Goal: Transaction & Acquisition: Purchase product/service

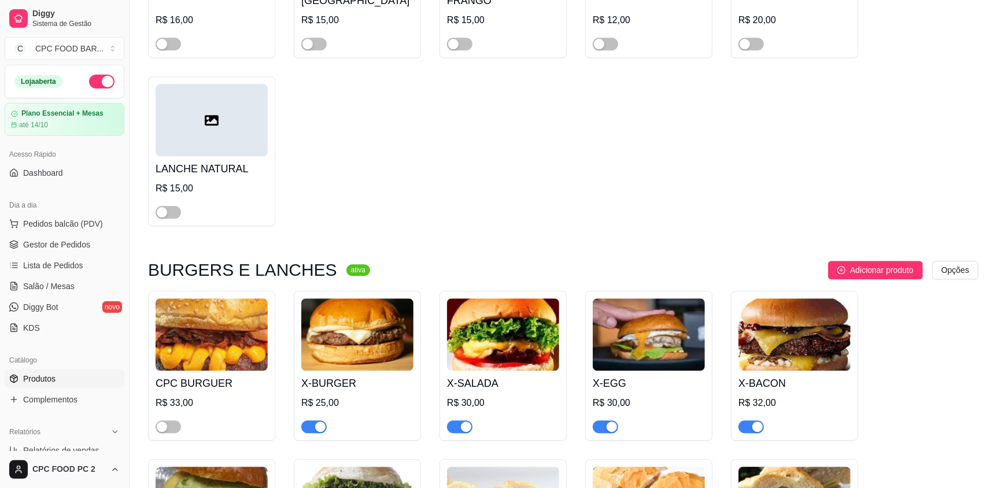
scroll to position [57, 0]
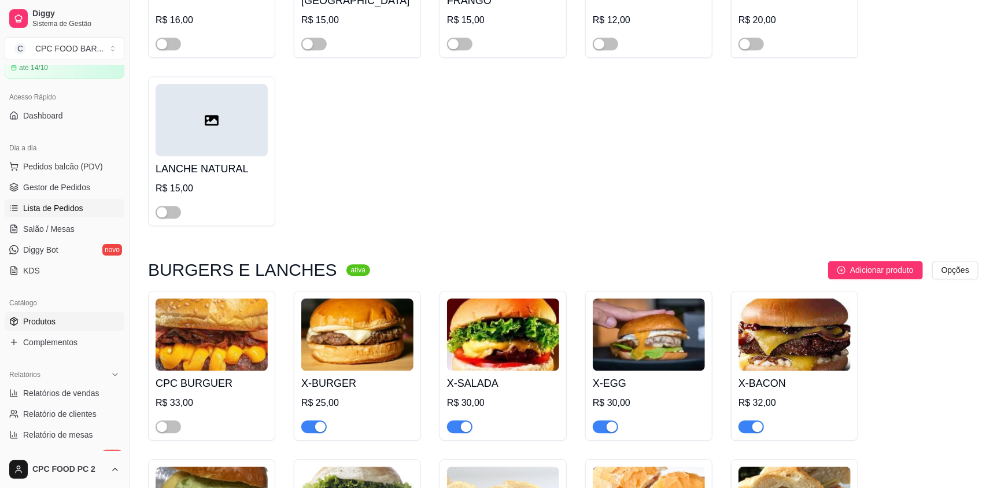
click at [47, 202] on span "Lista de Pedidos" at bounding box center [53, 208] width 60 height 12
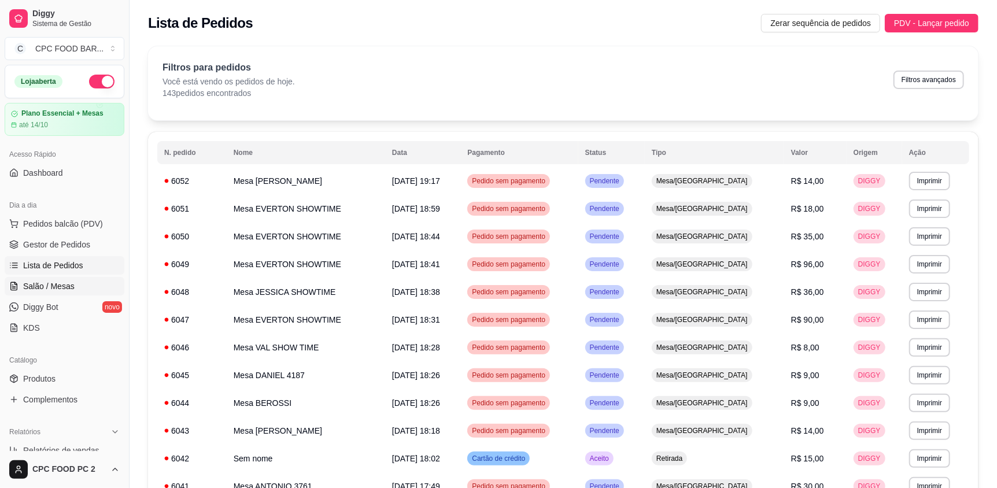
click at [69, 280] on span "Salão / Mesas" at bounding box center [48, 286] width 51 height 12
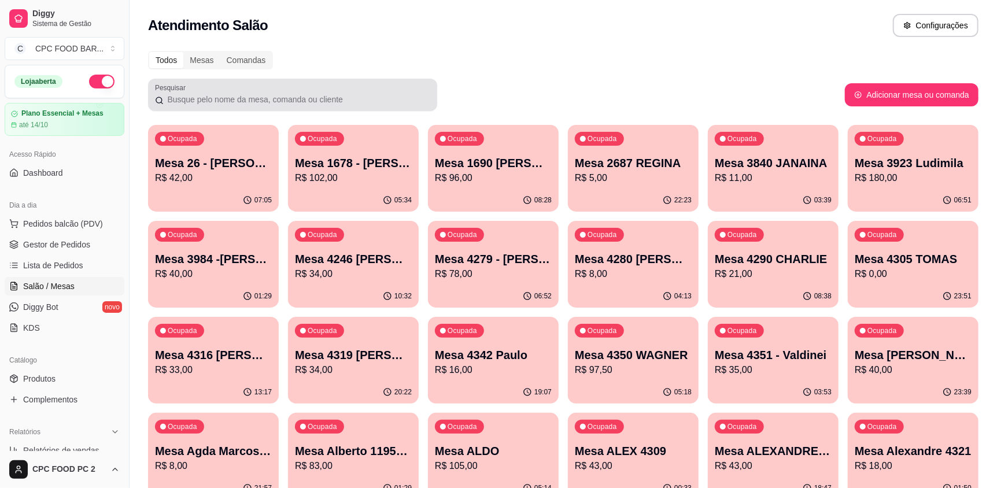
click at [307, 102] on input "Pesquisar" at bounding box center [297, 100] width 267 height 12
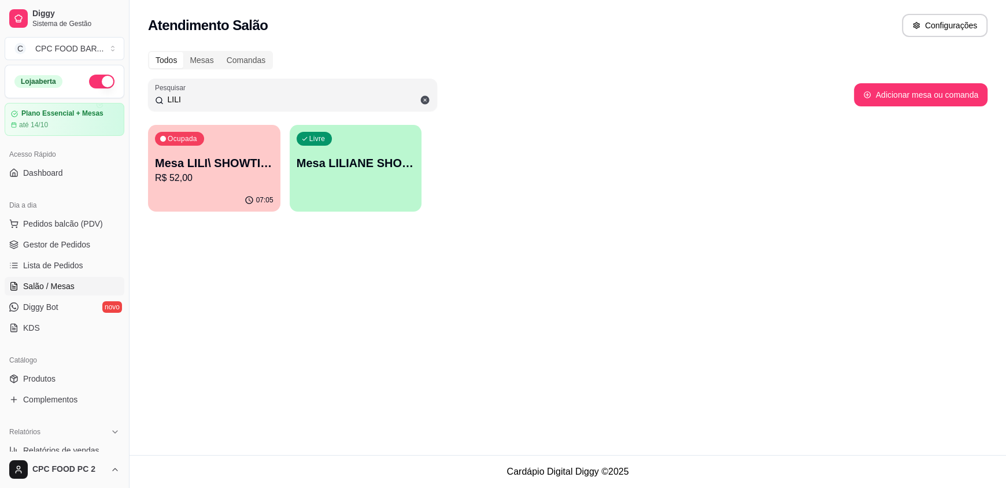
type input "LILI"
click at [208, 195] on div "07:05" at bounding box center [214, 200] width 132 height 23
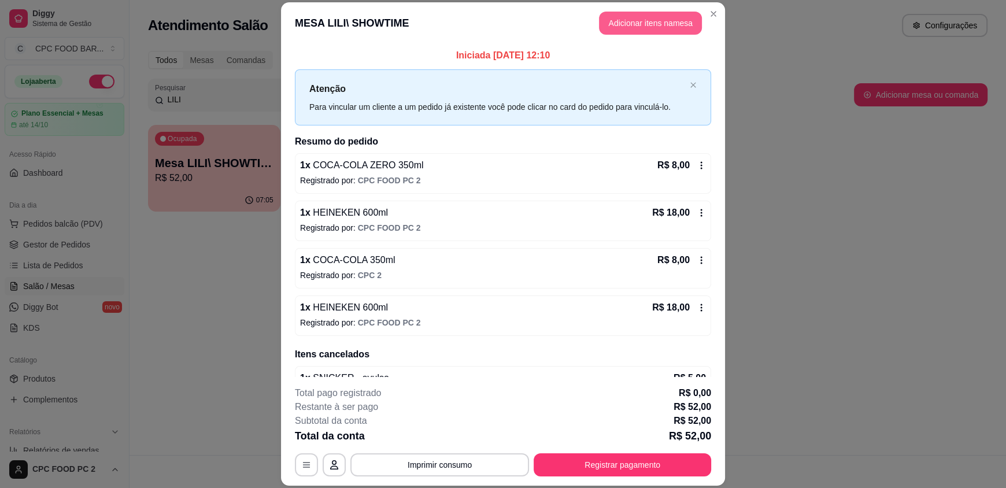
click at [681, 31] on button "Adicionar itens na mesa" at bounding box center [650, 23] width 103 height 23
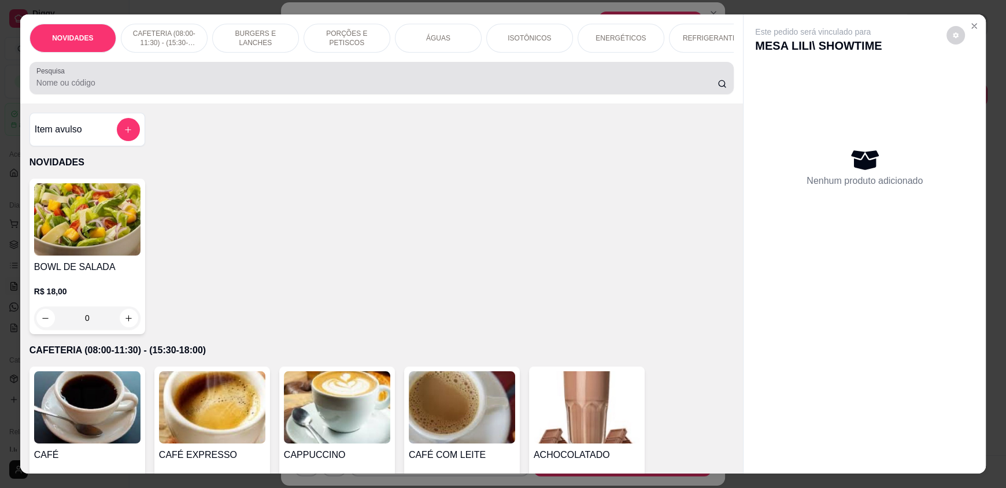
click at [487, 87] on input "Pesquisa" at bounding box center [377, 83] width 682 height 12
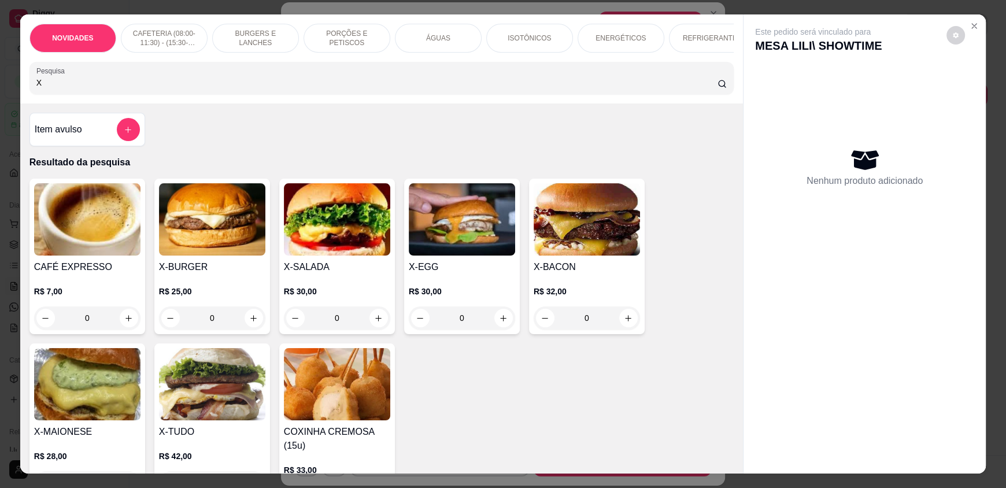
type input "X"
click at [379, 323] on div "0" at bounding box center [337, 317] width 106 height 23
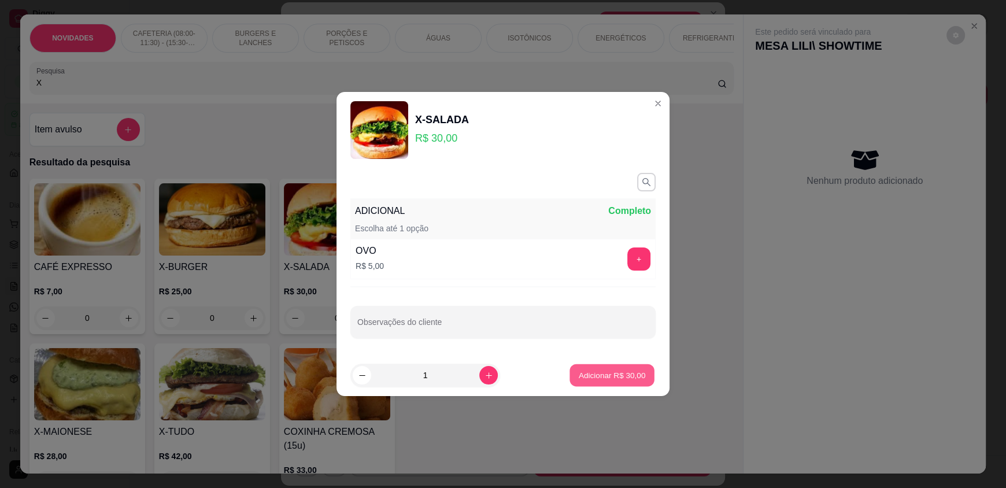
click at [581, 371] on p "Adicionar R$ 30,00" at bounding box center [612, 374] width 67 height 11
type input "1"
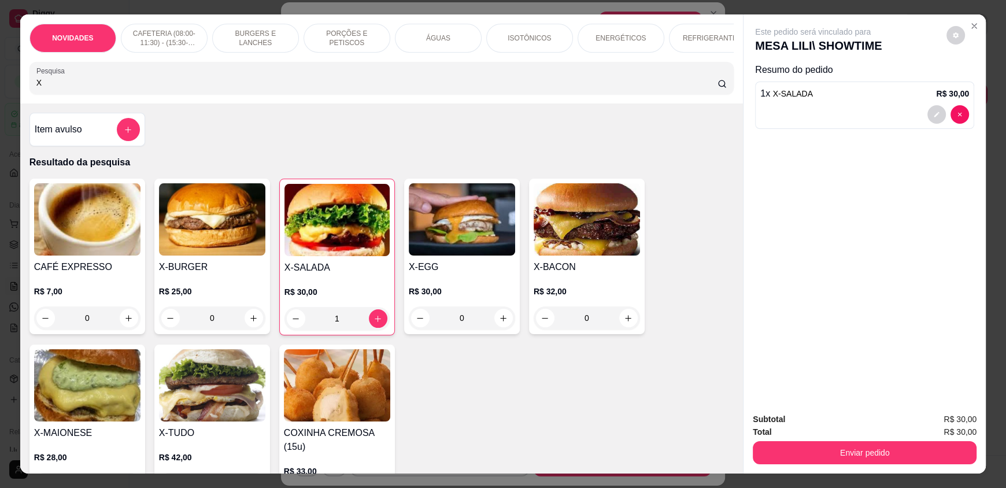
click at [56, 88] on input "X" at bounding box center [377, 83] width 682 height 12
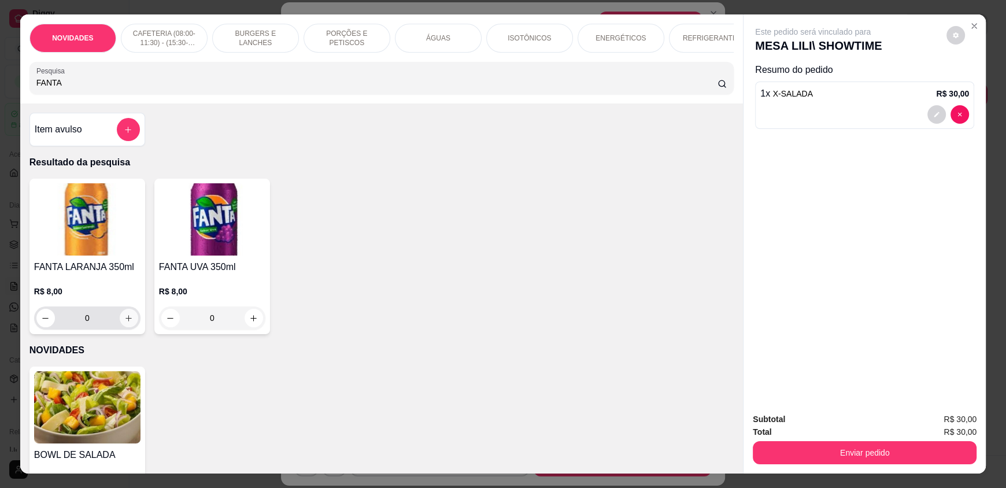
type input "FANTA"
click at [124, 323] on icon "increase-product-quantity" at bounding box center [128, 318] width 9 height 9
type input "1"
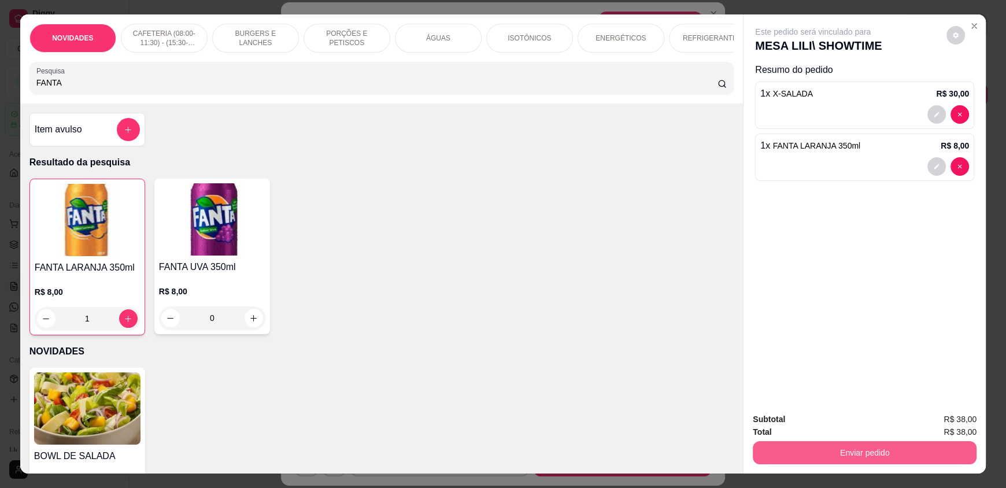
click at [778, 446] on button "Enviar pedido" at bounding box center [865, 452] width 224 height 23
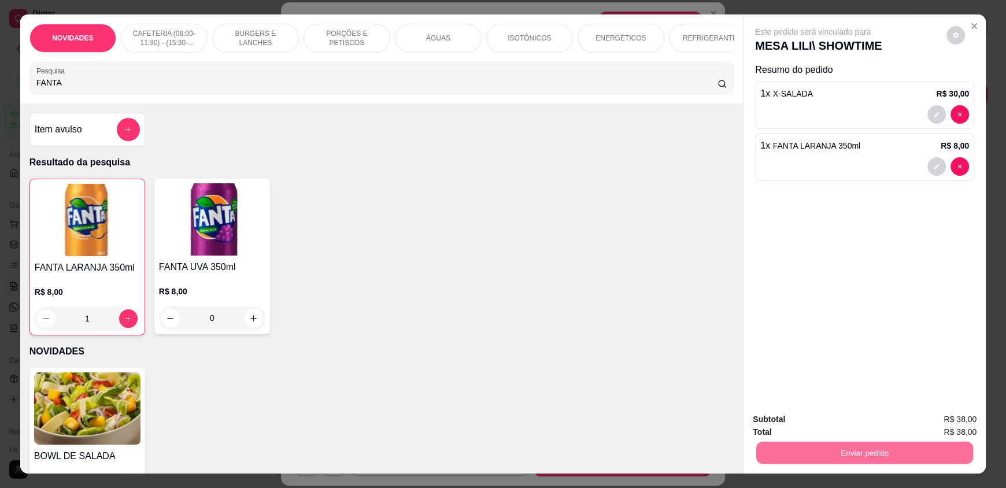
click at [943, 427] on button "Enviar pedido" at bounding box center [947, 423] width 64 height 21
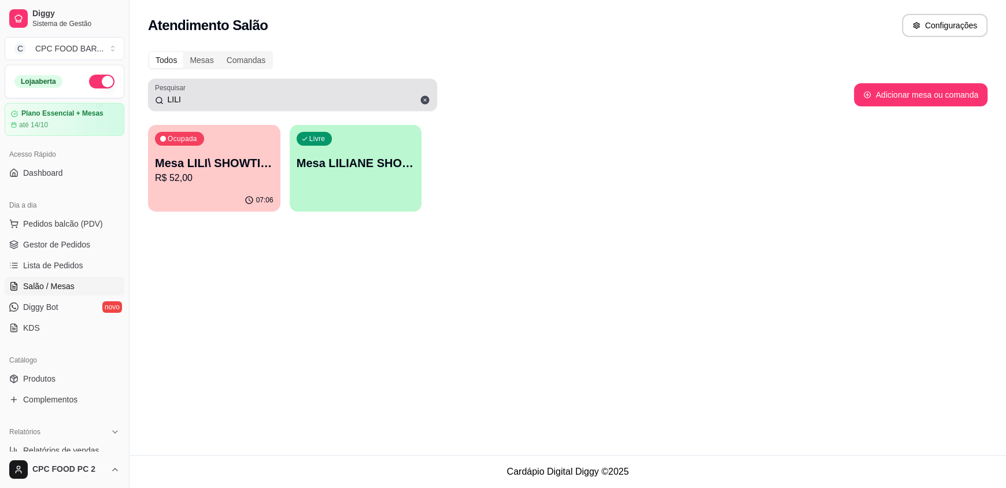
click at [189, 96] on input "LILI" at bounding box center [297, 100] width 267 height 12
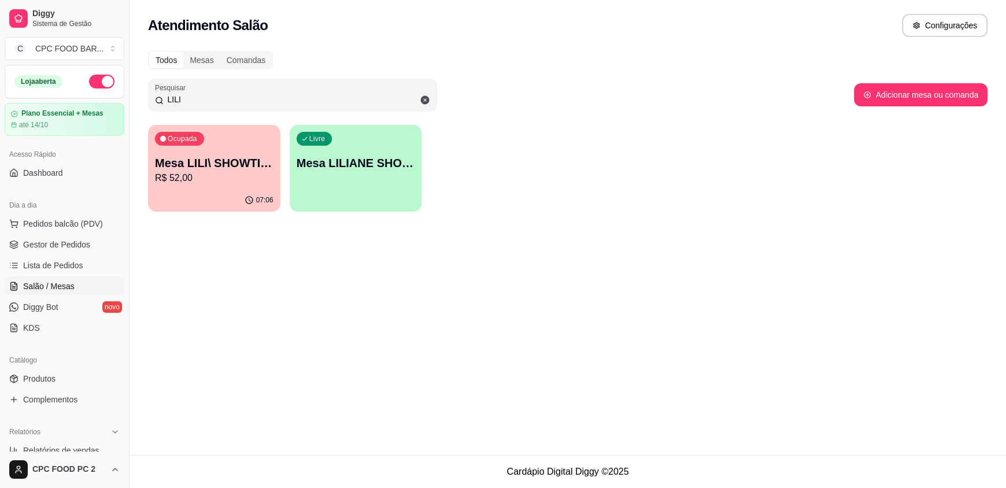
click at [189, 95] on input "LILI" at bounding box center [297, 100] width 267 height 12
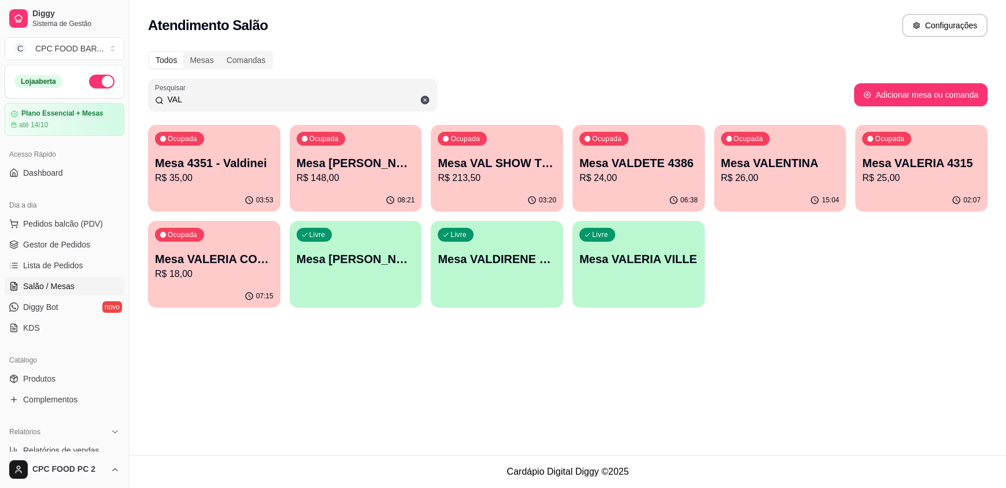
type input "VAL"
click at [490, 186] on div "Ocupada Mesa VAL SHOW TIME R$ 213,50" at bounding box center [497, 157] width 132 height 64
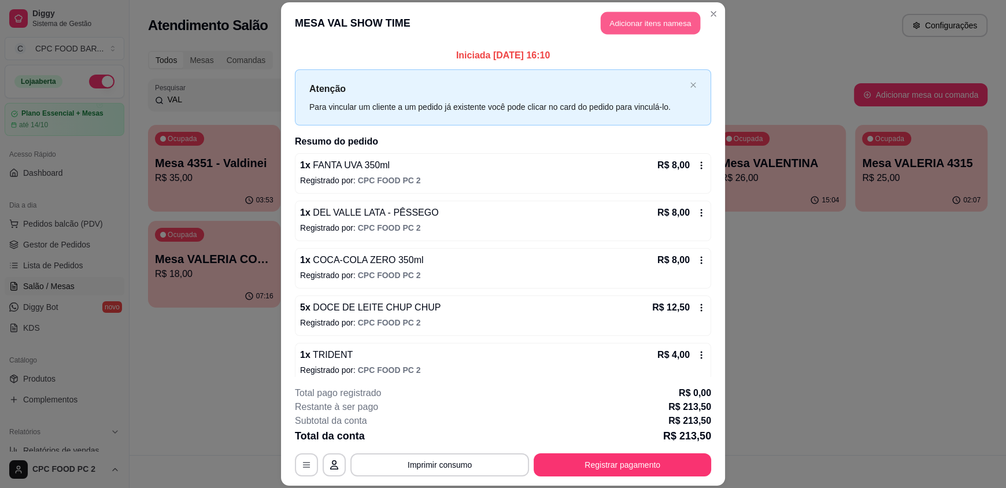
click at [627, 25] on button "Adicionar itens na mesa" at bounding box center [650, 23] width 99 height 23
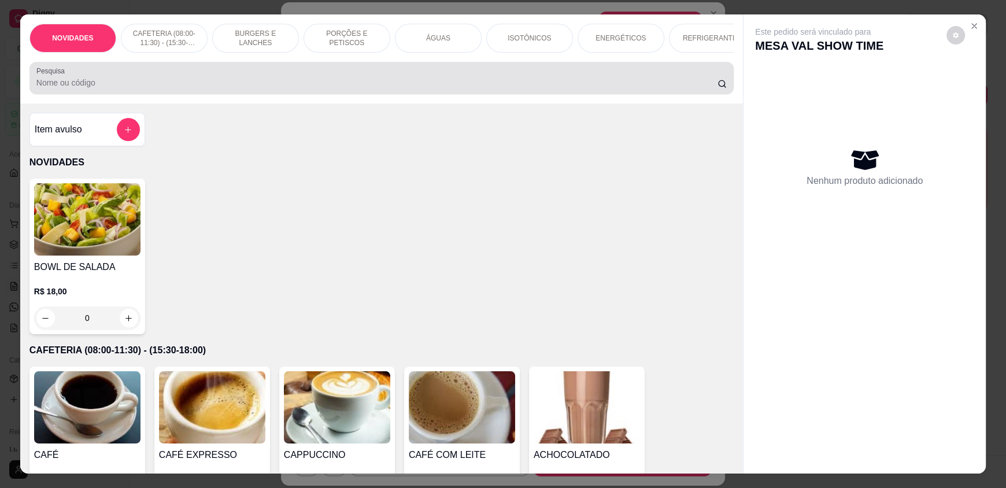
click at [208, 83] on div at bounding box center [381, 77] width 690 height 23
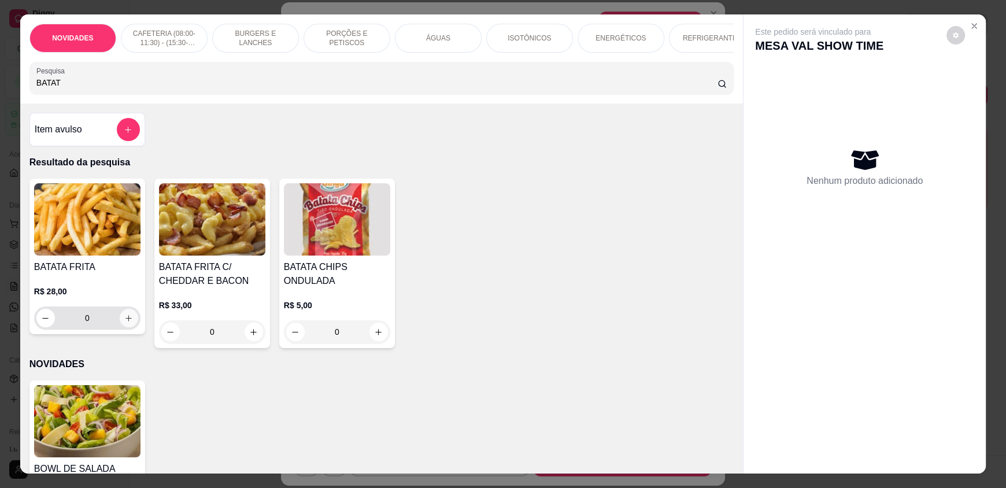
type input "BATAT"
click at [128, 323] on icon "increase-product-quantity" at bounding box center [128, 318] width 9 height 9
type input "1"
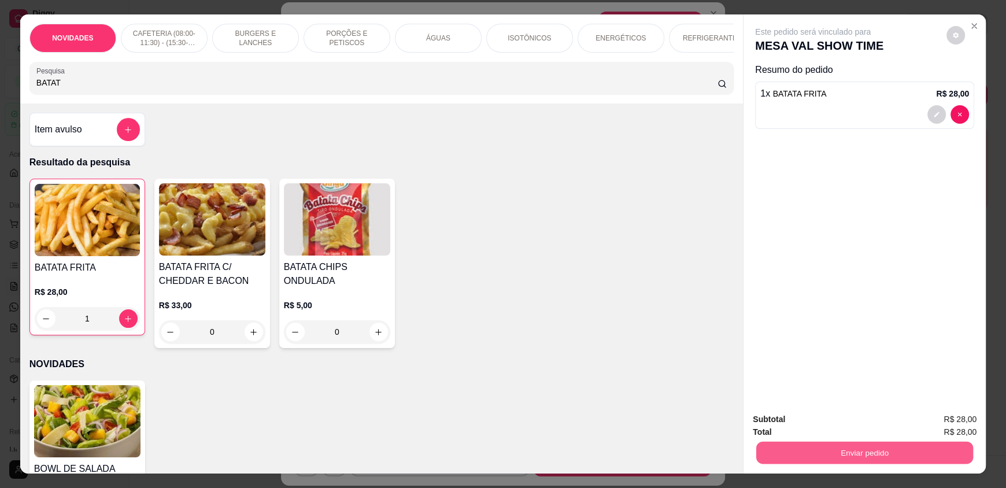
click at [830, 446] on button "Enviar pedido" at bounding box center [864, 452] width 217 height 23
click at [931, 418] on button "Enviar pedido" at bounding box center [947, 423] width 64 height 21
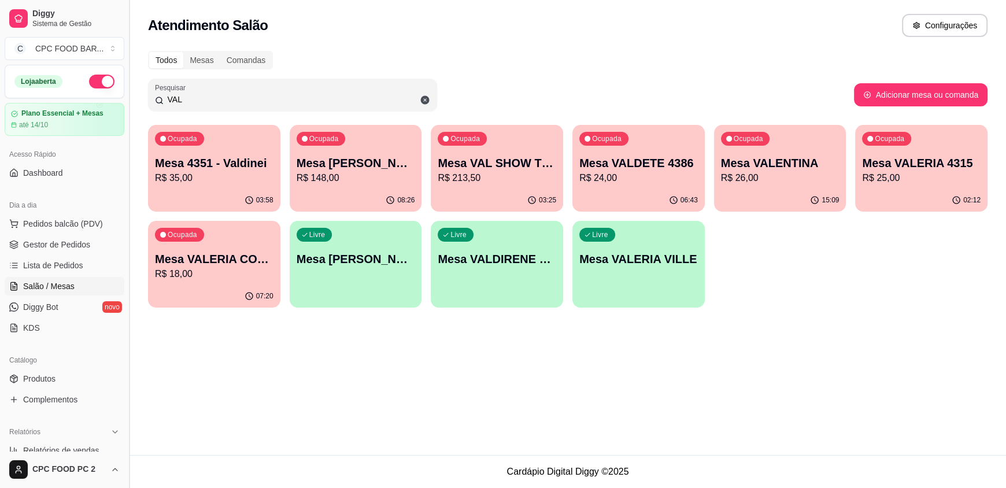
drag, startPoint x: 191, startPoint y: 98, endPoint x: 129, endPoint y: 86, distance: 63.0
click at [129, 86] on div "Diggy Sistema de Gestão C CPC FOOD BAR ... Loja aberta Plano Essencial + Mesas …" at bounding box center [503, 244] width 1006 height 488
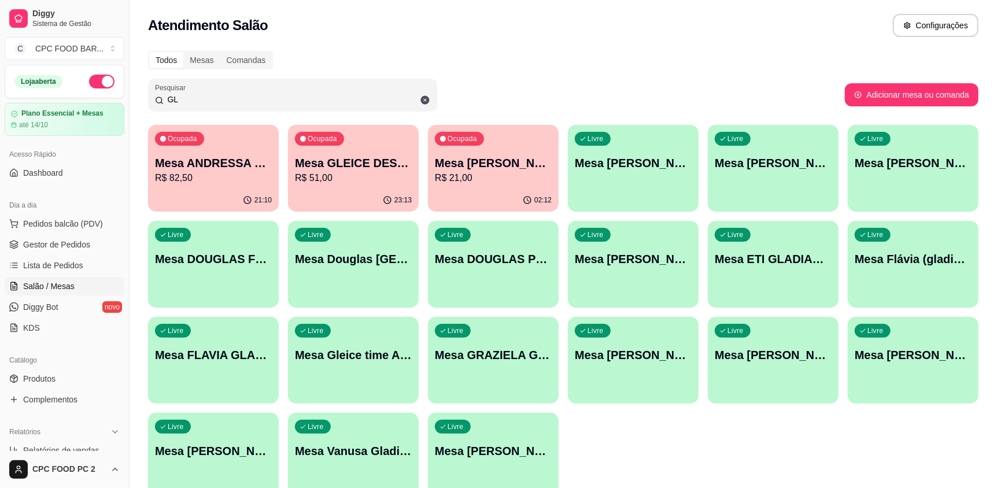
click at [183, 104] on input "GL" at bounding box center [297, 100] width 267 height 12
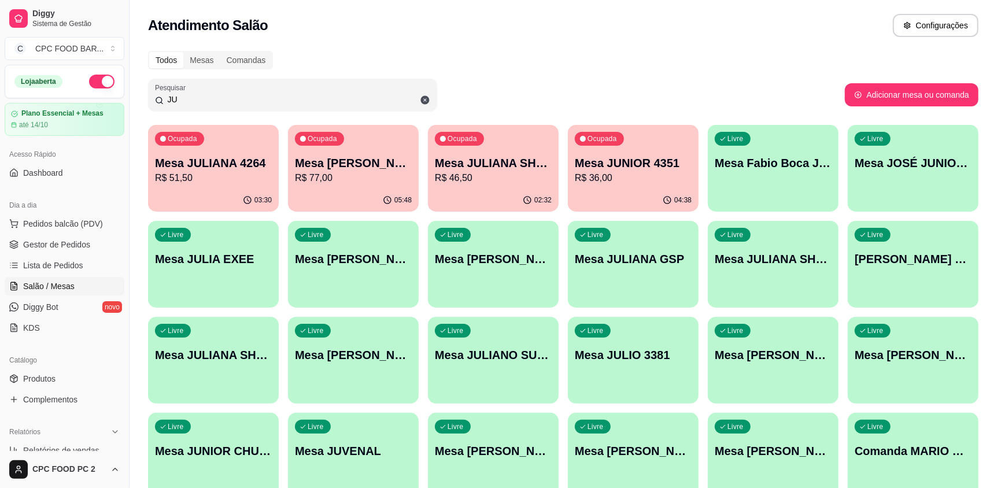
type input "JU"
click at [463, 188] on div "Ocupada Mesa JULIANA SHOW TIME R$ 46,50" at bounding box center [493, 157] width 127 height 62
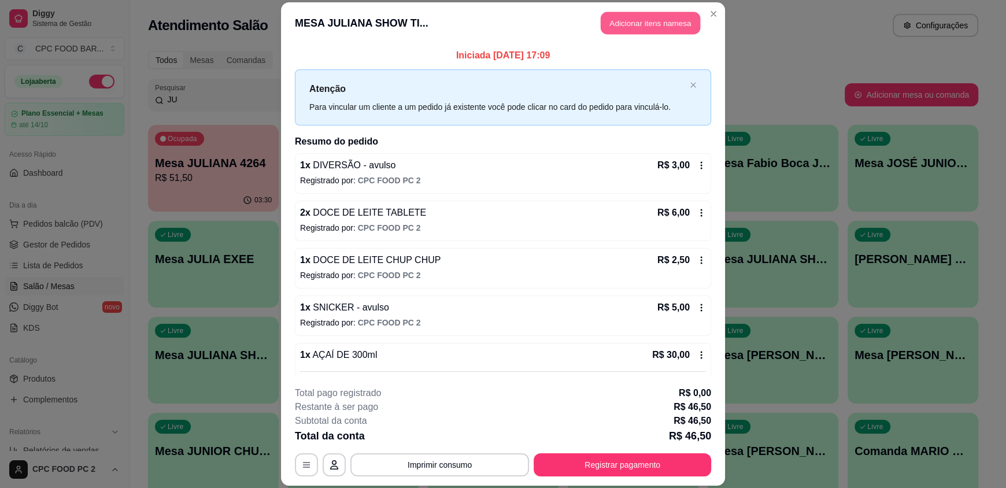
click at [660, 13] on button "Adicionar itens na mesa" at bounding box center [650, 23] width 99 height 23
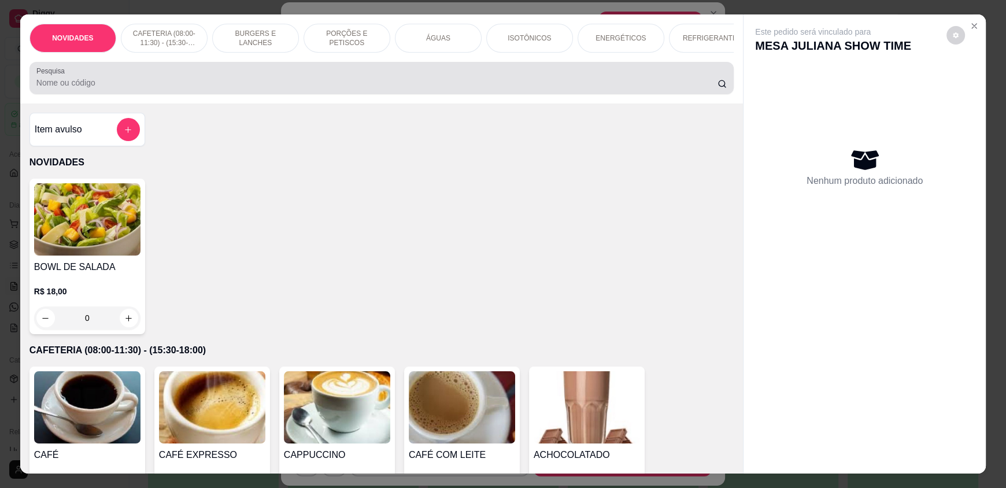
click at [395, 80] on div at bounding box center [381, 77] width 690 height 23
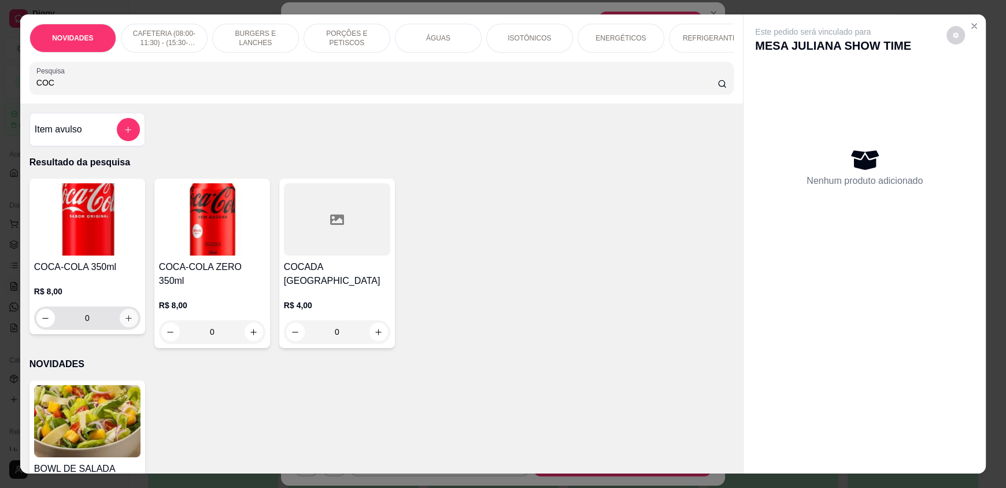
type input "COC"
click at [128, 322] on button "increase-product-quantity" at bounding box center [129, 318] width 19 height 19
type input "1"
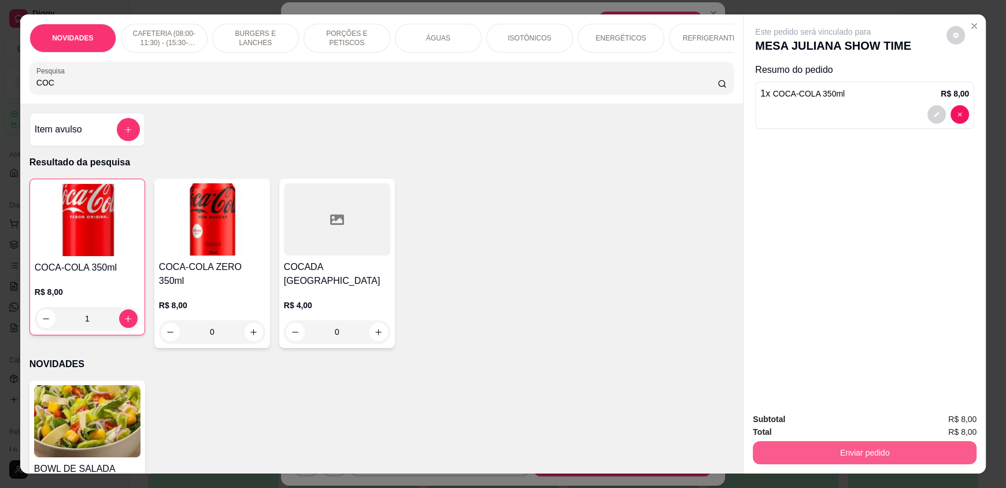
click at [871, 460] on button "Enviar pedido" at bounding box center [865, 452] width 224 height 23
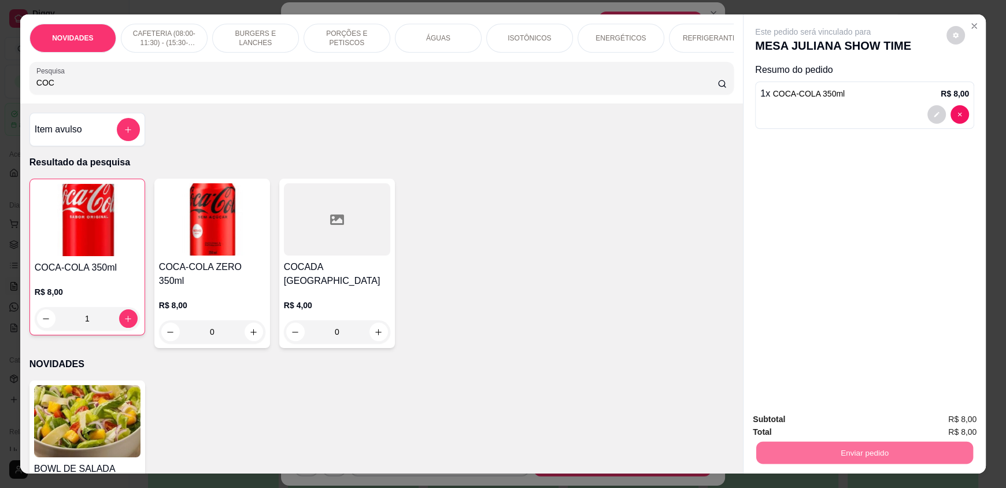
click at [926, 427] on button "Enviar pedido" at bounding box center [947, 423] width 64 height 21
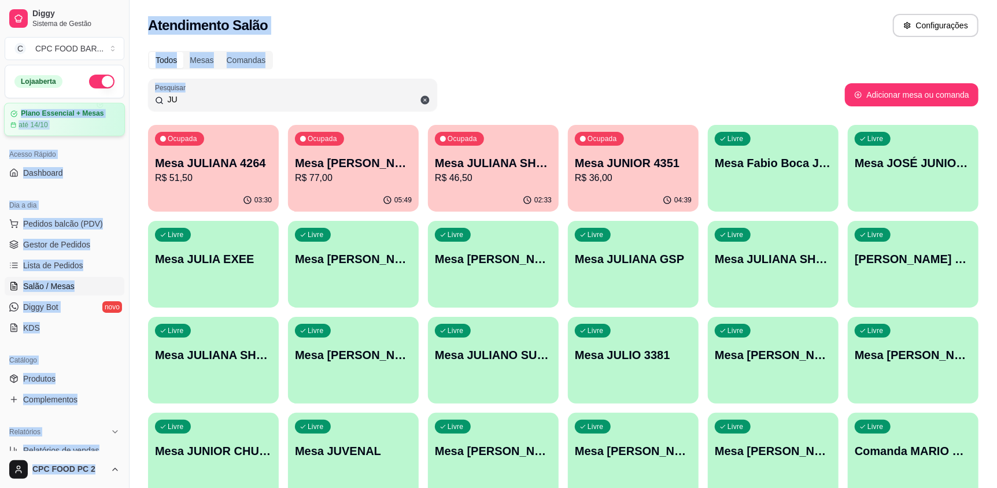
drag, startPoint x: 219, startPoint y: 92, endPoint x: 93, endPoint y: 105, distance: 126.1
click at [93, 105] on div "Diggy Sistema de Gestão C CPC FOOD BAR ... Loja aberta Plano Essencial + Mesas …" at bounding box center [498, 321] width 997 height 642
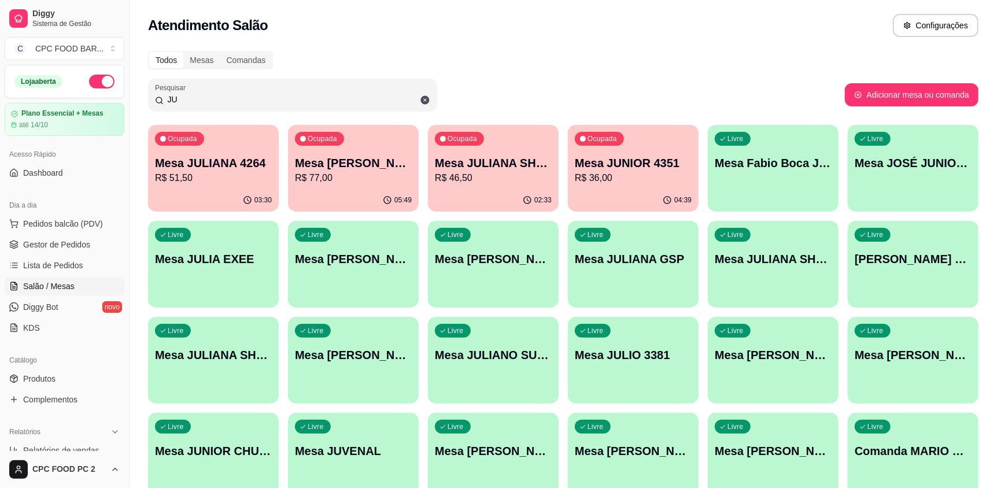
drag, startPoint x: 231, startPoint y: 104, endPoint x: 149, endPoint y: 102, distance: 82.1
click at [149, 102] on div "Pesquisar JU" at bounding box center [292, 95] width 289 height 32
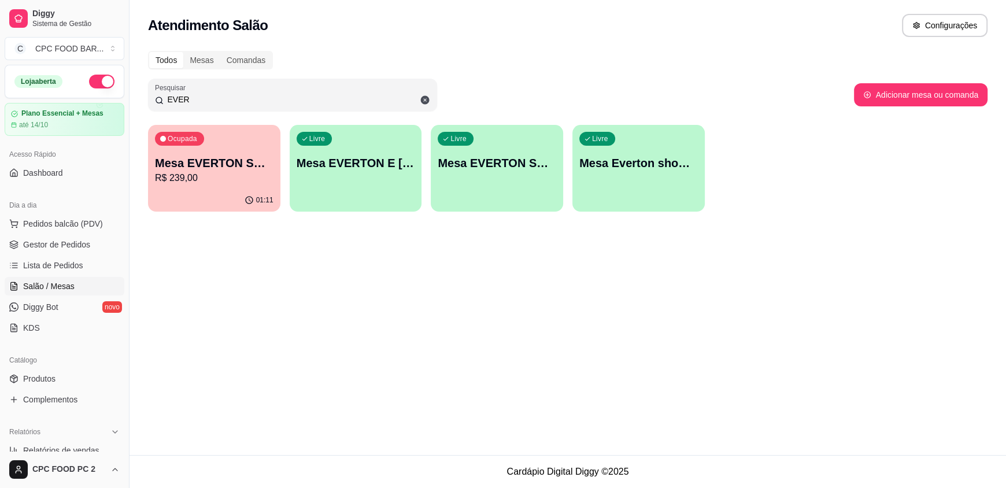
type input "EVER"
click at [236, 157] on p "Mesa EVERTON SHOWTIME" at bounding box center [214, 163] width 119 height 16
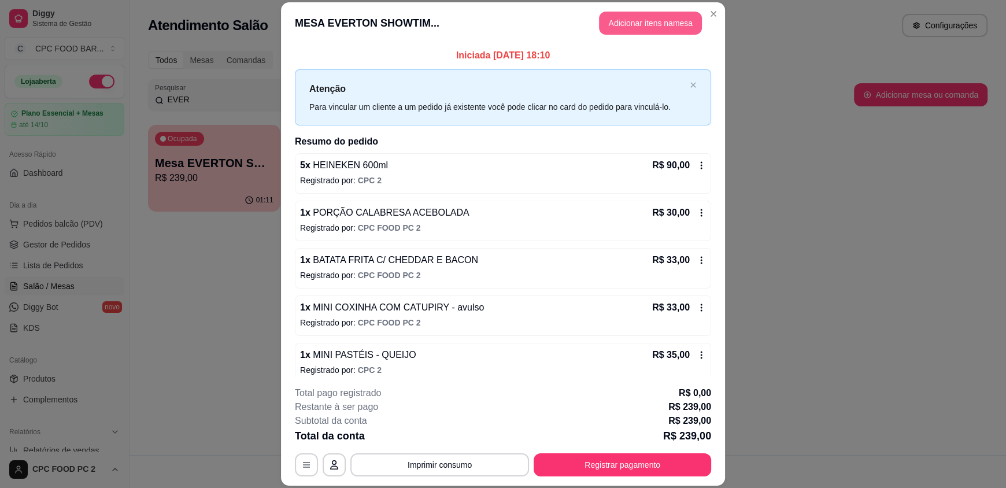
click at [626, 19] on button "Adicionar itens na mesa" at bounding box center [650, 23] width 103 height 23
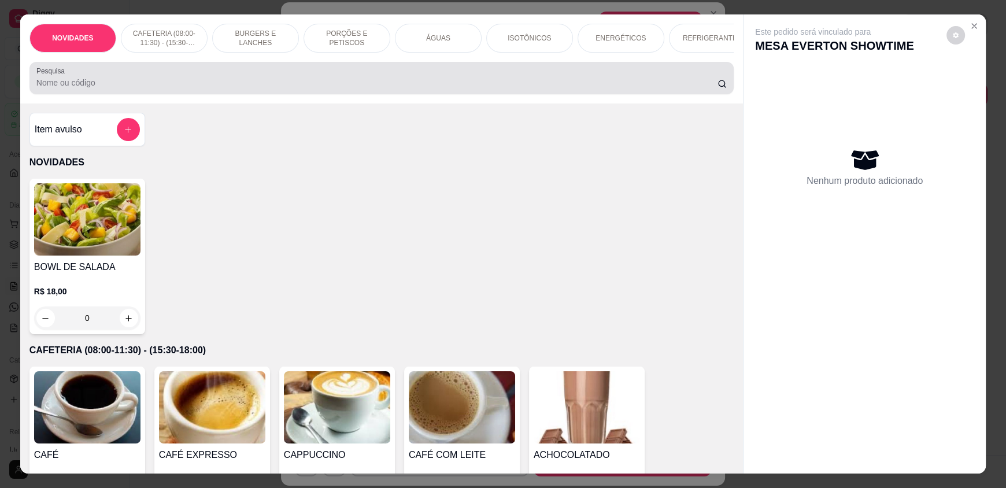
click at [364, 88] on input "Pesquisa" at bounding box center [377, 83] width 682 height 12
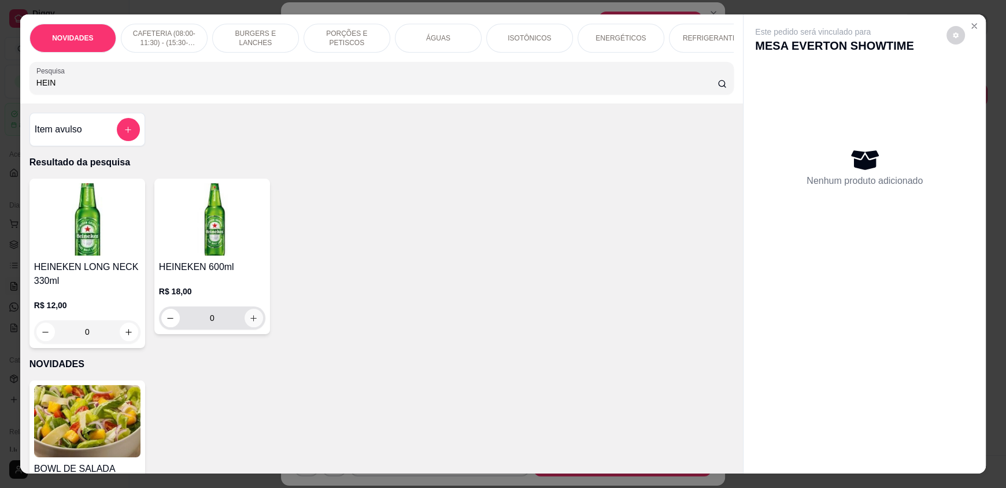
type input "HEIN"
click at [253, 323] on icon "increase-product-quantity" at bounding box center [254, 318] width 9 height 9
type input "1"
click at [253, 327] on button "increase-product-quantity" at bounding box center [254, 318] width 18 height 18
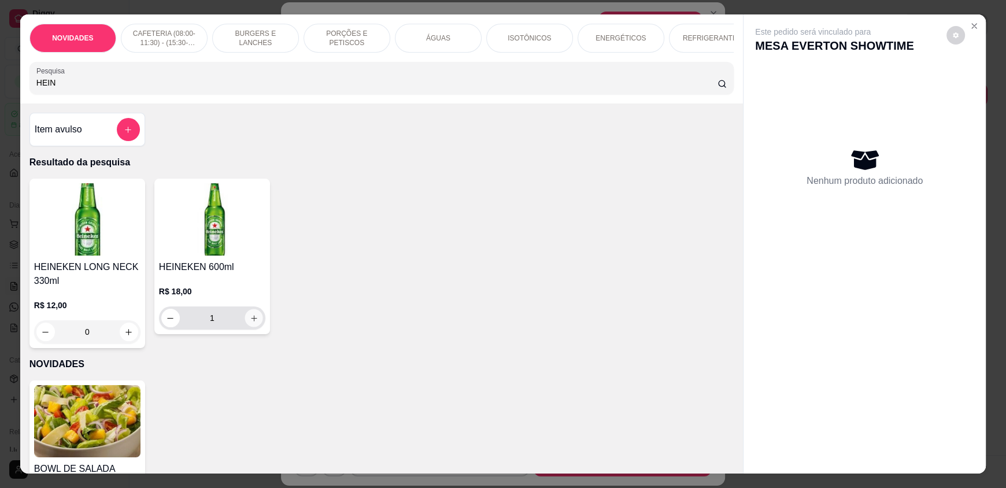
type input "2"
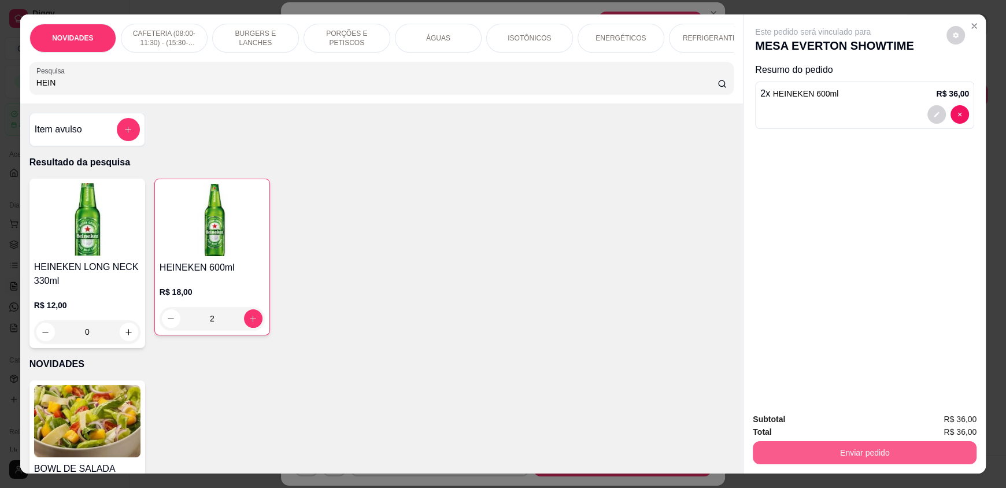
click at [800, 447] on button "Enviar pedido" at bounding box center [865, 452] width 224 height 23
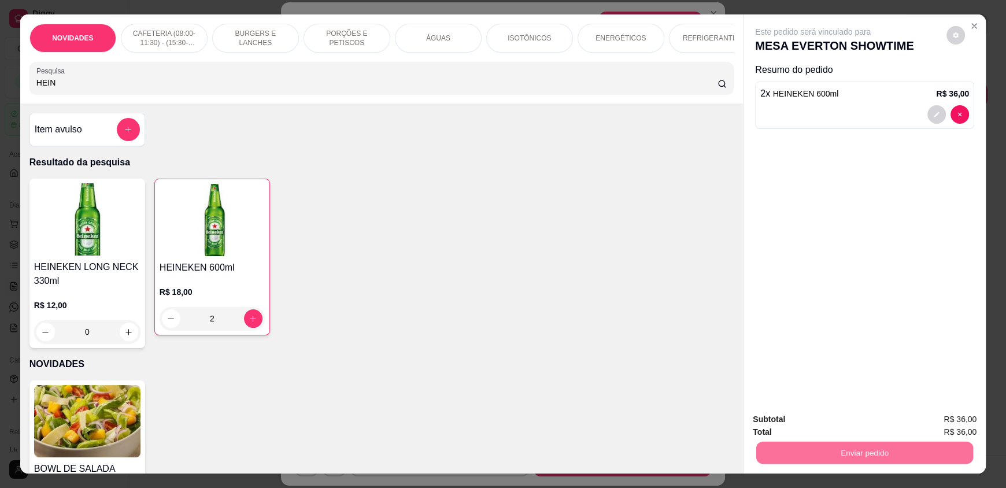
click at [958, 419] on button "Enviar pedido" at bounding box center [946, 424] width 65 height 22
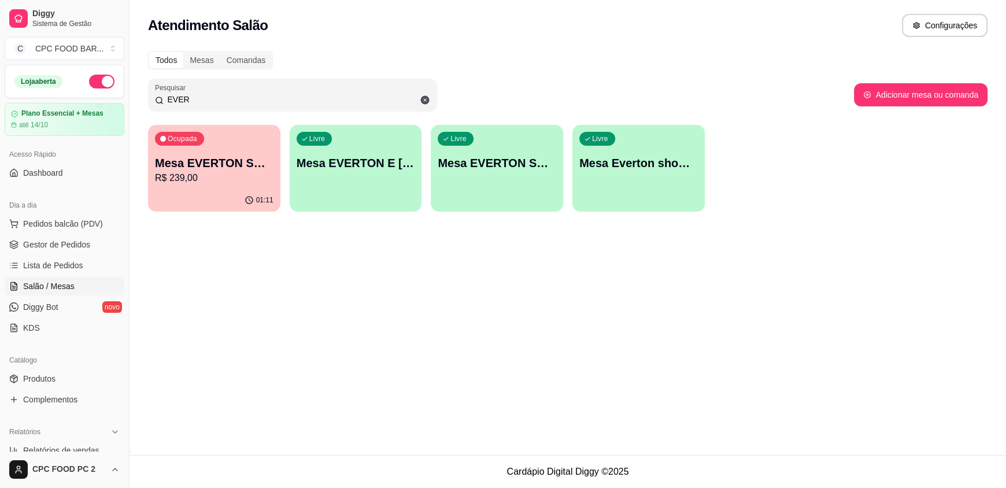
drag, startPoint x: 189, startPoint y: 99, endPoint x: 144, endPoint y: 88, distance: 46.4
click at [144, 93] on div "Todos Mesas Comandas Pesquisar EVER Adicionar mesa ou comanda Ocupada Mesa EVER…" at bounding box center [568, 135] width 877 height 182
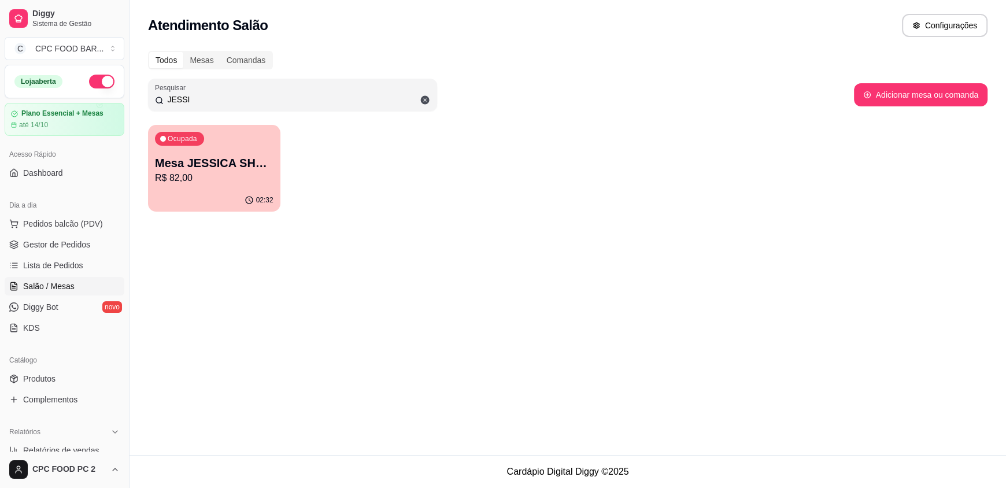
type input "JESSI"
click at [215, 166] on p "Mesa JESSICA SHOWTIME" at bounding box center [214, 163] width 119 height 16
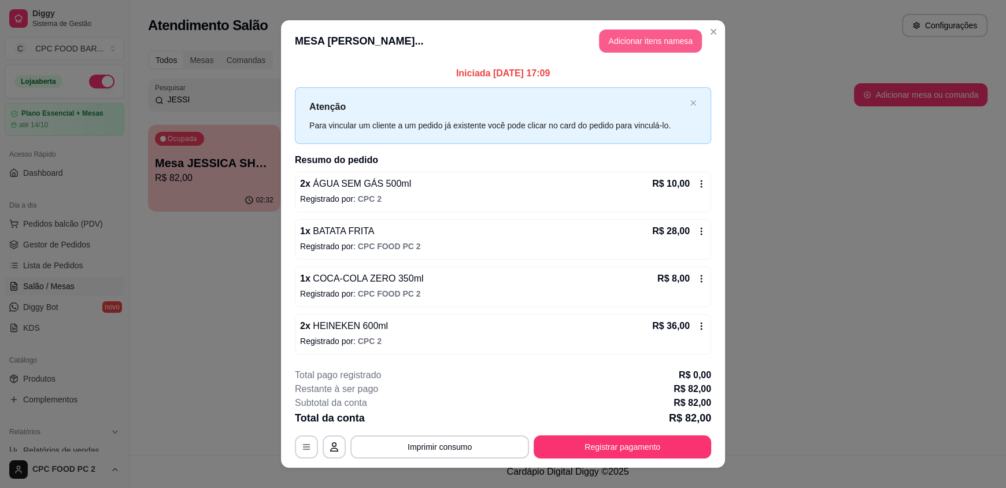
click at [644, 38] on button "Adicionar itens na mesa" at bounding box center [650, 40] width 103 height 23
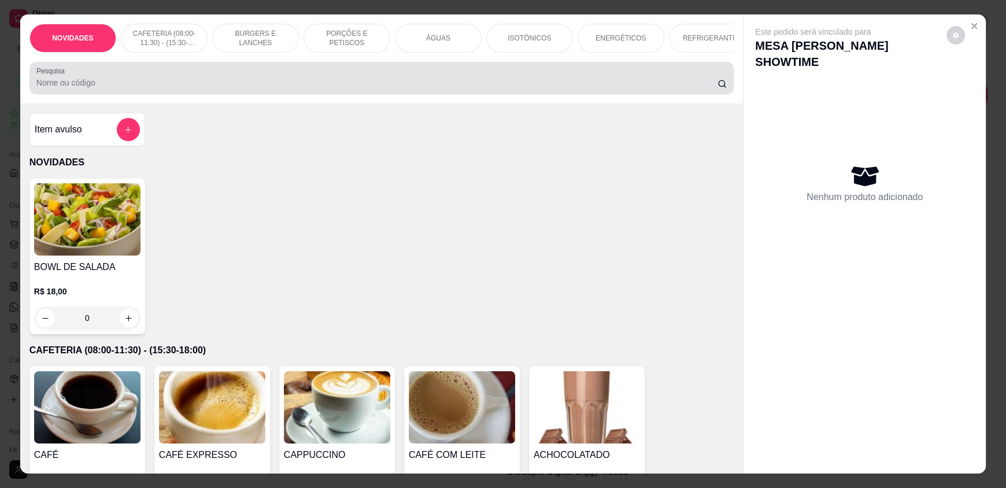
click at [514, 88] on input "Pesquisa" at bounding box center [377, 83] width 682 height 12
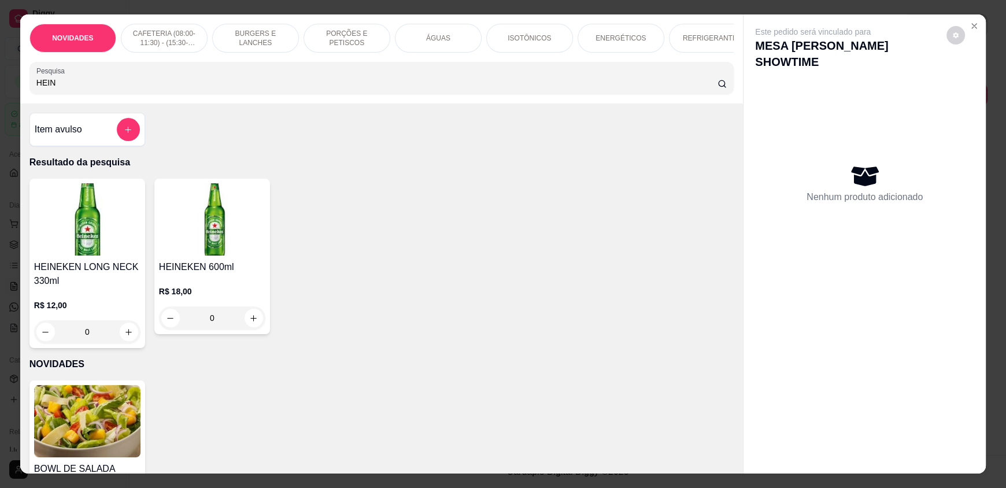
type input "HEIN"
click at [250, 323] on icon "increase-product-quantity" at bounding box center [254, 318] width 9 height 9
type input "1"
click at [250, 323] on icon "increase-product-quantity" at bounding box center [254, 318] width 9 height 9
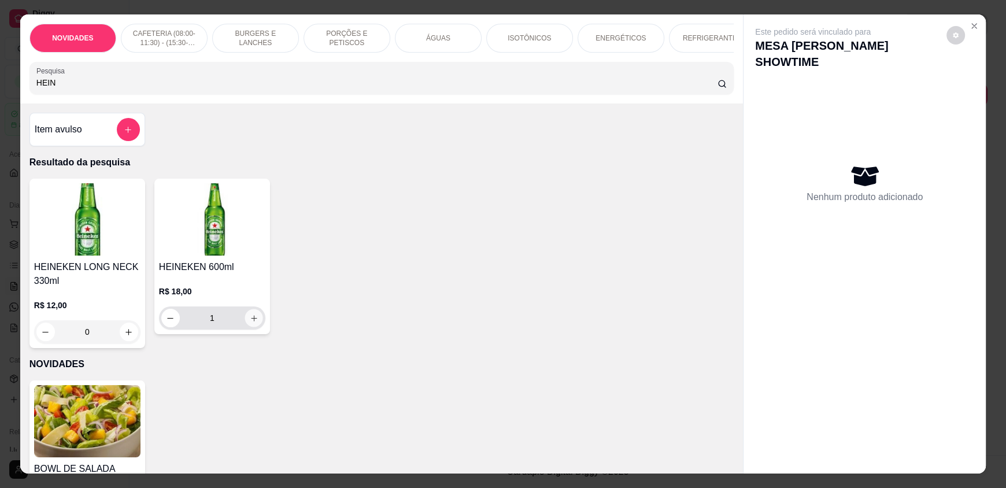
type input "2"
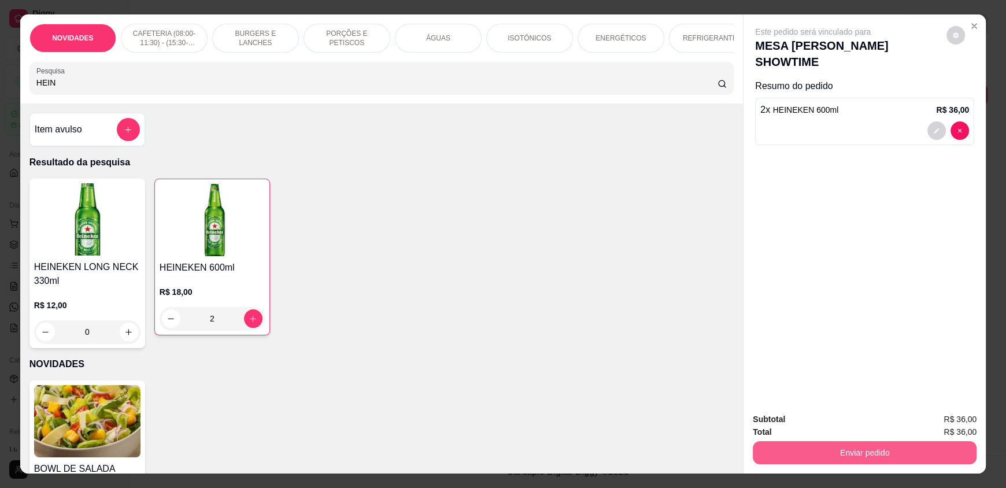
click at [802, 449] on button "Enviar pedido" at bounding box center [865, 452] width 224 height 23
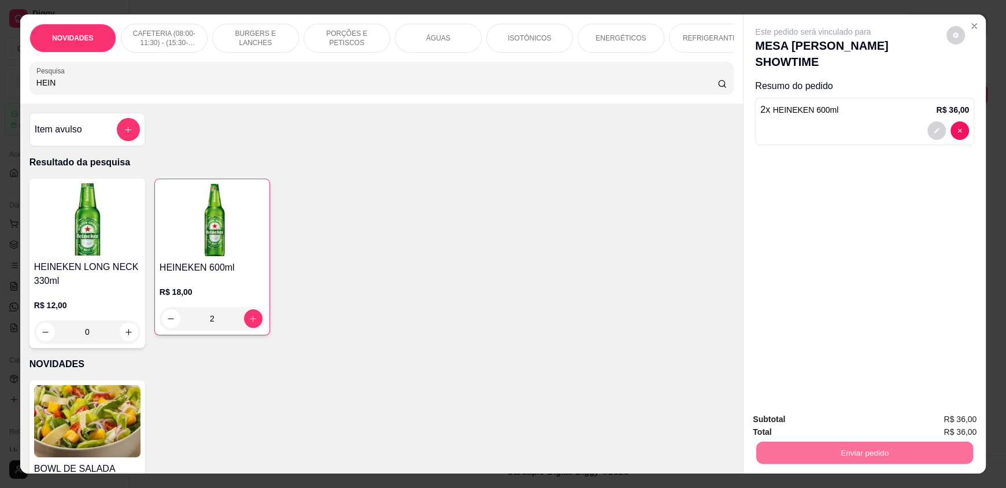
click at [940, 415] on button "Enviar pedido" at bounding box center [947, 423] width 64 height 21
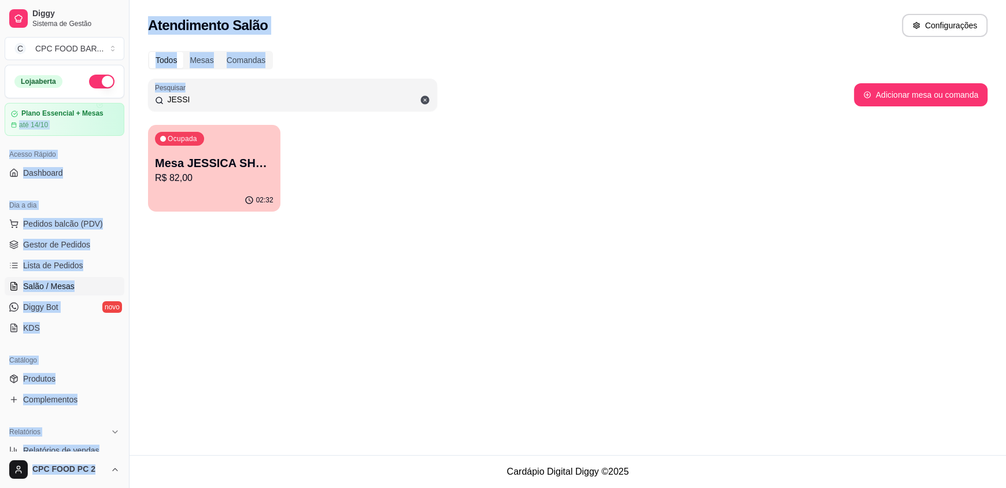
drag, startPoint x: 202, startPoint y: 108, endPoint x: 121, endPoint y: 108, distance: 81.0
click at [121, 108] on div "Diggy Sistema de Gestão C CPC FOOD BAR ... Loja aberta Plano Essencial + Mesas …" at bounding box center [503, 244] width 1006 height 488
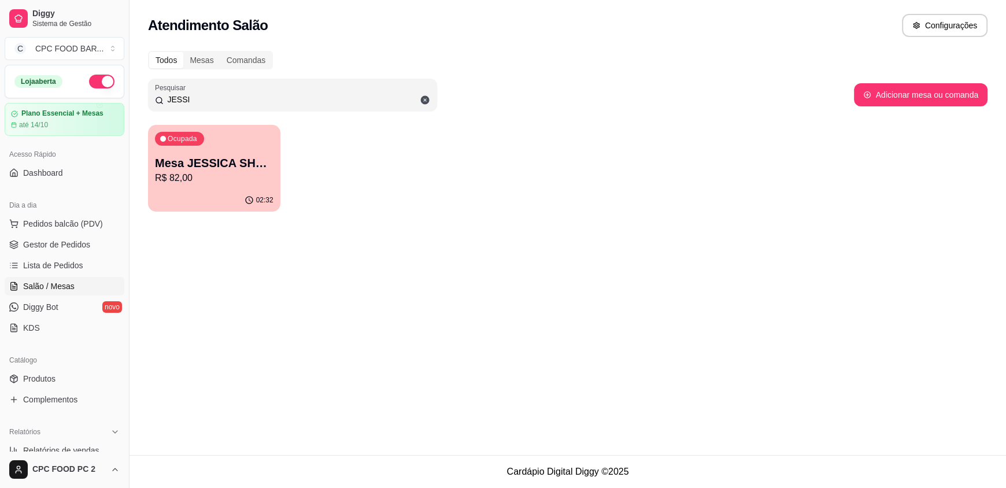
drag, startPoint x: 209, startPoint y: 103, endPoint x: 93, endPoint y: 97, distance: 116.4
click at [99, 104] on div "Diggy Sistema de Gestão C CPC FOOD BAR ... Loja aberta Plano Essencial + Mesas …" at bounding box center [503, 244] width 1006 height 488
type input "CAMPIN"
click at [186, 153] on div "Ocupada Mesa CAMPINHO 2 R$ 327,00" at bounding box center [214, 157] width 128 height 62
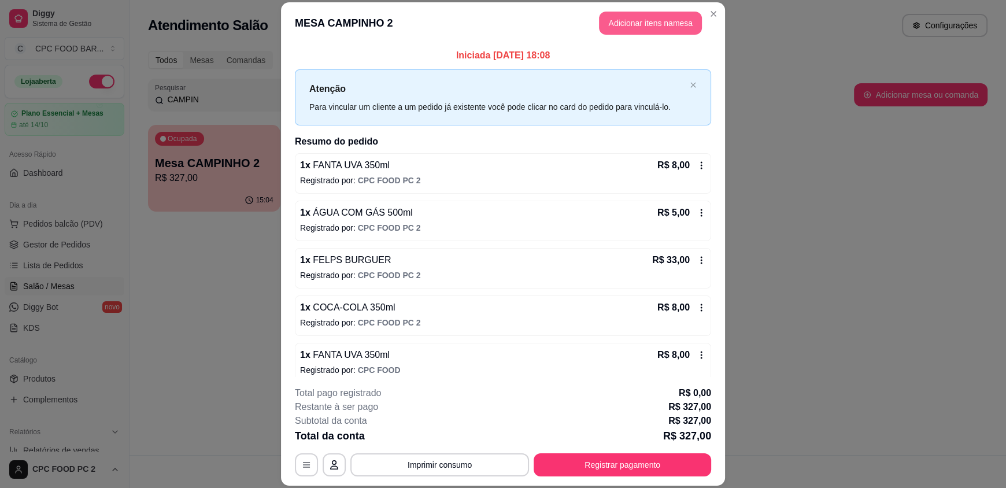
click at [645, 23] on button "Adicionar itens na mesa" at bounding box center [650, 23] width 103 height 23
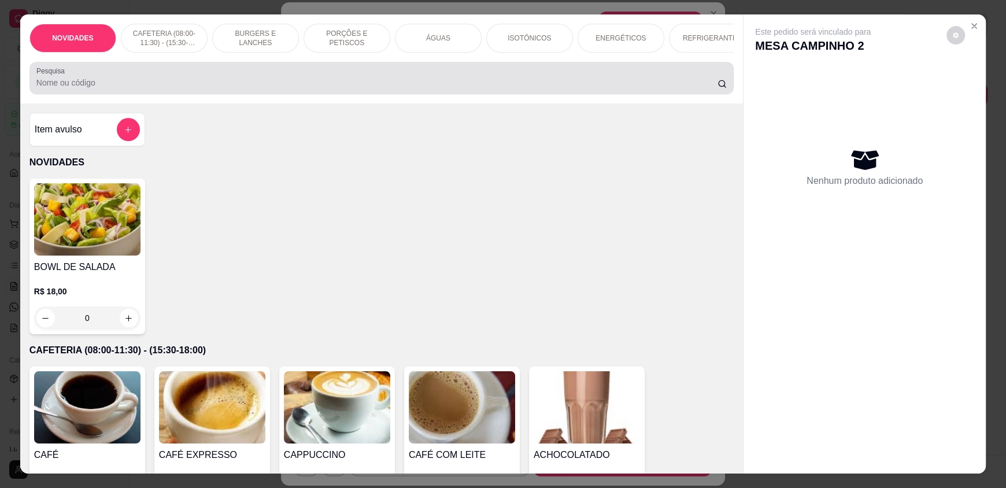
click at [514, 87] on input "Pesquisa" at bounding box center [377, 83] width 682 height 12
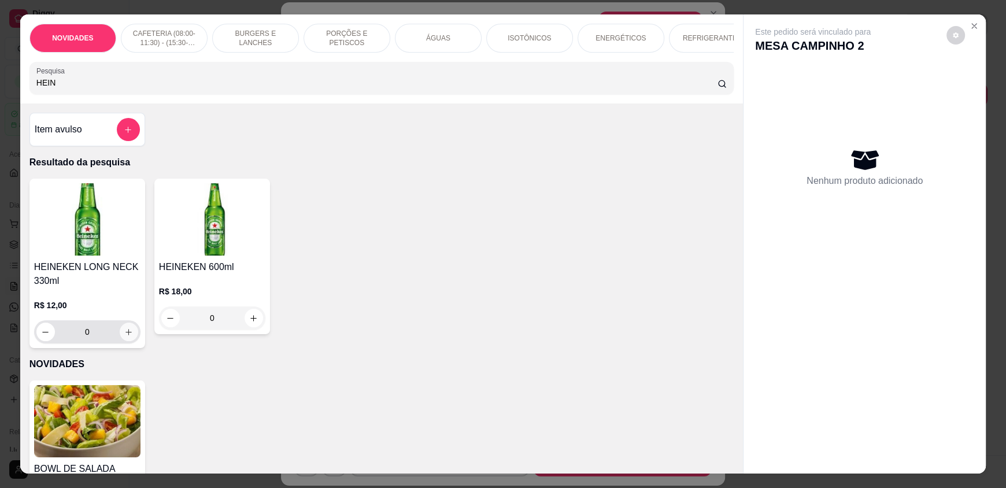
type input "HEIN"
click at [125, 337] on icon "increase-product-quantity" at bounding box center [129, 332] width 9 height 9
type input "1"
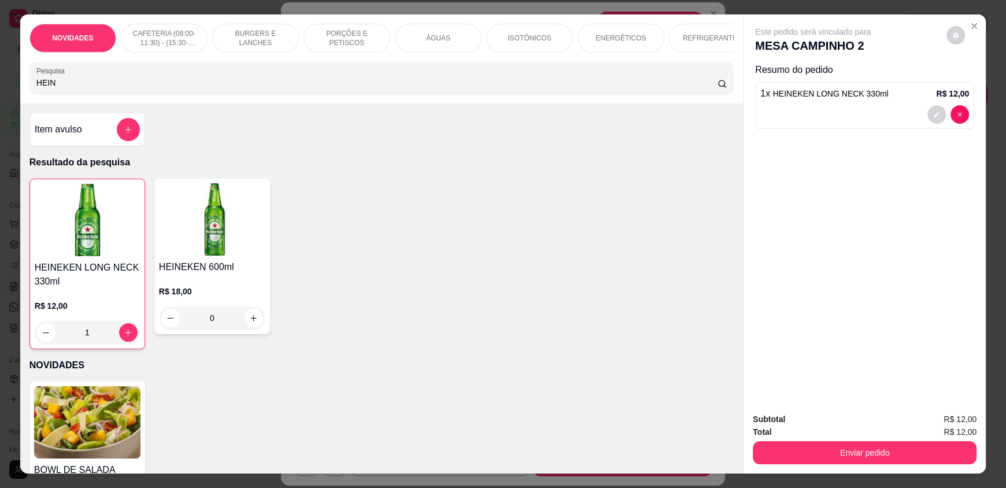
drag, startPoint x: 56, startPoint y: 89, endPoint x: 19, endPoint y: 92, distance: 36.5
click at [20, 92] on div "NOVIDADES CAFETERIA (08:00-11:30) - (15:30-18:00) BURGERS E LANCHES PORÇÕES E P…" at bounding box center [381, 58] width 723 height 89
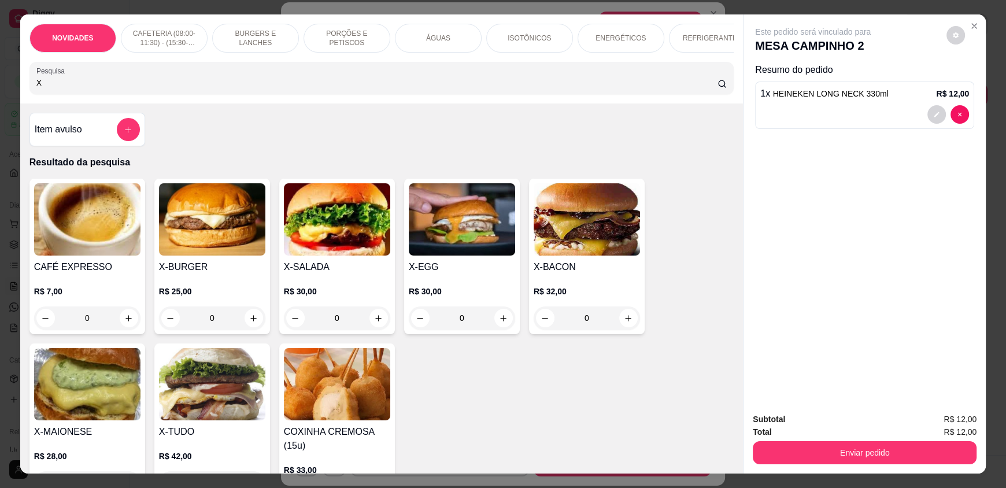
type input "X"
click at [376, 324] on div "0" at bounding box center [337, 317] width 106 height 23
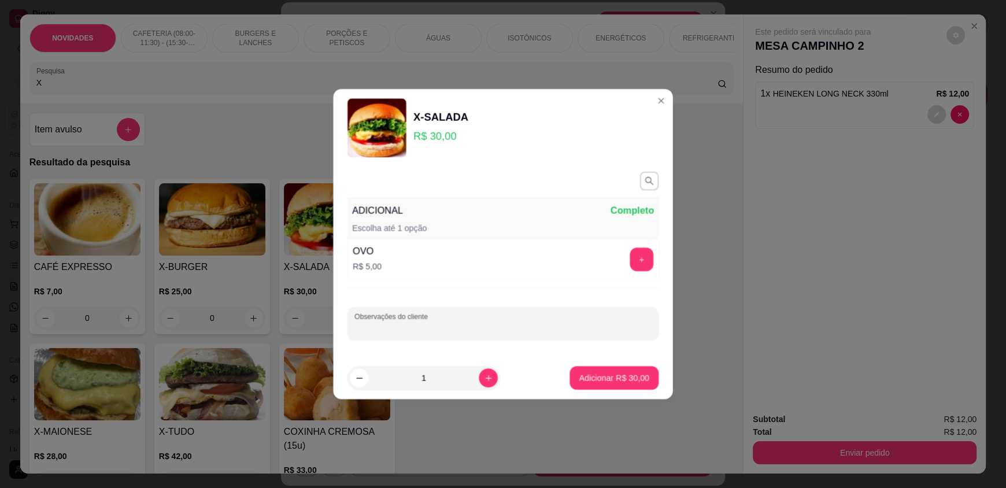
click at [376, 324] on input "Observações do cliente" at bounding box center [502, 329] width 297 height 12
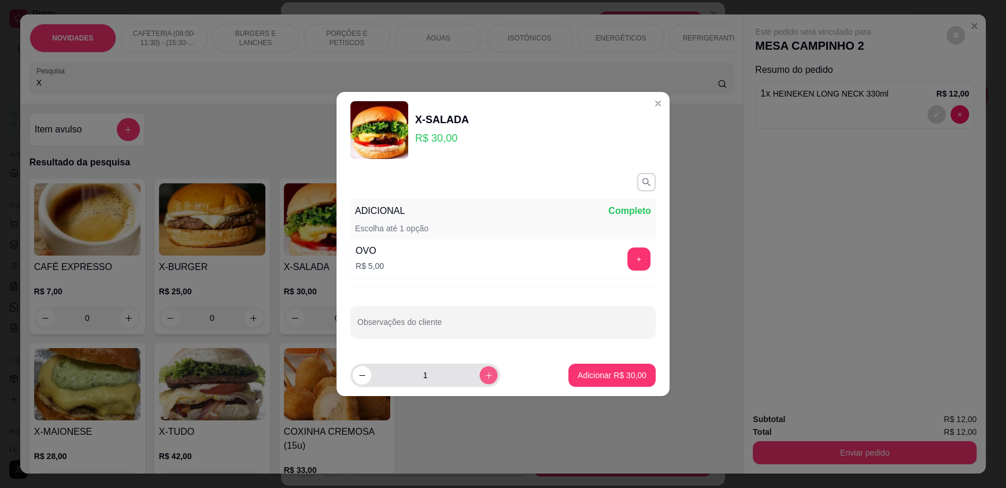
click at [485, 374] on icon "increase-product-quantity" at bounding box center [489, 375] width 9 height 9
type input "2"
click at [596, 371] on p "Adicionar R$ 60,00" at bounding box center [612, 375] width 69 height 12
type input "2"
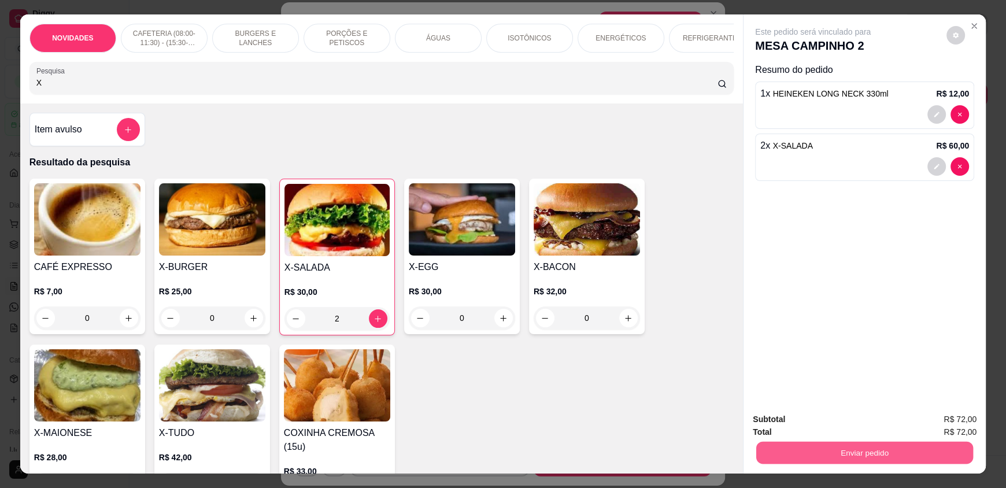
click at [842, 449] on button "Enviar pedido" at bounding box center [864, 452] width 217 height 23
click at [943, 416] on button "Enviar pedido" at bounding box center [950, 424] width 66 height 23
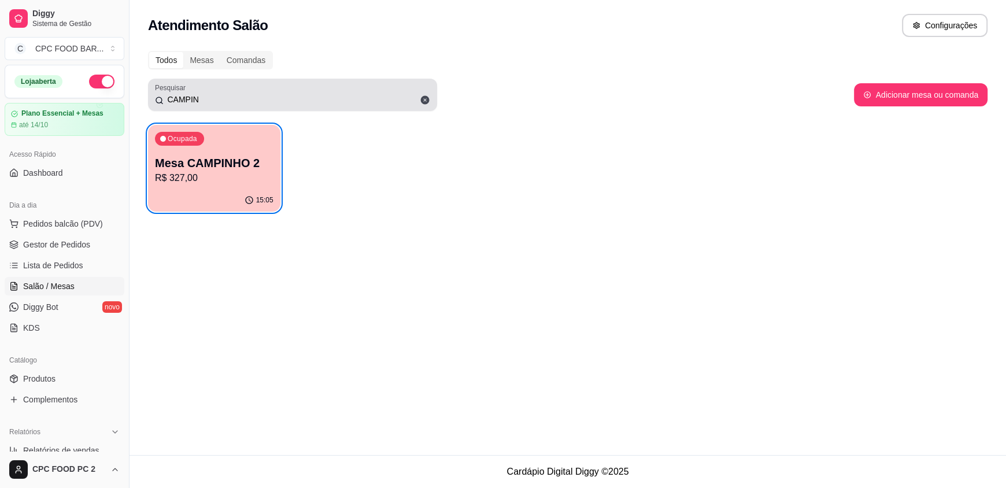
click at [227, 102] on input "CAMPIN" at bounding box center [297, 100] width 267 height 12
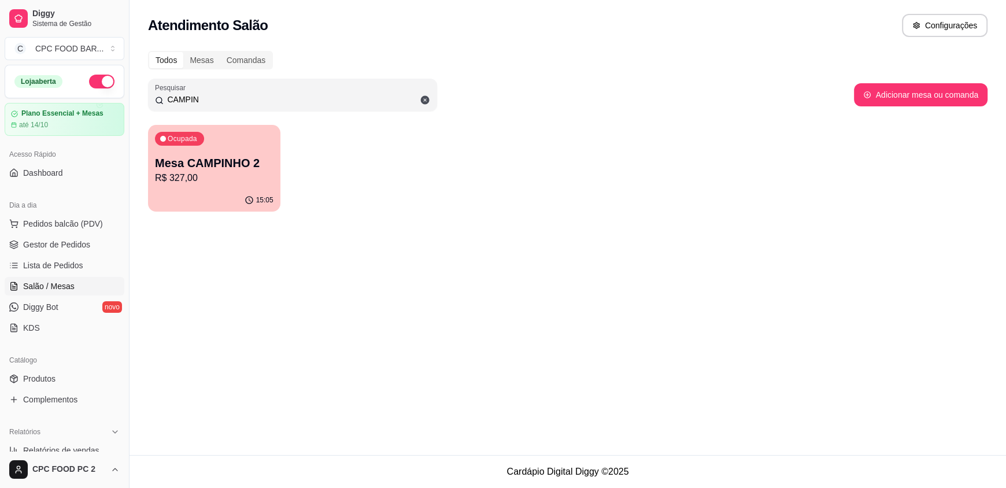
click at [227, 102] on input "CAMPIN" at bounding box center [297, 100] width 267 height 12
type input "3761"
click at [194, 173] on p "R$ 30,00" at bounding box center [214, 177] width 115 height 13
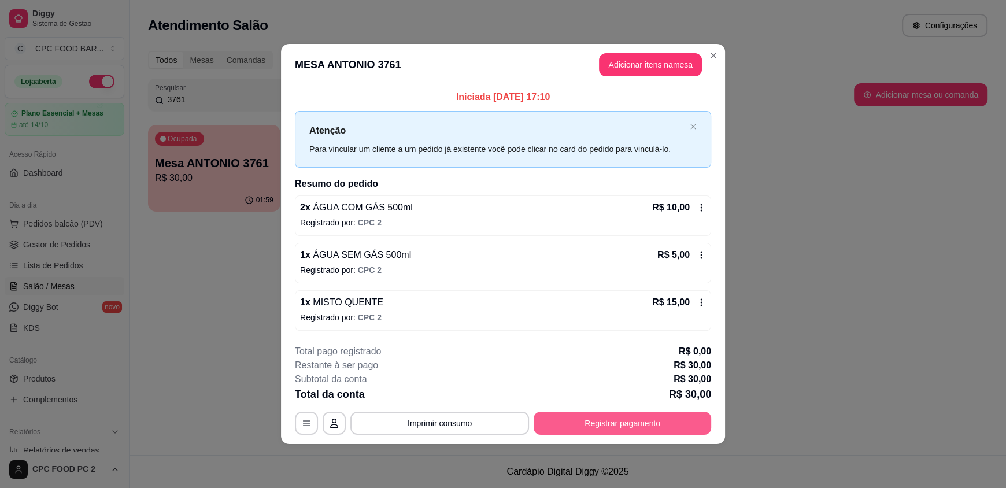
click at [605, 431] on button "Registrar pagamento" at bounding box center [623, 423] width 178 height 23
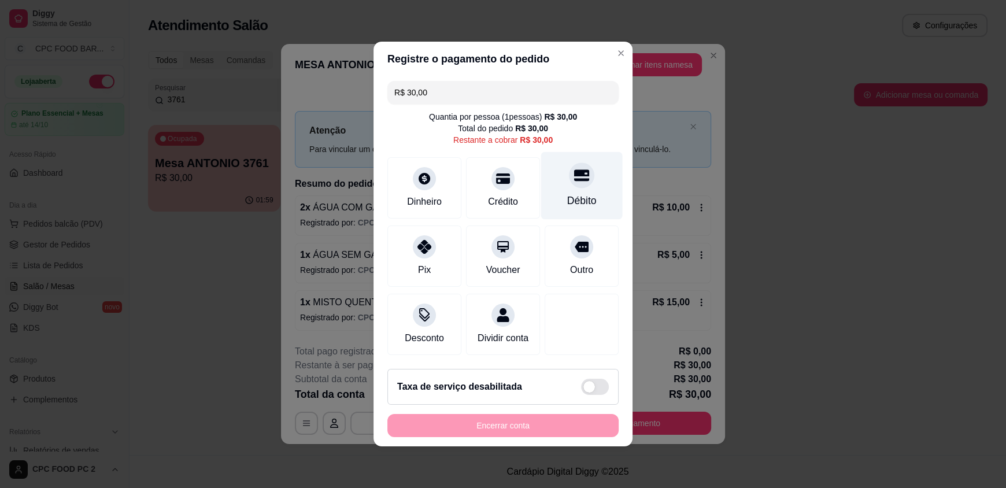
click at [567, 193] on div "Débito" at bounding box center [581, 200] width 29 height 15
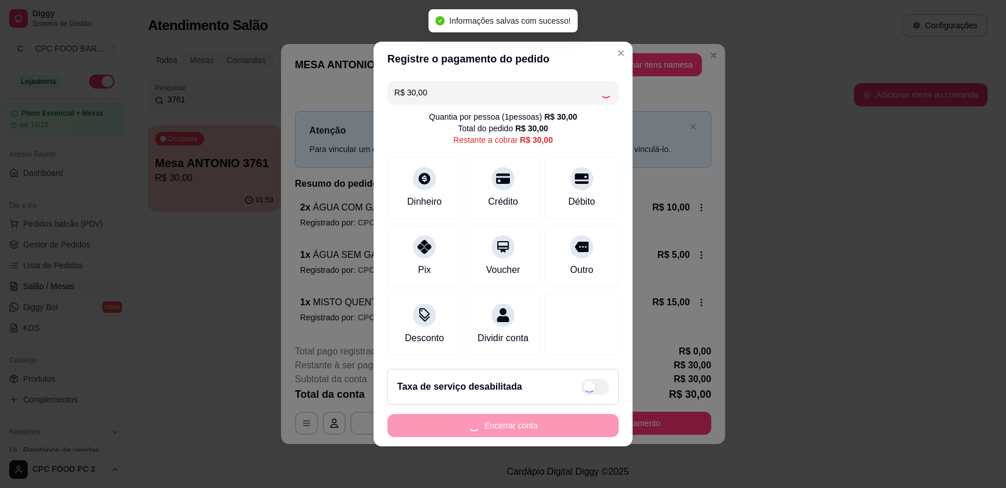
type input "R$ 0,00"
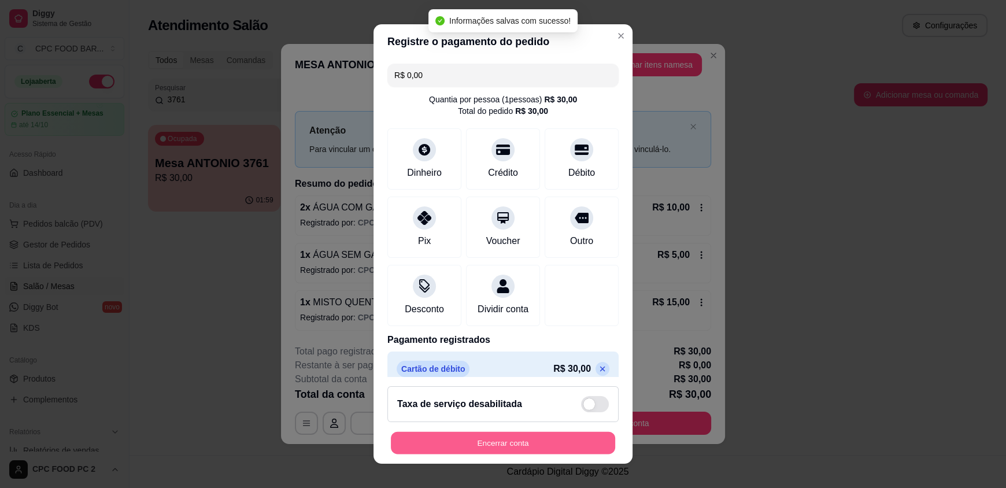
click at [495, 444] on button "Encerrar conta" at bounding box center [503, 442] width 224 height 23
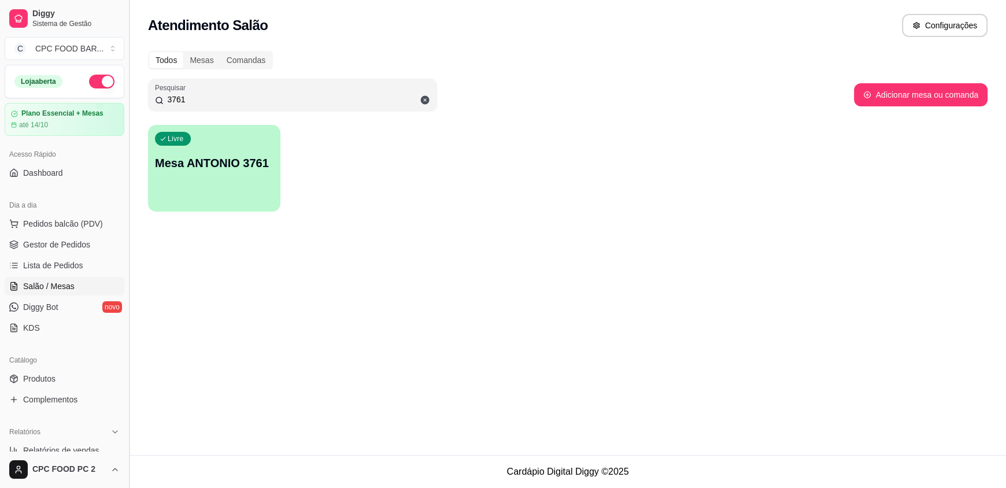
drag, startPoint x: 226, startPoint y: 102, endPoint x: 126, endPoint y: 94, distance: 99.8
click at [126, 94] on div "Diggy Sistema de Gestão C CPC FOOD BAR ... Loja aberta Plano Essencial + Mesas …" at bounding box center [503, 244] width 1006 height 488
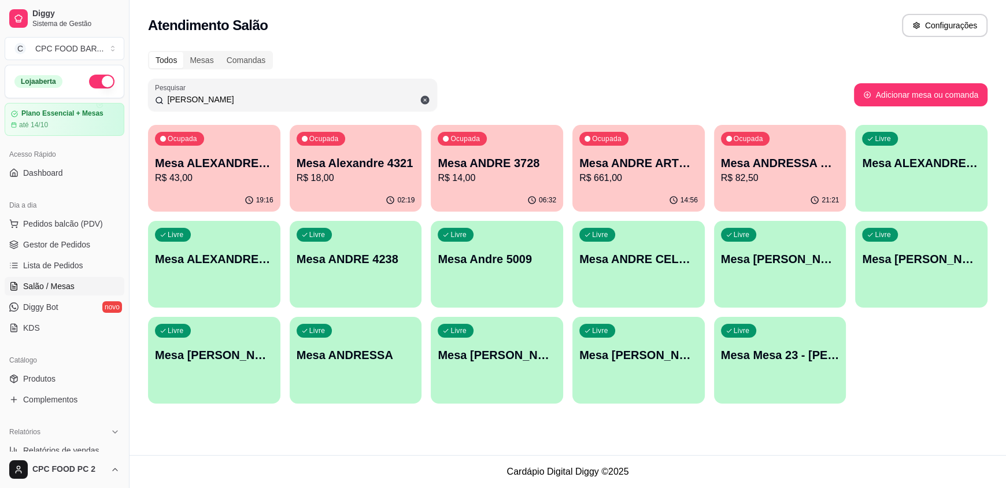
type input "[PERSON_NAME]"
click at [793, 171] on div "Mesa ANDRESSA GLADIADORAS R$ 82,50" at bounding box center [780, 170] width 119 height 30
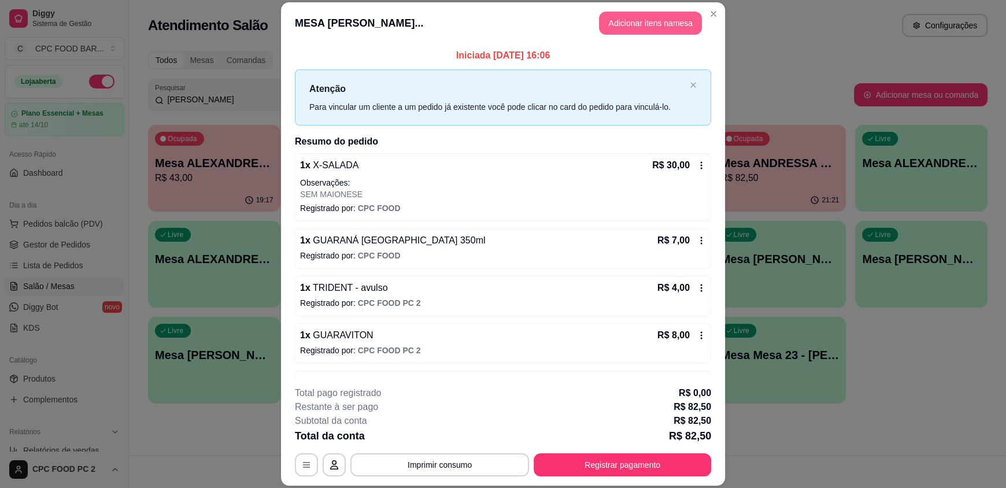
click at [656, 19] on button "Adicionar itens na mesa" at bounding box center [650, 23] width 103 height 23
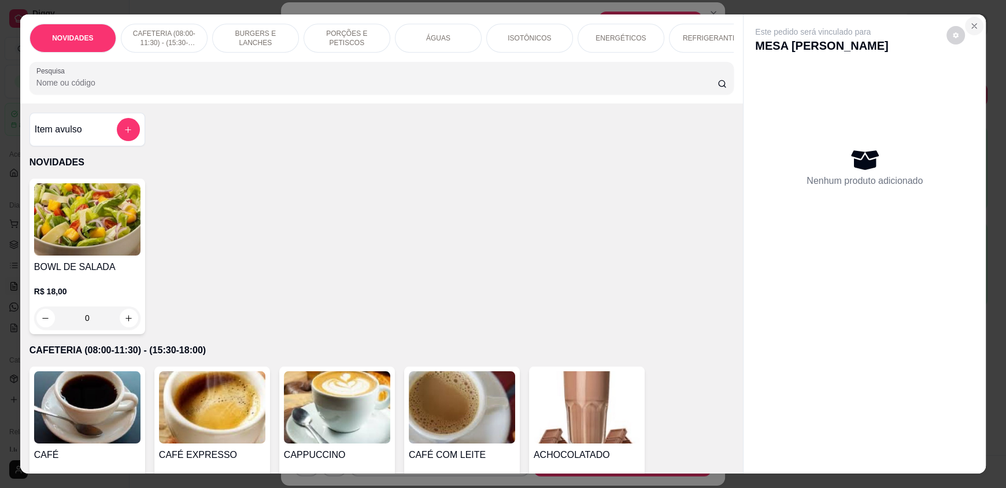
click at [970, 28] on icon "Close" at bounding box center [974, 25] width 9 height 9
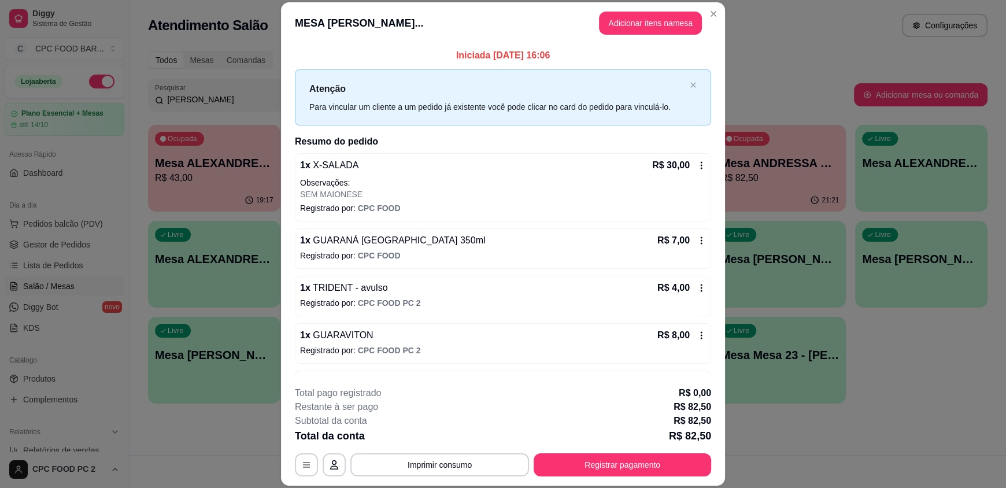
click at [586, 481] on footer "**********" at bounding box center [503, 431] width 444 height 109
click at [612, 468] on button "Registrar pagamento" at bounding box center [623, 464] width 172 height 23
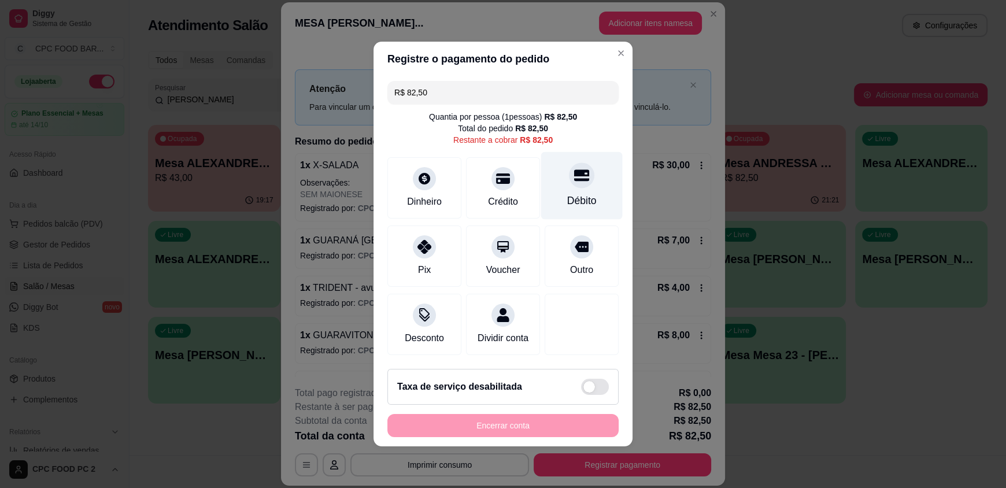
click at [556, 173] on div "Débito" at bounding box center [582, 186] width 82 height 68
type input "R$ 0,00"
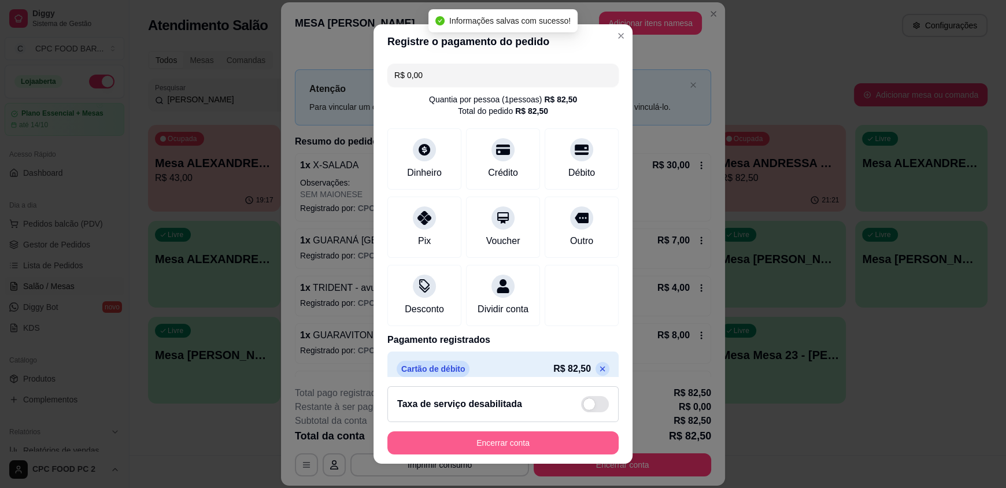
click at [474, 435] on button "Encerrar conta" at bounding box center [502, 442] width 231 height 23
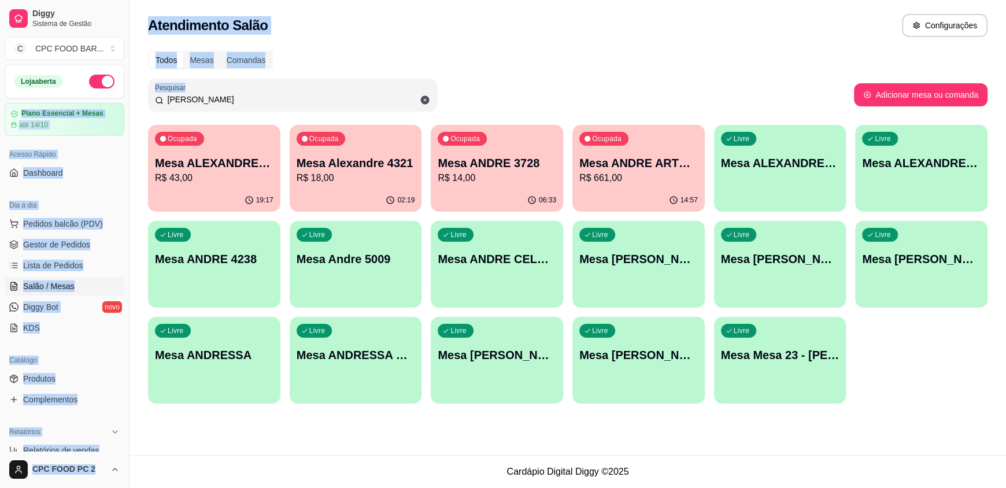
drag, startPoint x: 216, startPoint y: 92, endPoint x: 98, endPoint y: 87, distance: 118.0
click at [98, 87] on div "Diggy Sistema de Gestão C CPC FOOD BAR ... Loja aberta Plano Essencial + Mesas …" at bounding box center [503, 244] width 1006 height 488
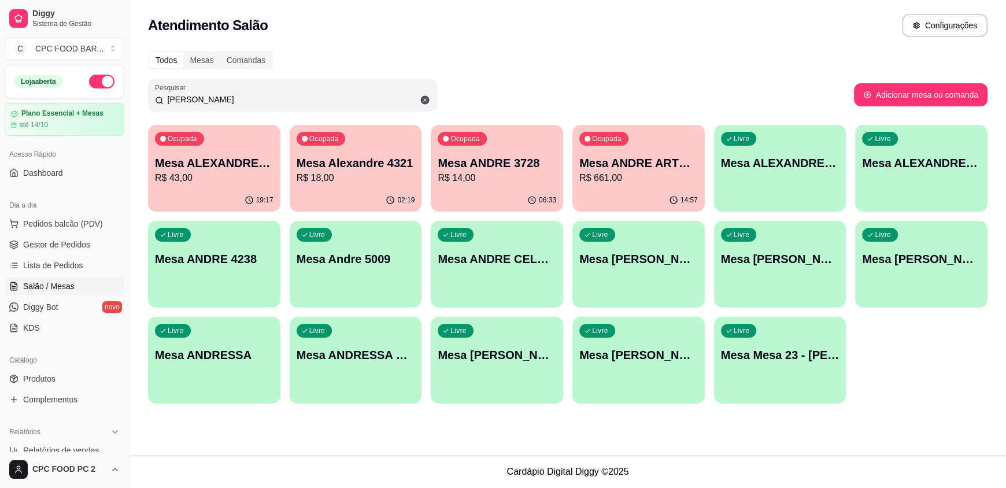
drag, startPoint x: 195, startPoint y: 98, endPoint x: 120, endPoint y: 95, distance: 74.6
click at [120, 95] on div "Diggy Sistema de Gestão C CPC FOOD BAR ... Loja aberta Plano Essencial + Mesas …" at bounding box center [503, 244] width 1006 height 488
type input "L"
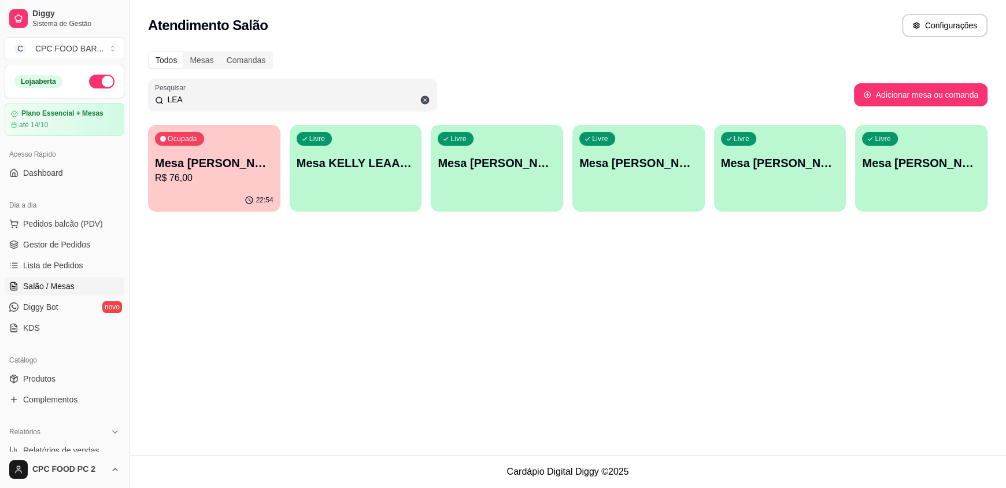
type input "LEA"
click at [221, 144] on div "Ocupada Mesa [PERSON_NAME] ARBITRO R$ 76,00" at bounding box center [214, 157] width 128 height 62
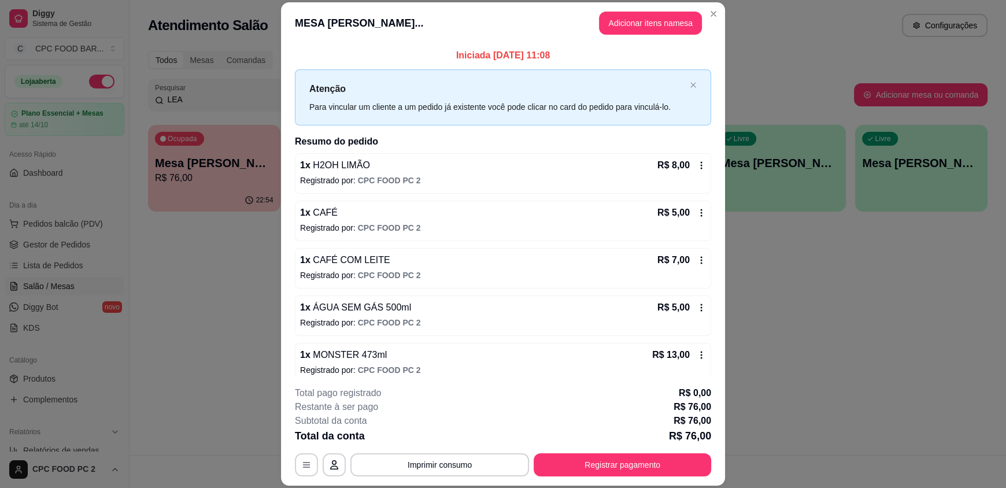
click at [580, 452] on div "**********" at bounding box center [503, 431] width 416 height 90
click at [581, 460] on button "Registrar pagamento" at bounding box center [623, 464] width 172 height 23
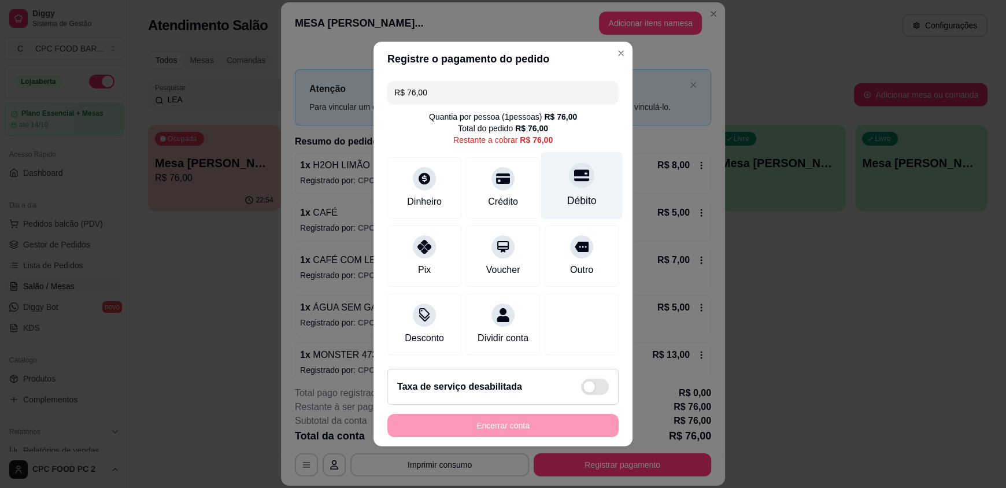
click at [587, 175] on div "Débito" at bounding box center [582, 186] width 82 height 68
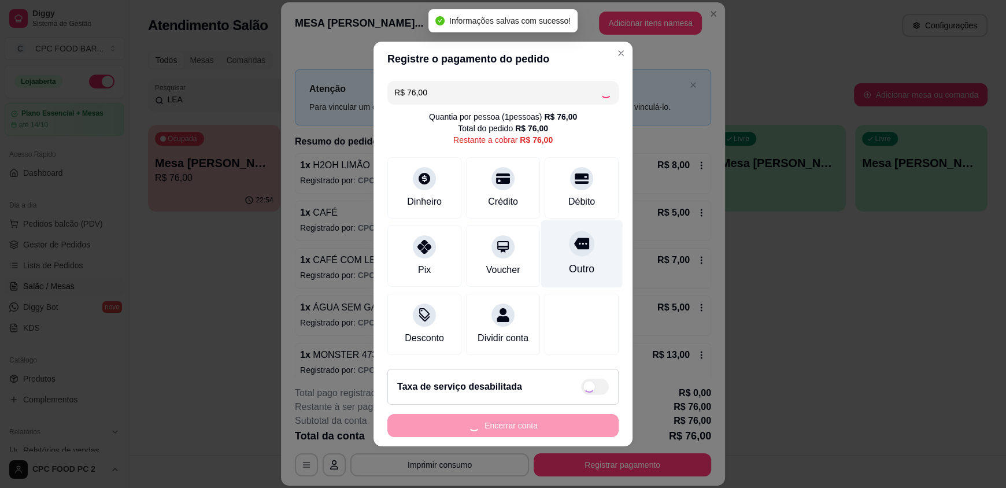
type input "R$ 0,00"
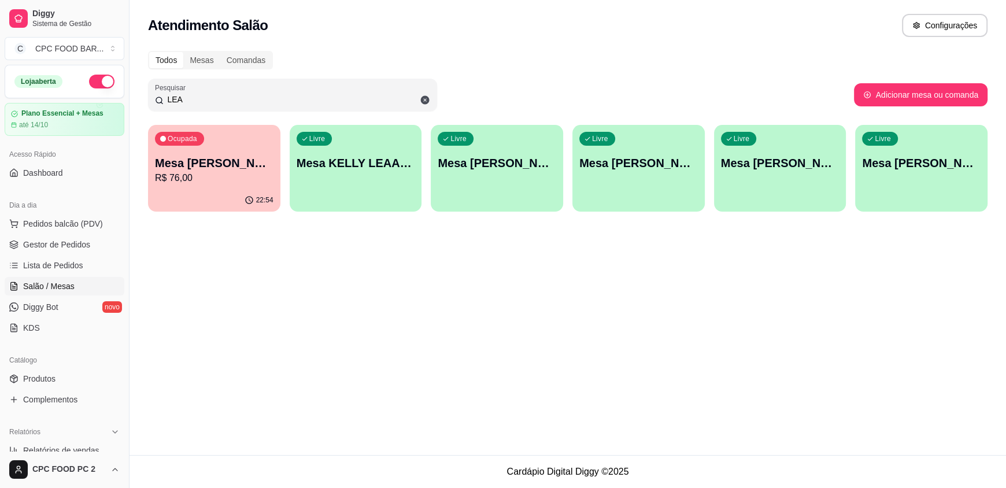
click at [589, 187] on div "Livre Mesa [PERSON_NAME]" at bounding box center [638, 161] width 132 height 73
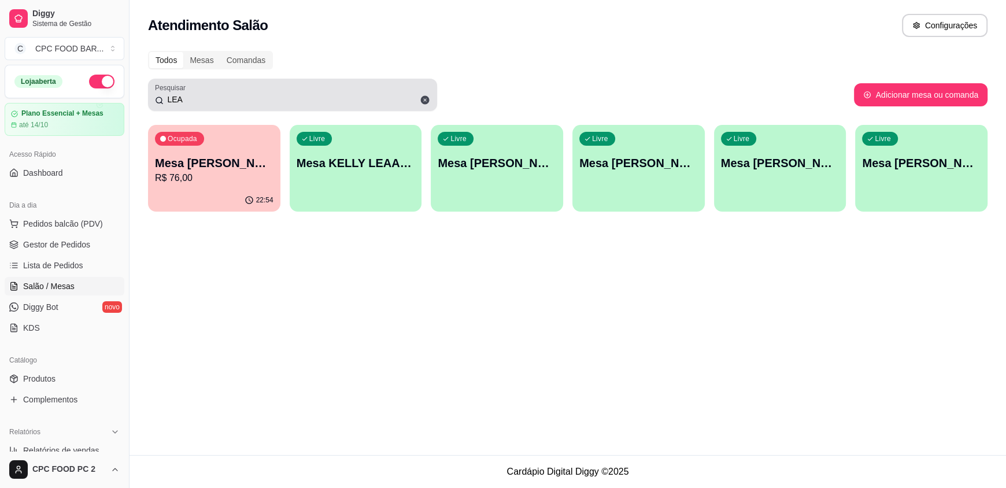
drag, startPoint x: 253, startPoint y: 91, endPoint x: 222, endPoint y: 94, distance: 30.8
click at [222, 94] on div "LEA" at bounding box center [292, 94] width 275 height 23
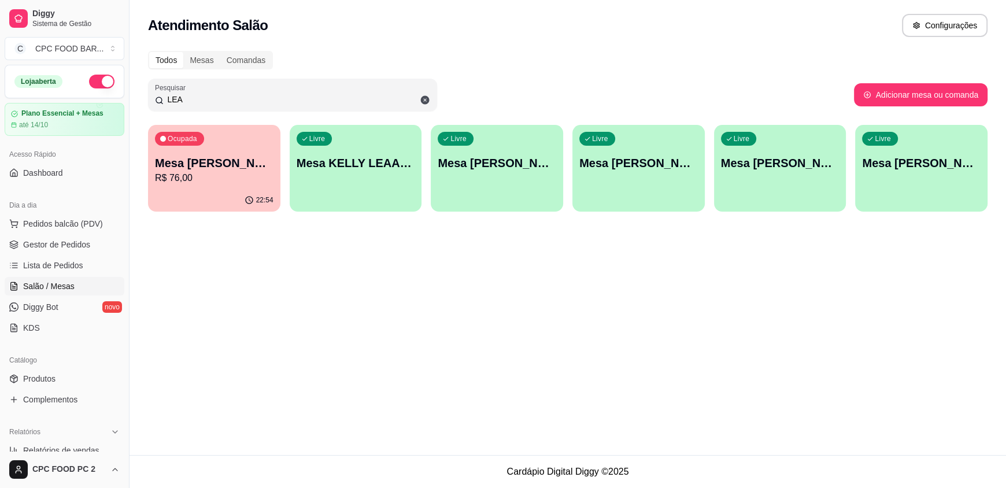
drag, startPoint x: 217, startPoint y: 97, endPoint x: 96, endPoint y: 101, distance: 121.5
click at [96, 101] on div "Diggy Sistema de Gestão C CPC FOOD BAR ... Loja aberta Plano Essencial + Mesas …" at bounding box center [503, 244] width 1006 height 488
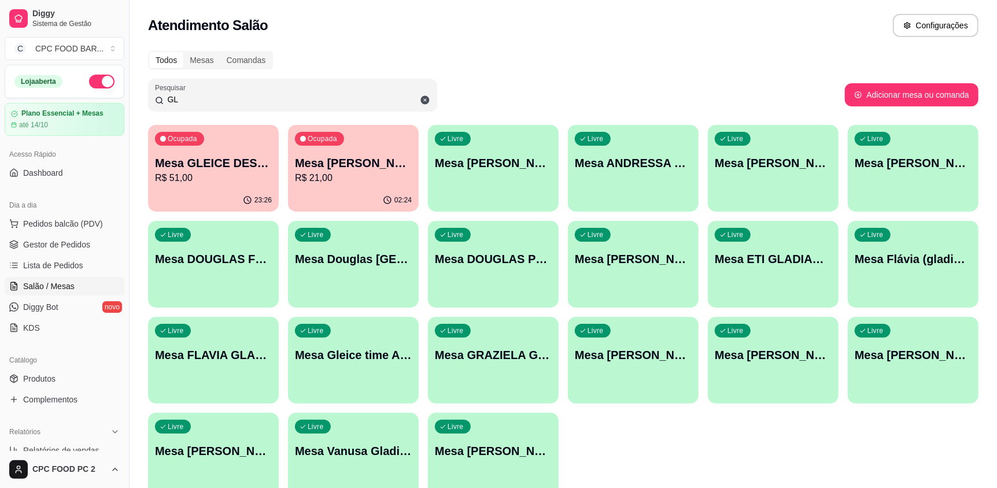
type input "G"
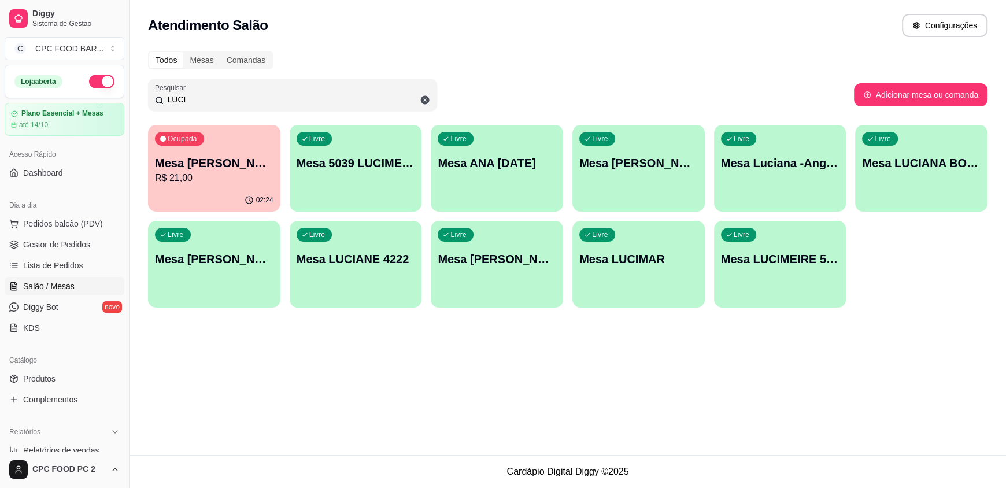
type input "LUCI"
click at [250, 158] on p "Mesa [PERSON_NAME]" at bounding box center [214, 163] width 119 height 16
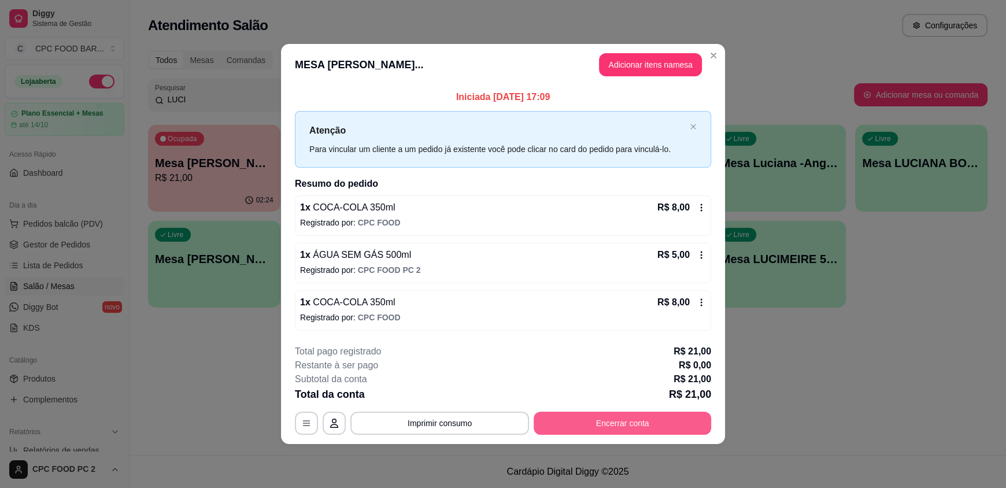
click at [581, 428] on button "Encerrar conta" at bounding box center [623, 423] width 178 height 23
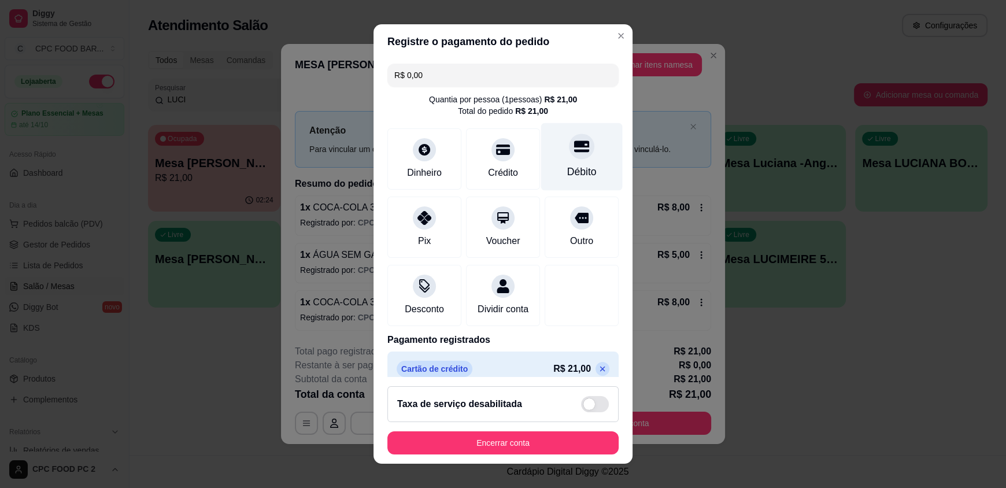
click at [571, 155] on div at bounding box center [581, 146] width 25 height 25
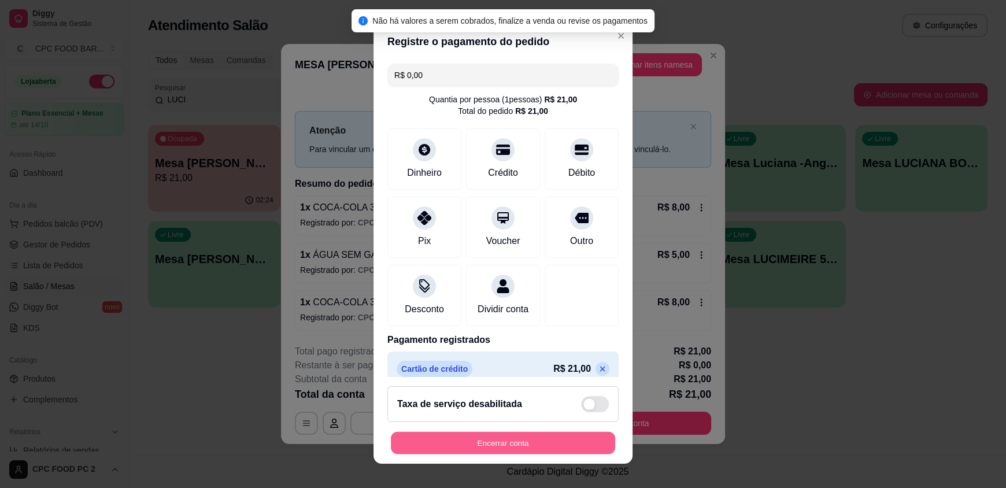
click at [456, 438] on button "Encerrar conta" at bounding box center [503, 442] width 224 height 23
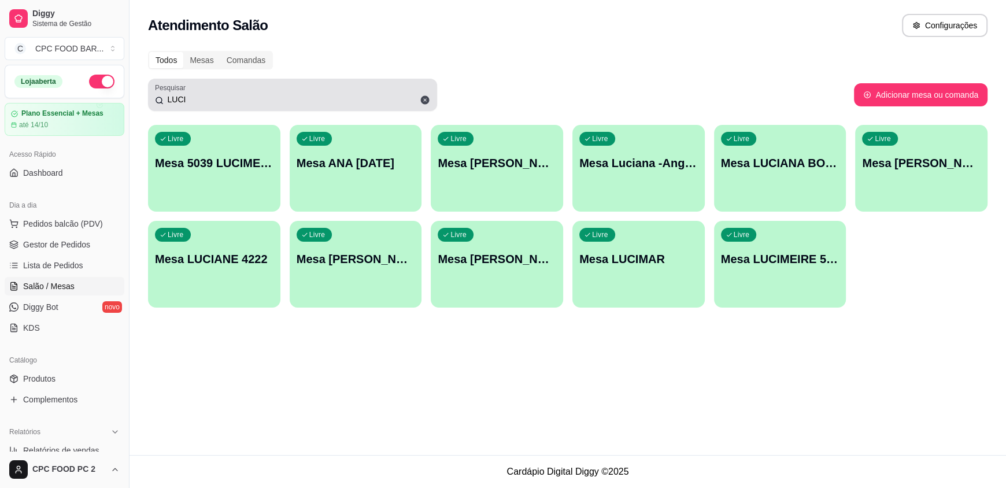
click at [347, 98] on input "LUCI" at bounding box center [297, 100] width 267 height 12
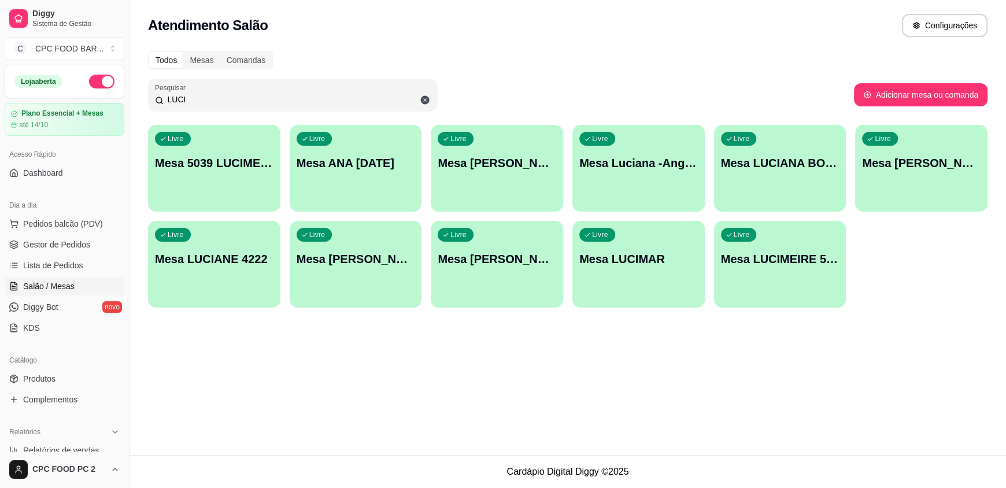
click at [347, 98] on input "LUCI" at bounding box center [297, 100] width 267 height 12
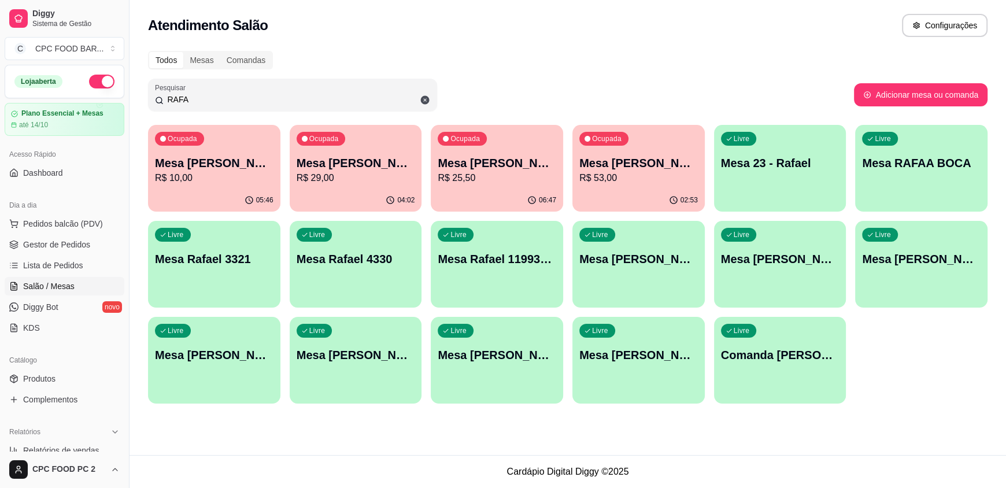
type input "RAFA"
click at [612, 186] on div "Ocupada Mesa [PERSON_NAME] R$ 53,00" at bounding box center [638, 157] width 132 height 64
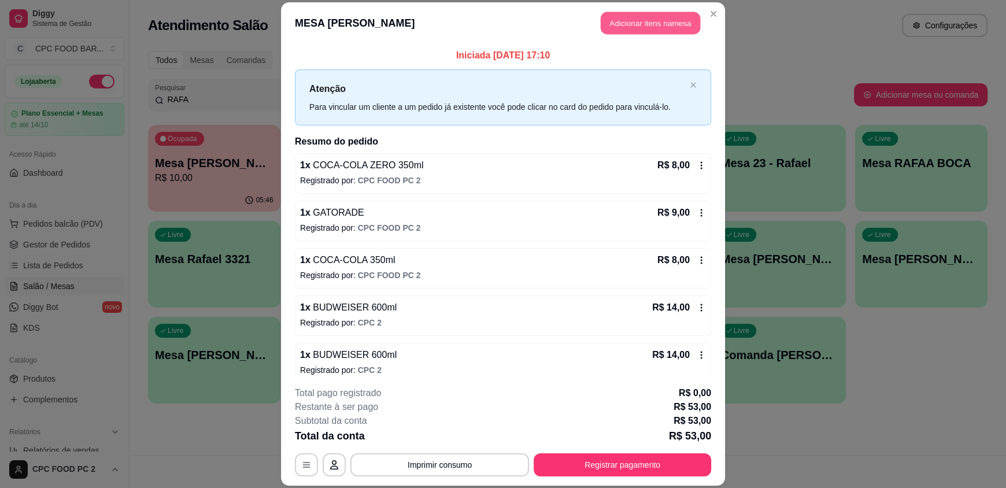
click at [641, 24] on button "Adicionar itens na mesa" at bounding box center [650, 23] width 99 height 23
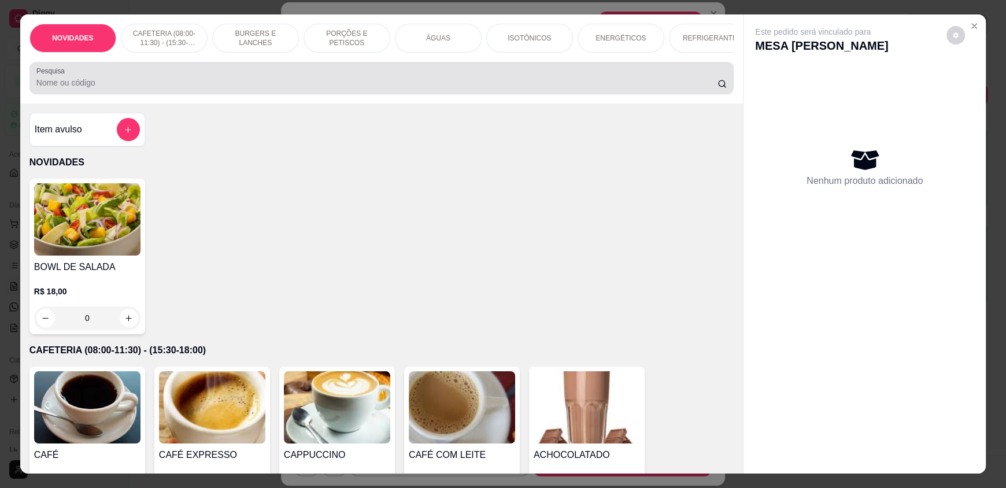
click at [261, 90] on div at bounding box center [381, 77] width 690 height 23
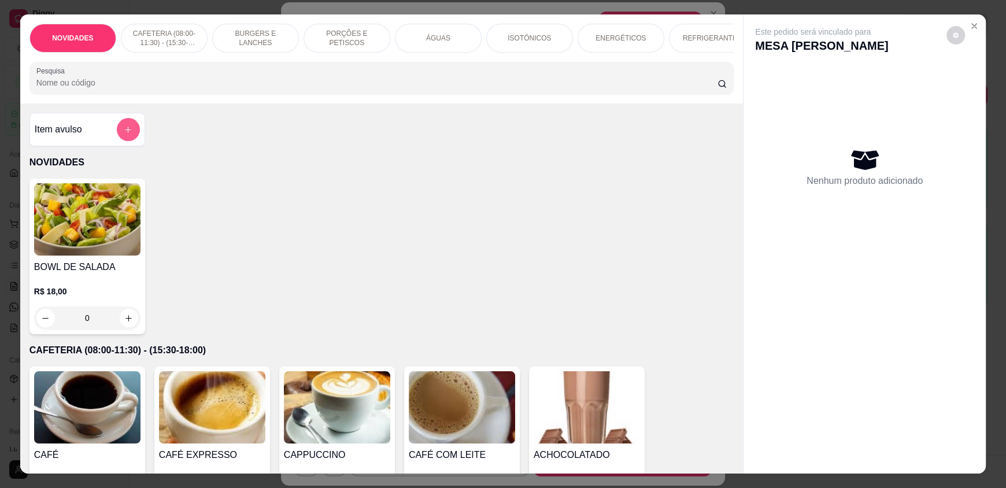
click at [128, 132] on button "add-separate-item" at bounding box center [128, 129] width 23 height 23
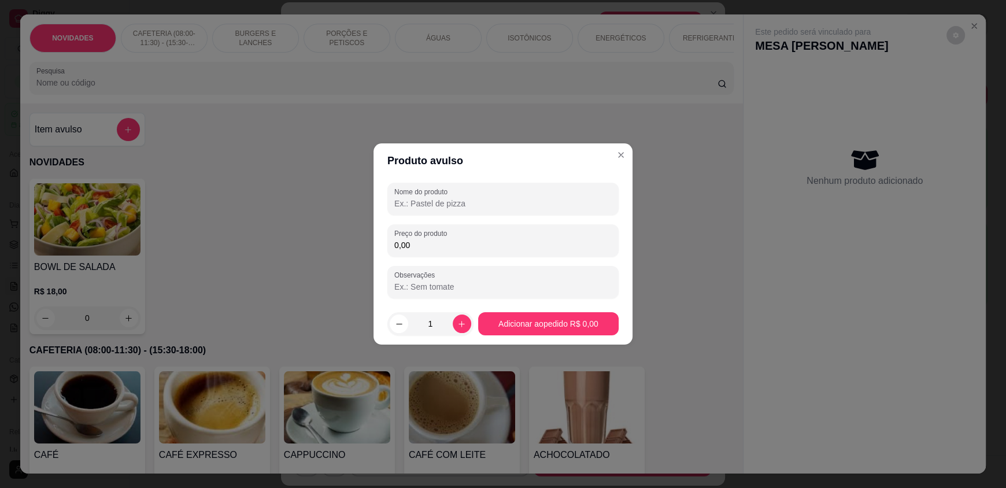
click at [405, 204] on input "Nome do produto" at bounding box center [502, 204] width 217 height 12
type input "MEIA BATATA MEIA CALA"
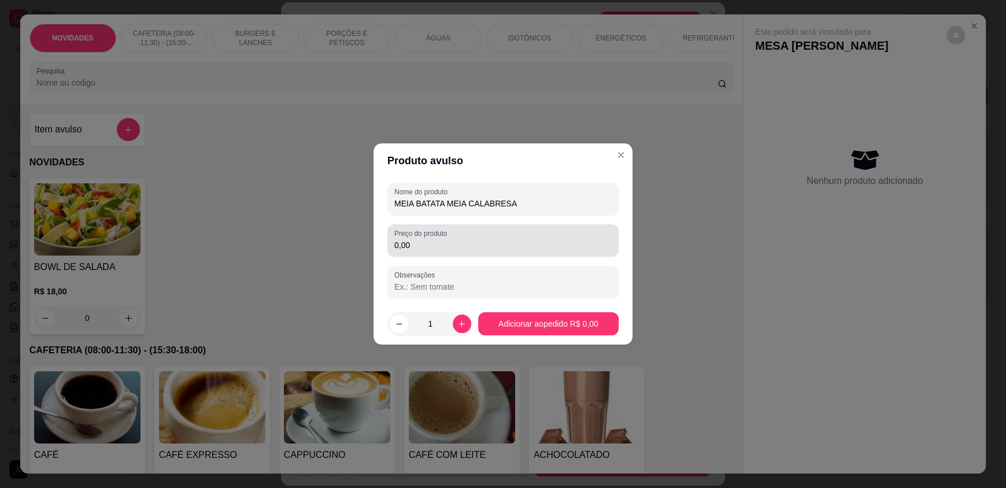
type input "MEIA BATATA MEIA CALABRESA"
click at [423, 243] on input "0,00" at bounding box center [502, 245] width 217 height 12
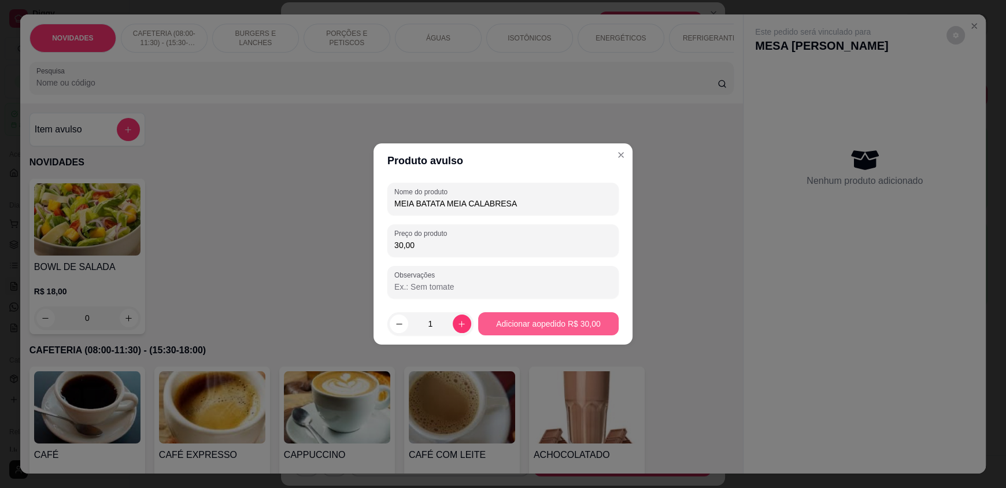
type input "30,00"
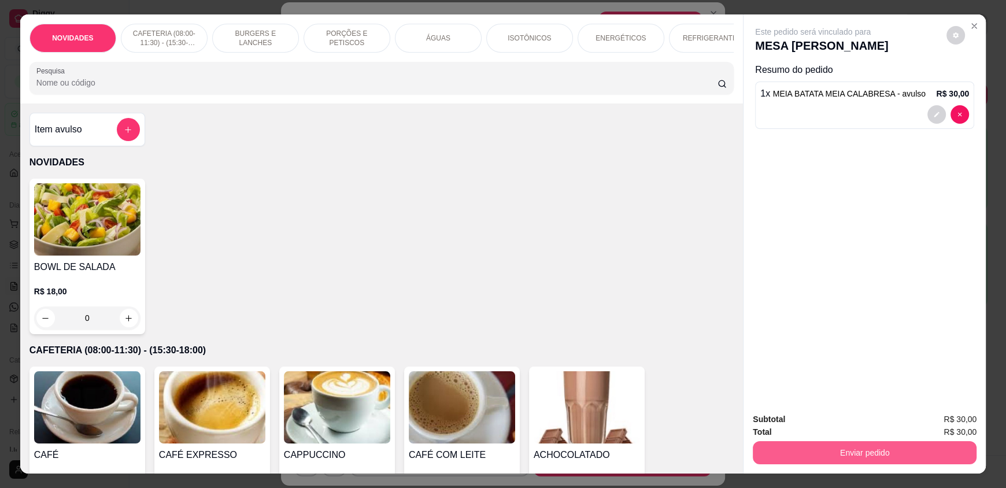
click at [804, 453] on button "Enviar pedido" at bounding box center [865, 452] width 224 height 23
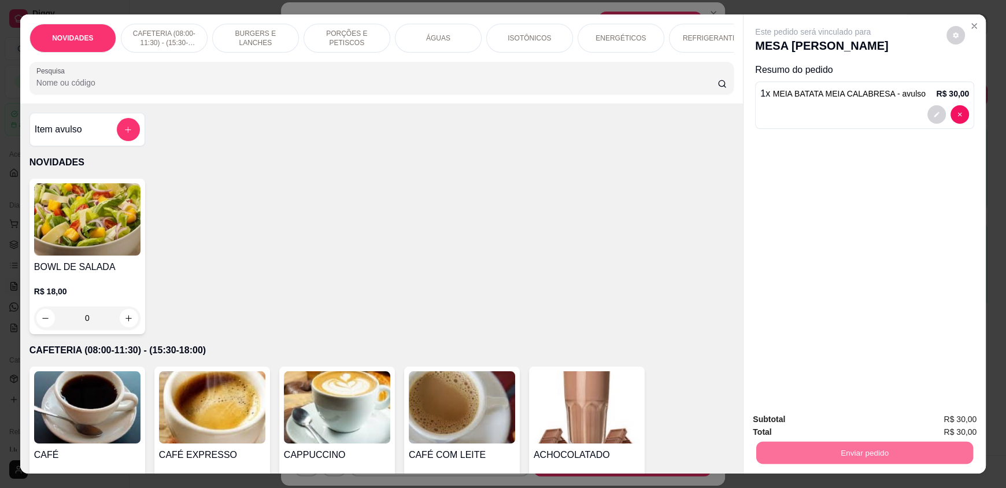
click at [951, 424] on button "Enviar pedido" at bounding box center [947, 423] width 64 height 21
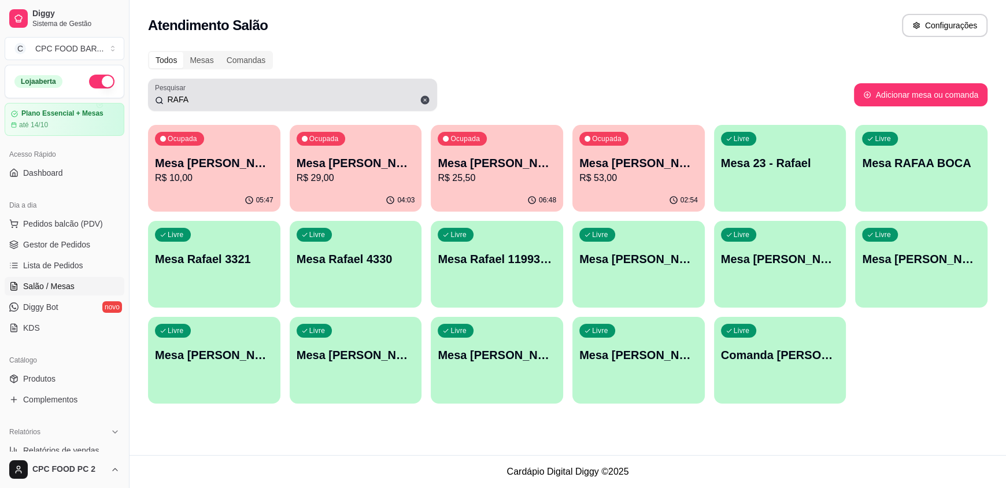
click at [186, 99] on input "RAFA" at bounding box center [297, 100] width 267 height 12
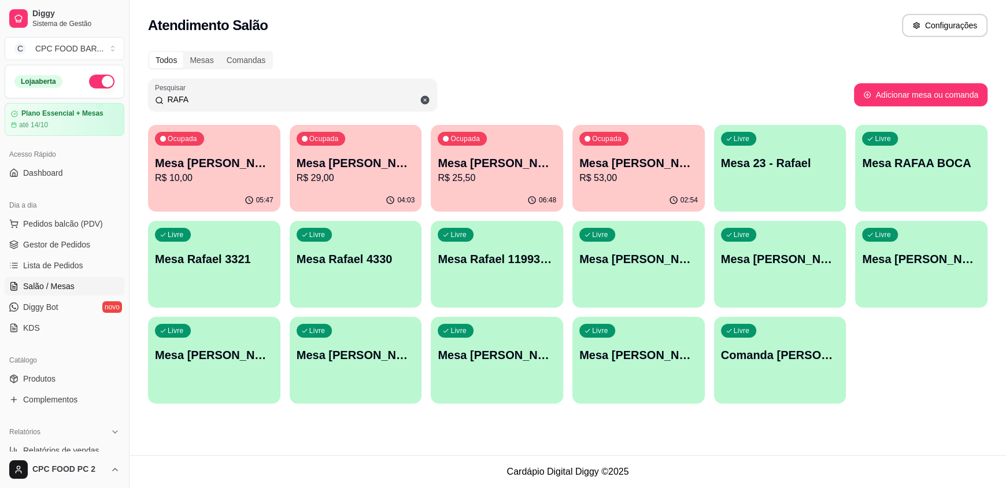
click at [186, 99] on input "RAFA" at bounding box center [297, 100] width 267 height 12
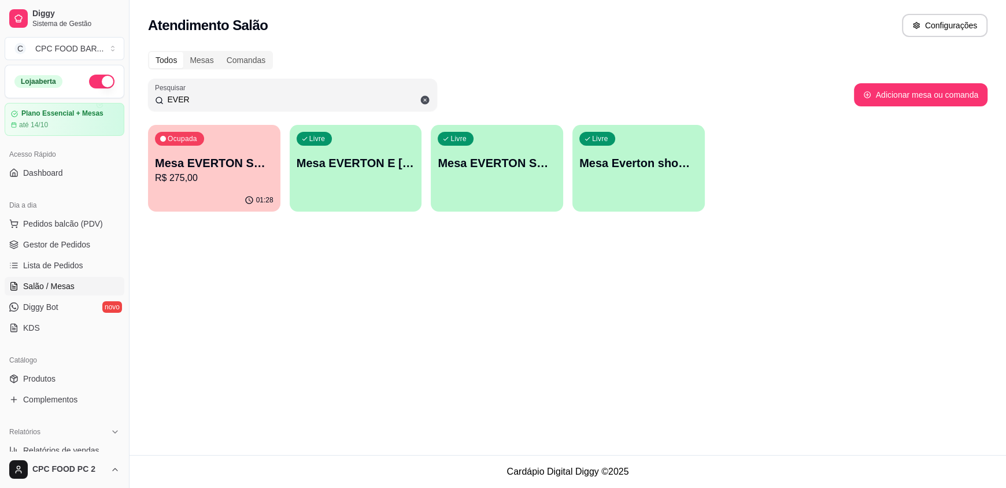
type input "EVER"
click at [210, 172] on p "R$ 275,00" at bounding box center [214, 178] width 119 height 14
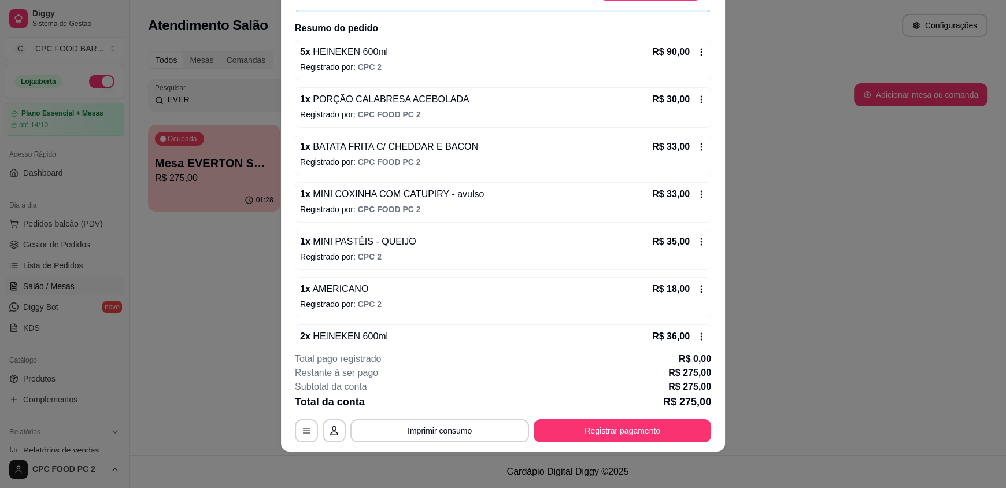
scroll to position [105, 0]
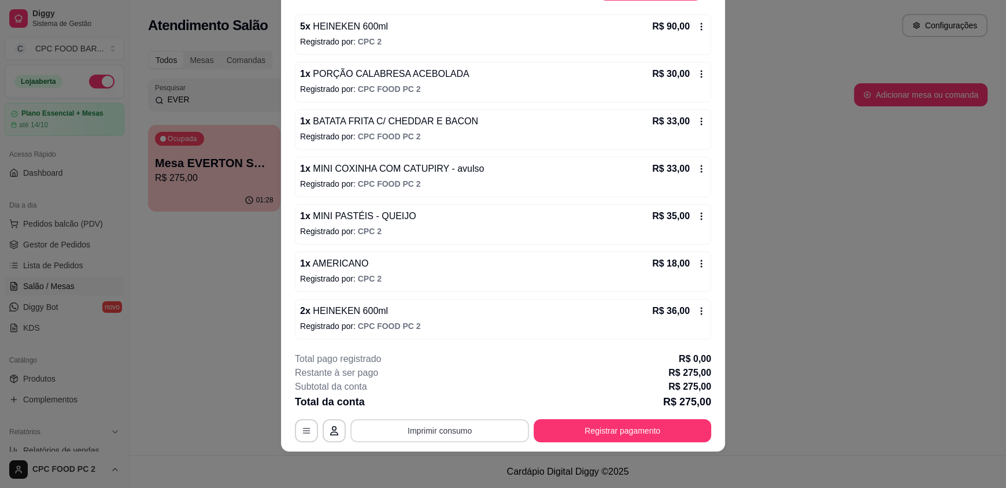
click at [430, 438] on button "Imprimir consumo" at bounding box center [439, 430] width 179 height 23
click at [451, 406] on button "IMPRESSORA" at bounding box center [439, 403] width 84 height 19
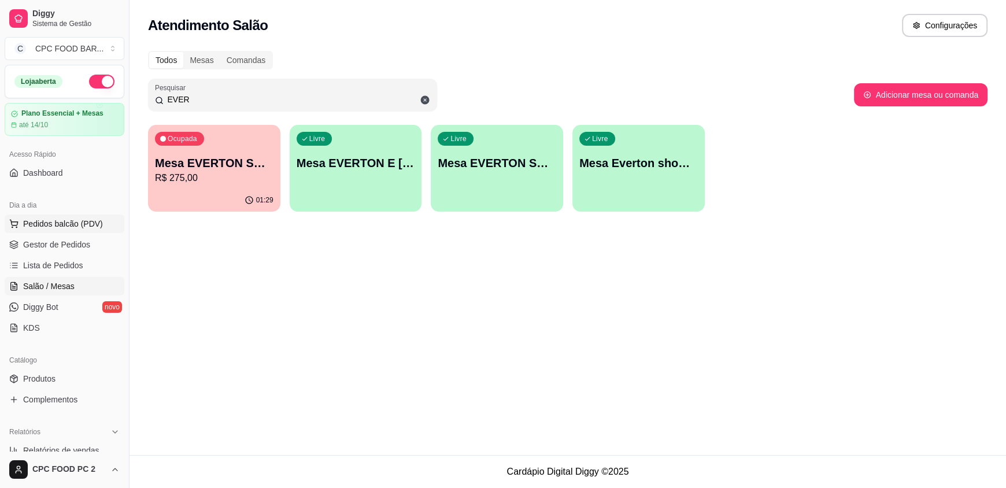
click at [80, 220] on span "Pedidos balcão (PDV)" at bounding box center [63, 224] width 80 height 12
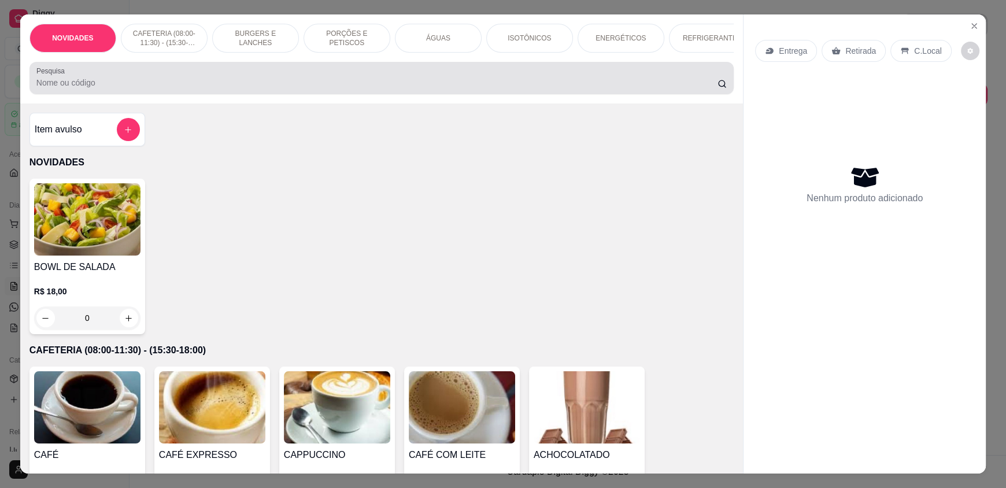
click at [202, 82] on div at bounding box center [381, 77] width 690 height 23
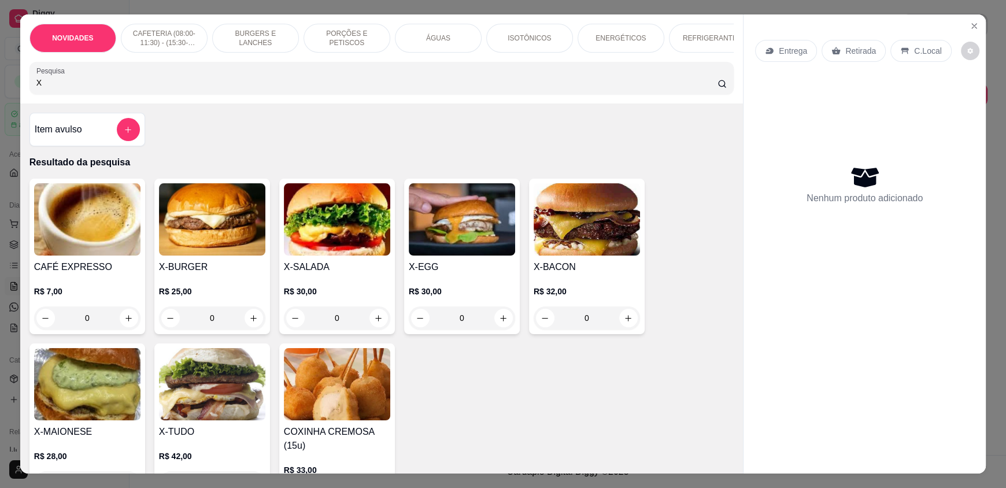
type input "X"
click at [375, 326] on div "0" at bounding box center [337, 317] width 106 height 23
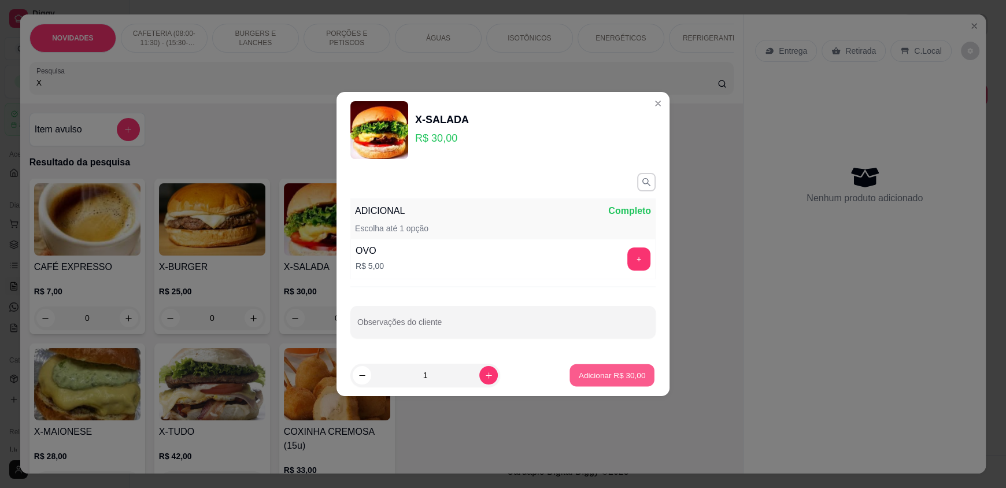
click at [583, 376] on p "Adicionar R$ 30,00" at bounding box center [612, 374] width 67 height 11
type input "1"
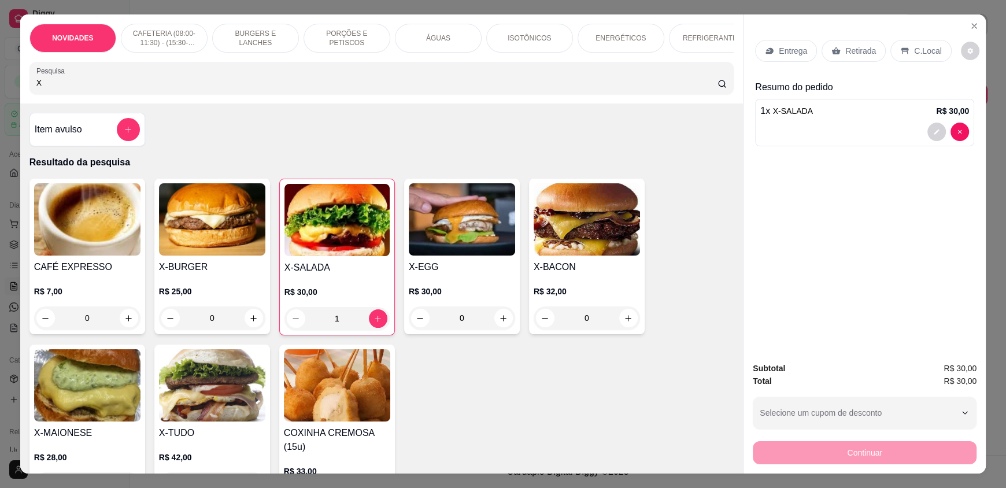
click at [501, 321] on div "0" at bounding box center [462, 317] width 106 height 23
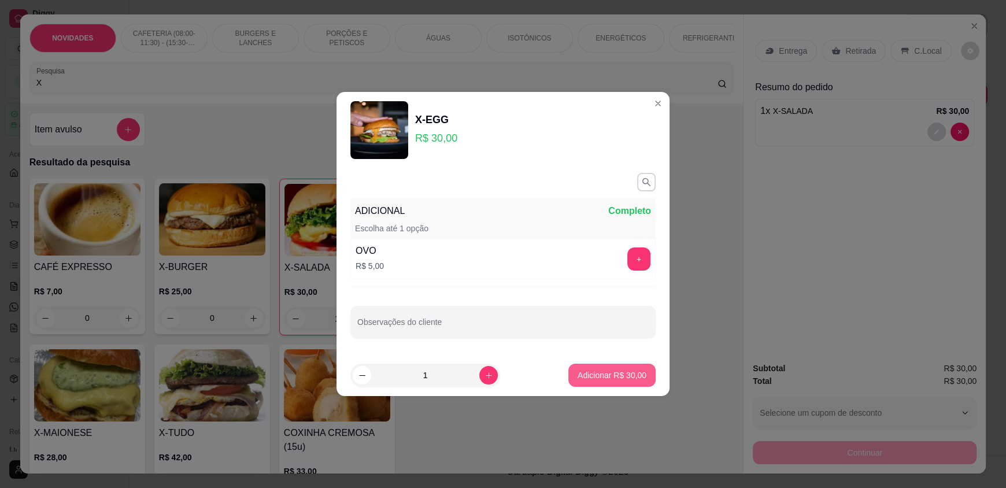
click at [613, 374] on p "Adicionar R$ 30,00" at bounding box center [612, 375] width 69 height 12
type input "1"
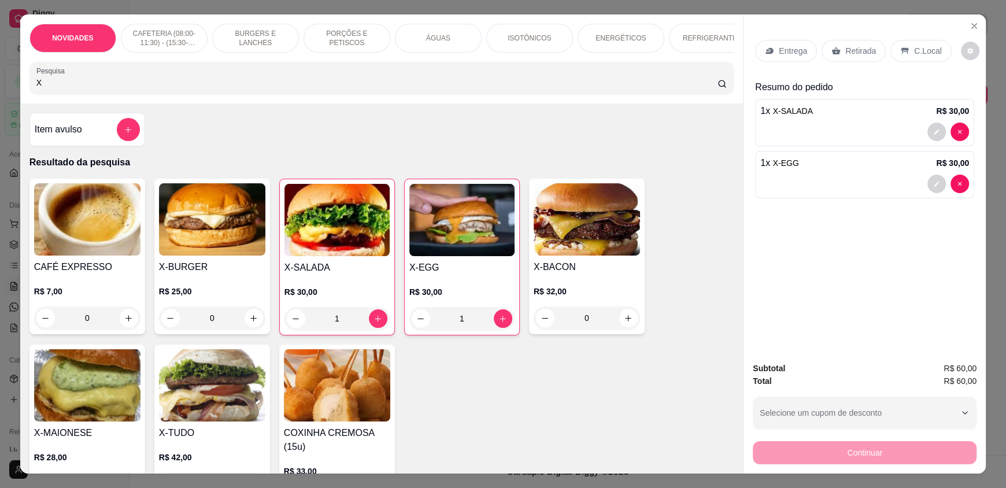
click at [95, 88] on input "X" at bounding box center [377, 83] width 682 height 12
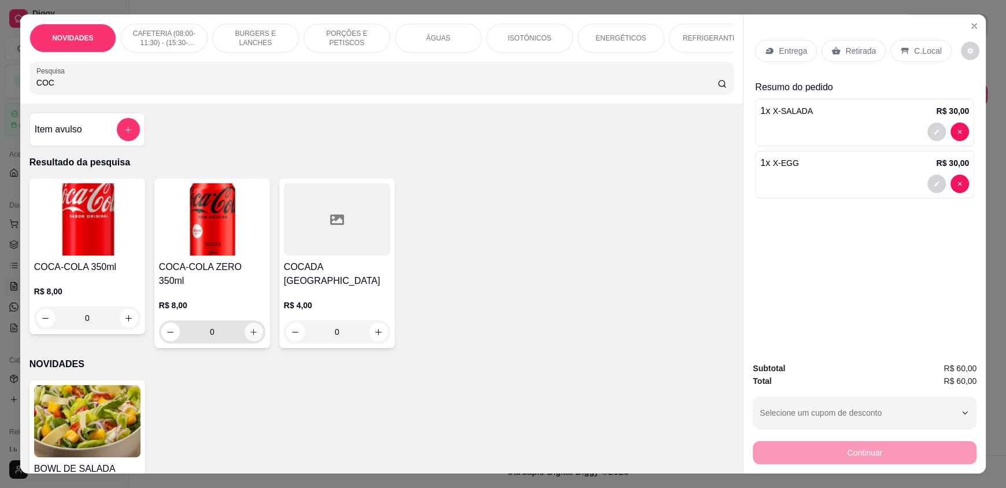
type input "COC"
click at [245, 328] on button "increase-product-quantity" at bounding box center [254, 332] width 18 height 18
type input "1"
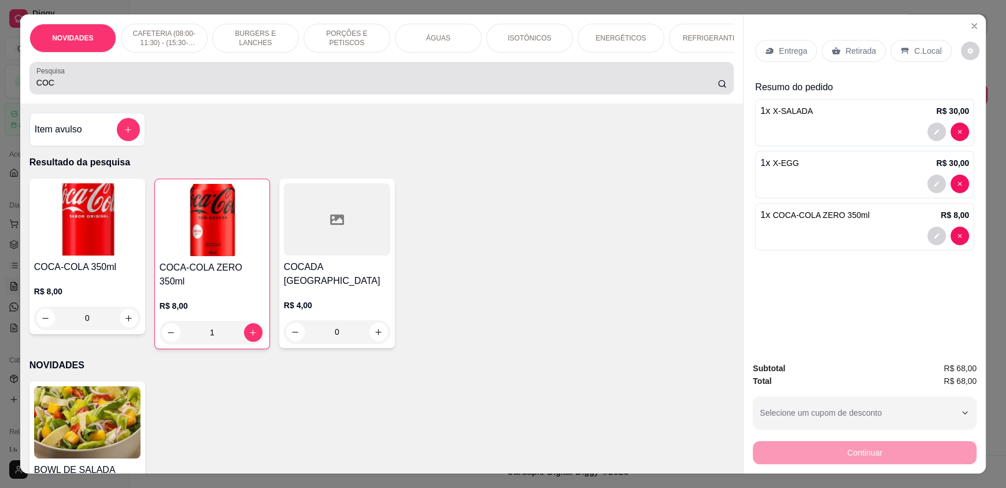
click at [146, 88] on input "COC" at bounding box center [377, 83] width 682 height 12
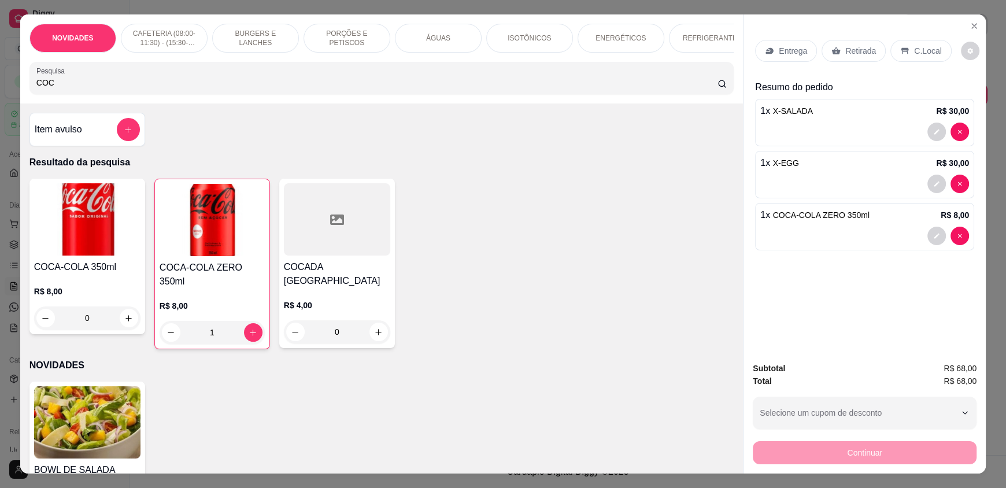
click at [146, 88] on input "COC" at bounding box center [377, 83] width 682 height 12
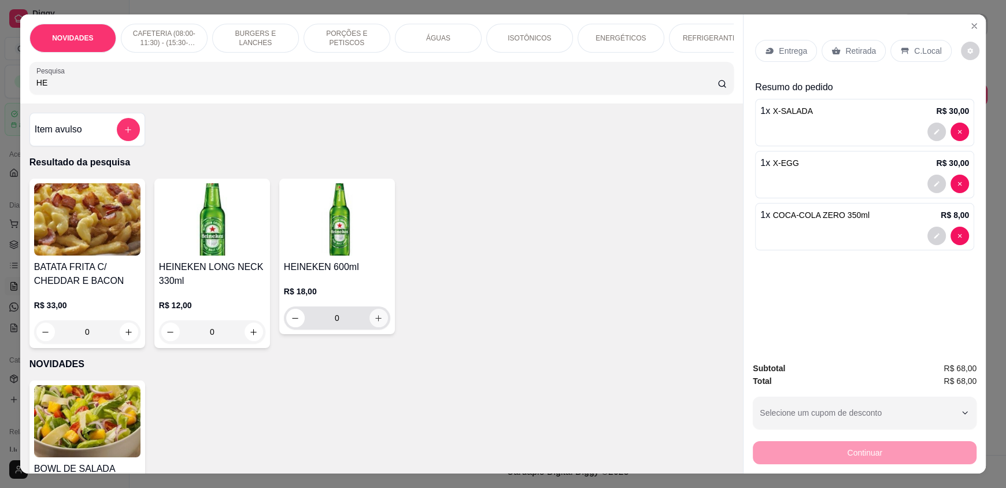
type input "HE"
click at [376, 323] on icon "increase-product-quantity" at bounding box center [378, 318] width 9 height 9
type input "1"
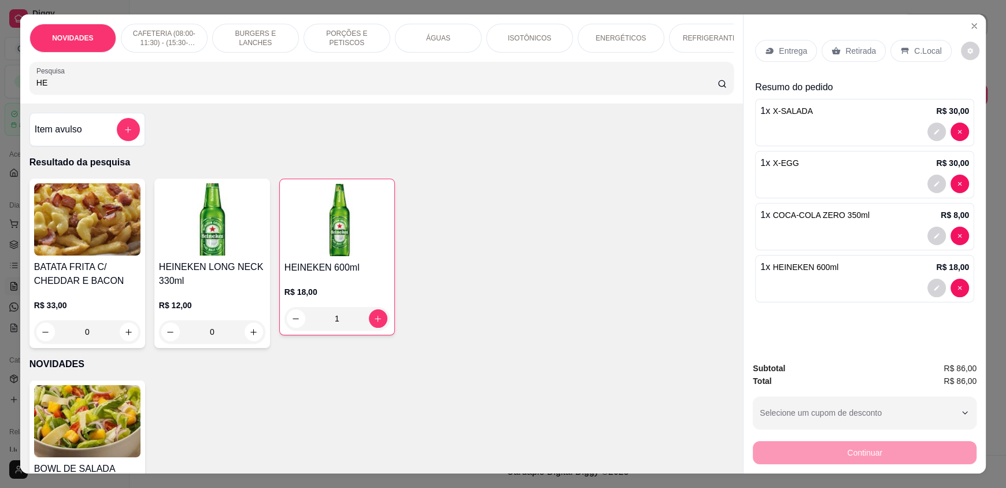
click at [912, 43] on div "C.Local" at bounding box center [920, 51] width 61 height 22
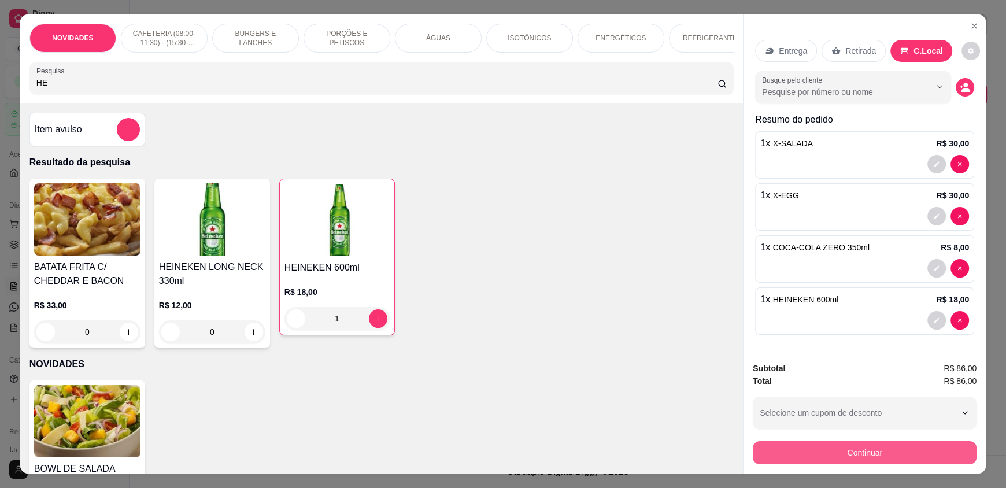
click at [837, 454] on button "Continuar" at bounding box center [865, 452] width 224 height 23
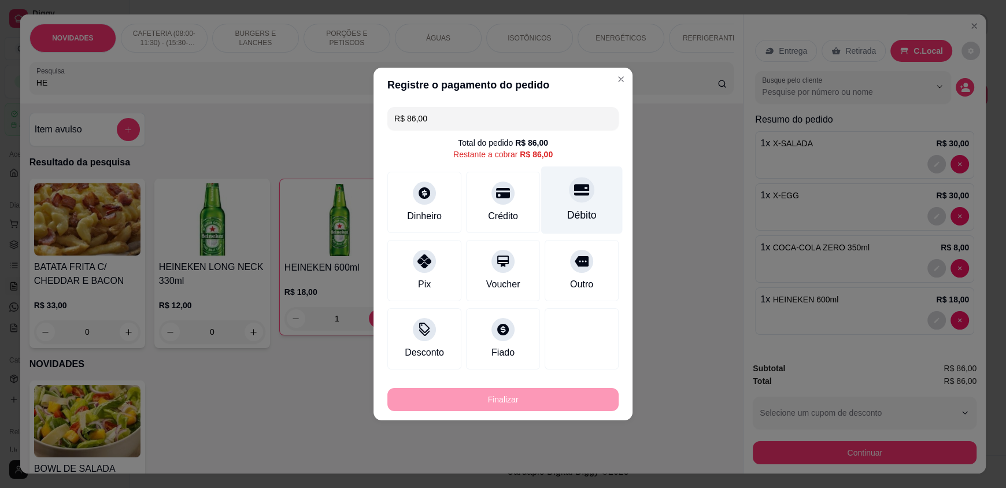
click at [588, 223] on div "Débito" at bounding box center [582, 201] width 82 height 68
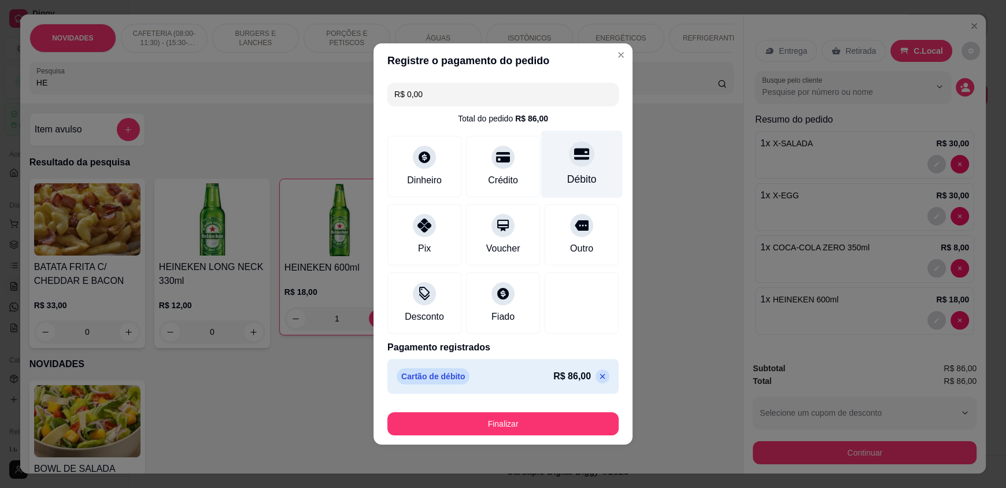
type input "R$ 0,00"
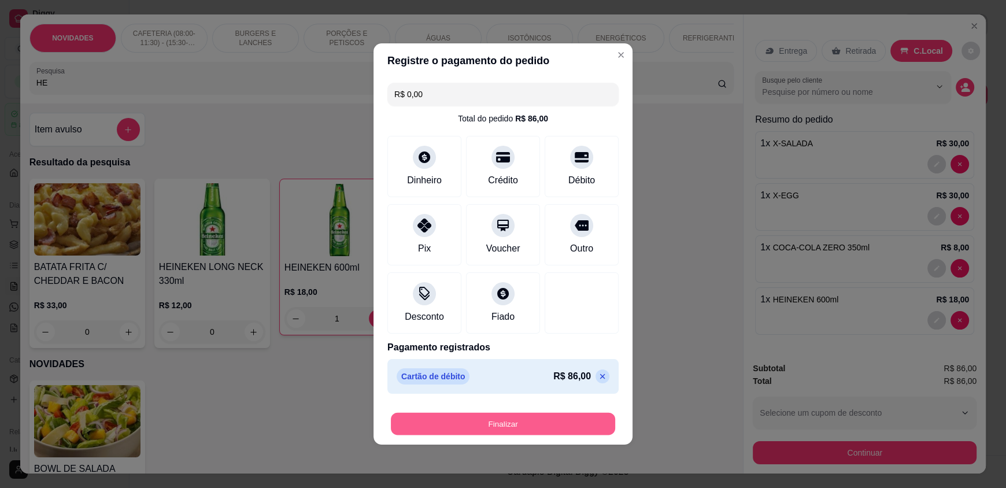
click at [518, 433] on button "Finalizar" at bounding box center [503, 424] width 224 height 23
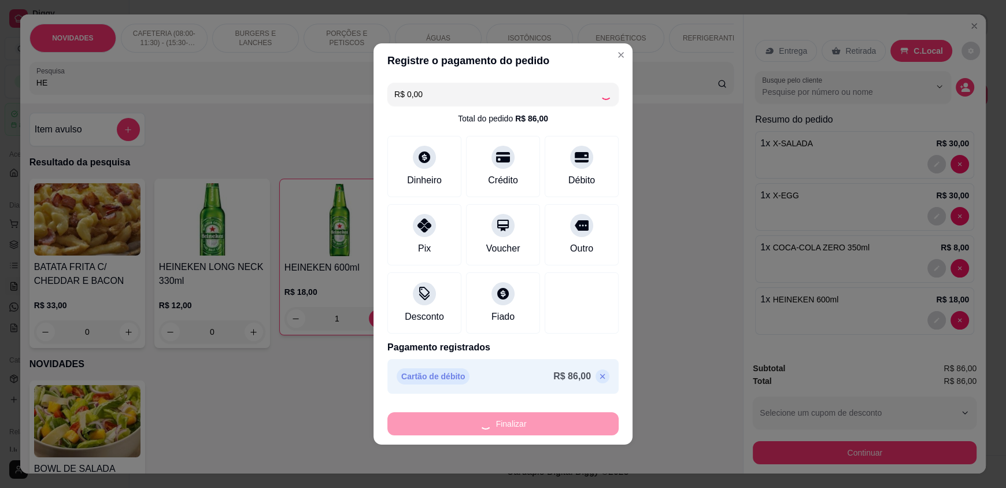
type input "0"
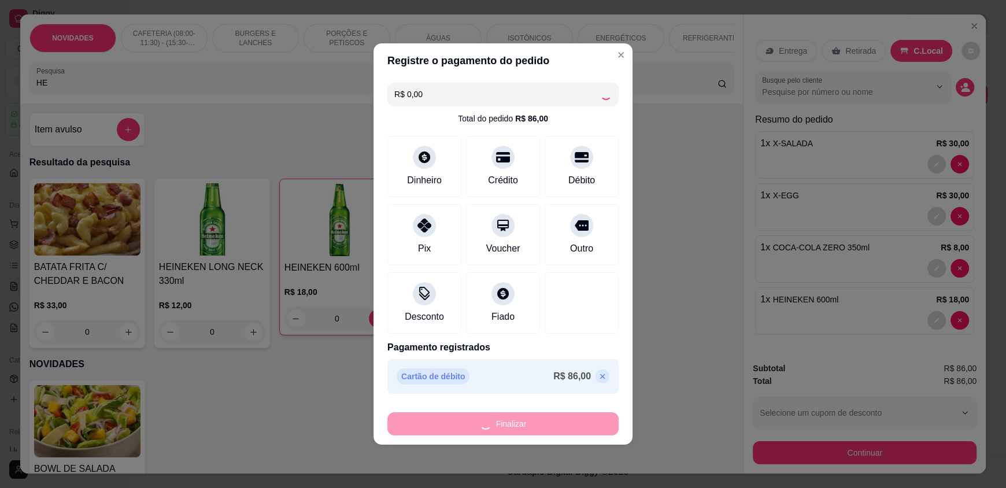
type input "-R$ 86,00"
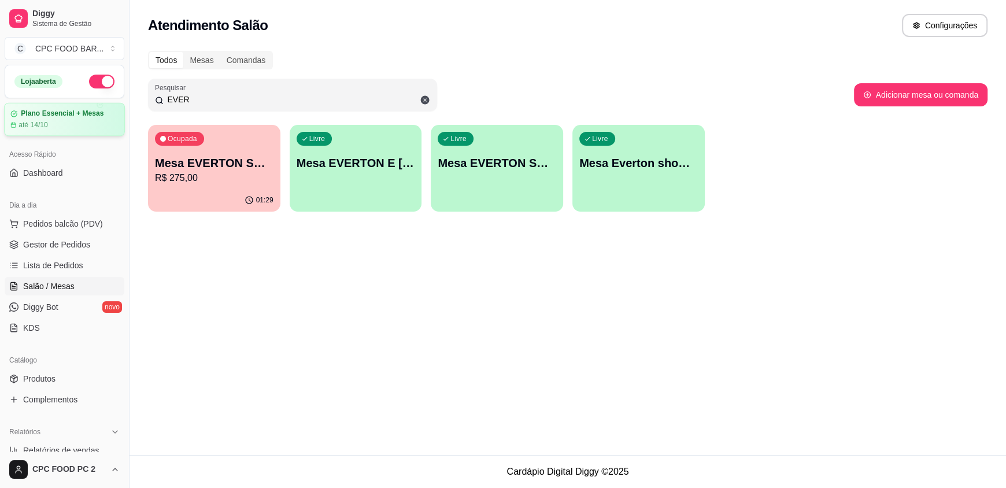
drag, startPoint x: 190, startPoint y: 99, endPoint x: 106, endPoint y: 104, distance: 84.5
click at [106, 104] on div "Diggy Sistema de Gestão C CPC FOOD BAR ... Loja aberta Plano Essencial + Mesas …" at bounding box center [503, 244] width 1006 height 488
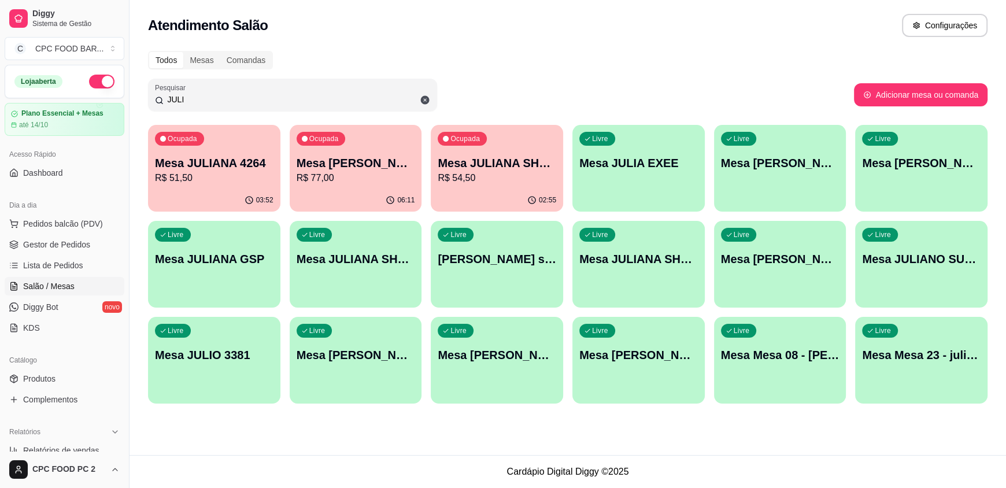
type input "JULI"
click at [502, 187] on div "Ocupada Mesa JULIANA SHOW TIME R$ 54,50" at bounding box center [497, 157] width 128 height 62
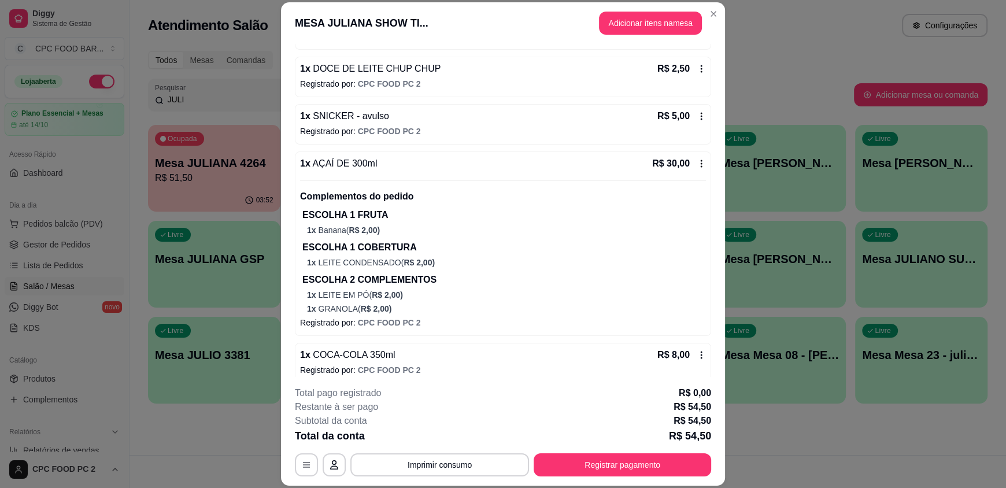
scroll to position [201, 0]
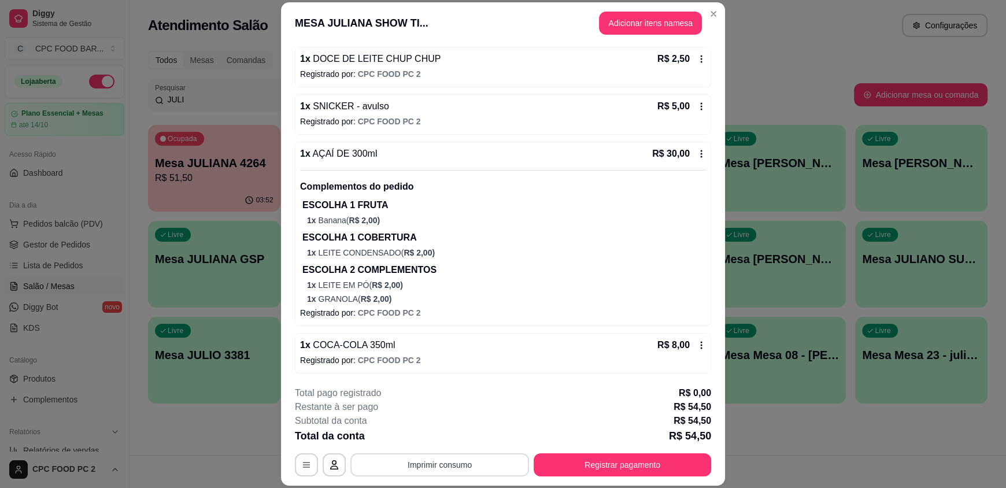
click at [442, 465] on button "Imprimir consumo" at bounding box center [439, 464] width 179 height 23
click at [449, 434] on button "IMPRESSORA" at bounding box center [439, 438] width 84 height 19
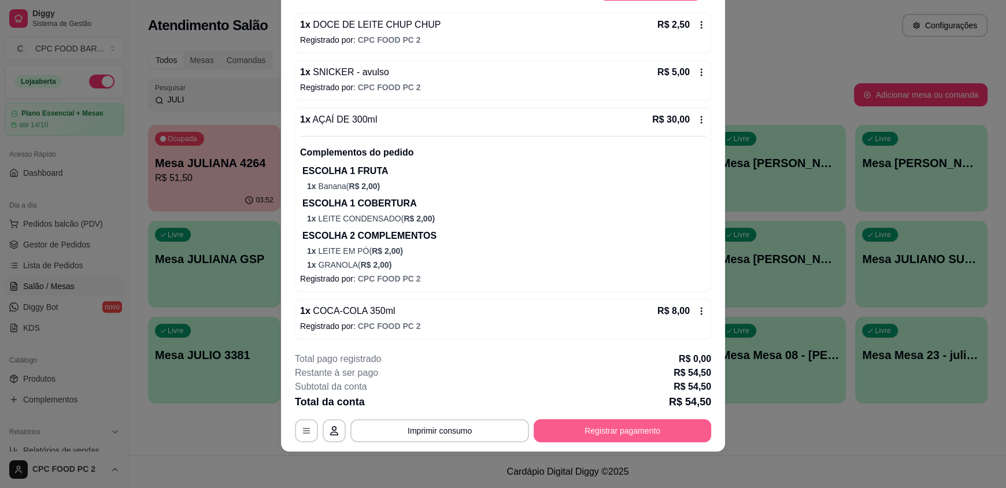
click at [601, 432] on button "Registrar pagamento" at bounding box center [623, 430] width 178 height 23
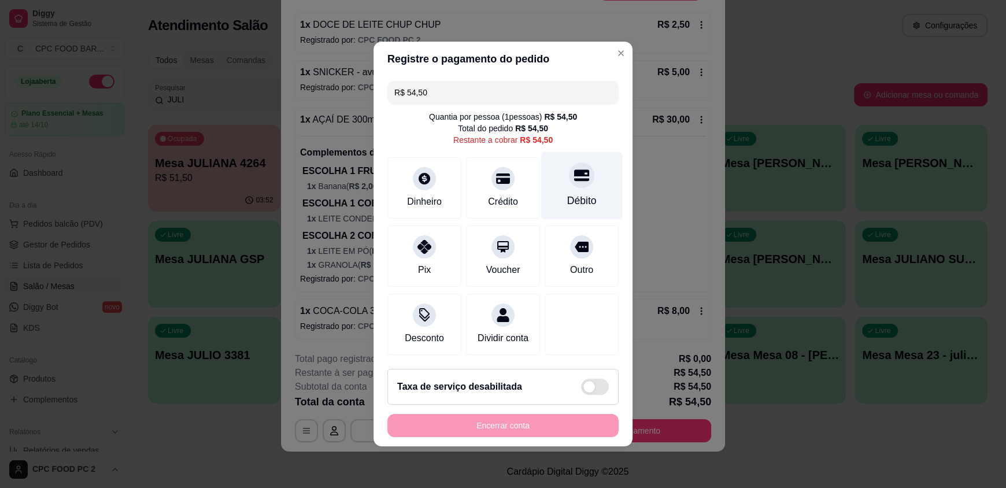
click at [585, 179] on div "Débito" at bounding box center [582, 186] width 82 height 68
type input "R$ 0,00"
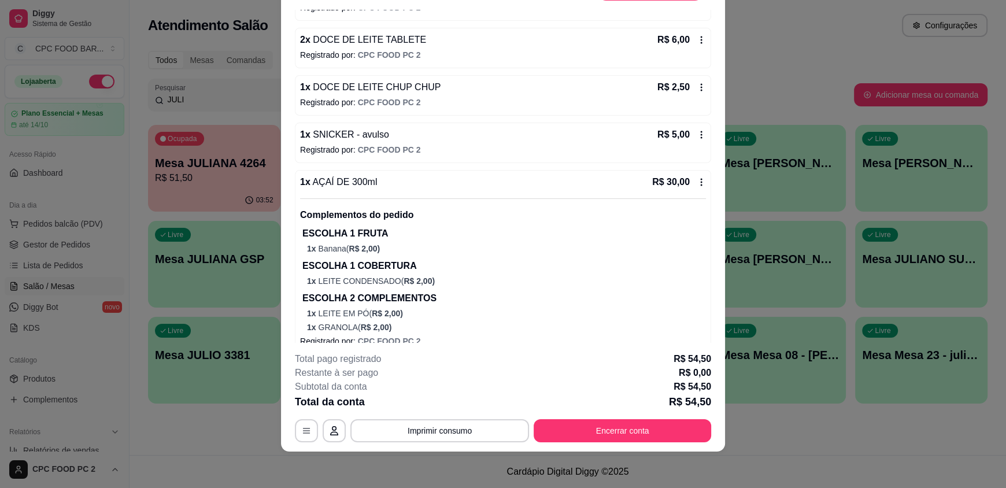
scroll to position [201, 0]
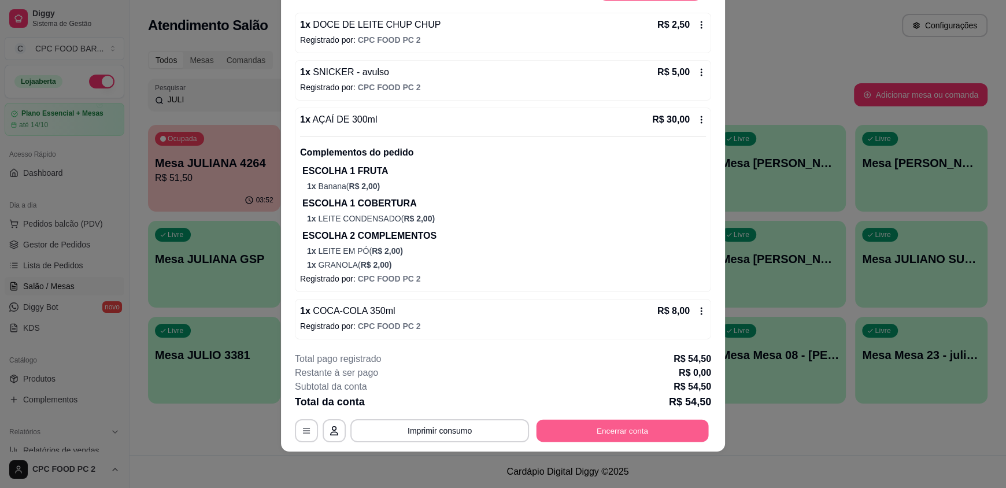
click at [603, 428] on button "Encerrar conta" at bounding box center [623, 430] width 172 height 23
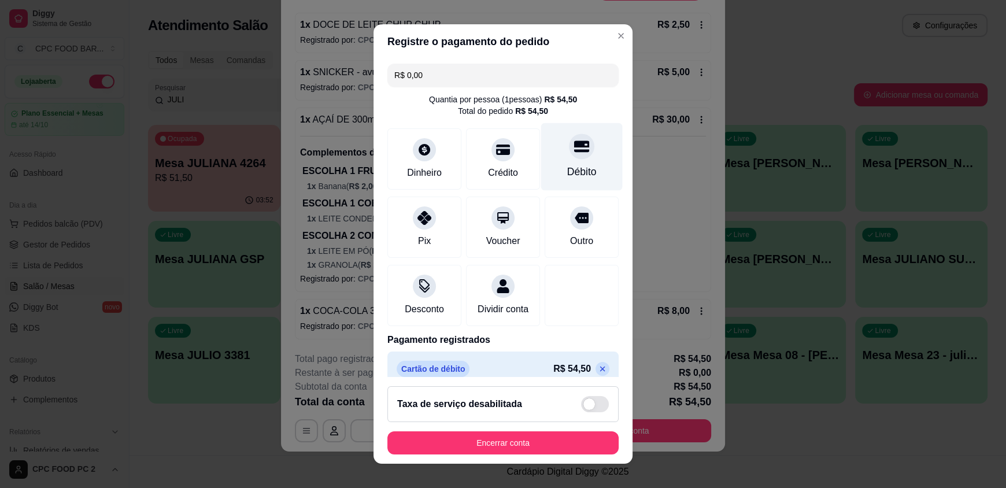
click at [574, 151] on icon at bounding box center [581, 147] width 15 height 12
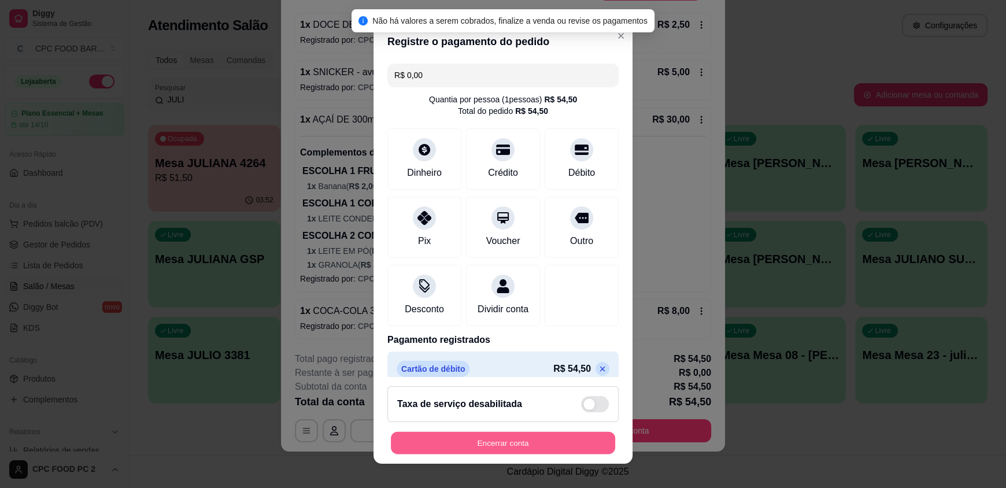
click at [499, 433] on button "Encerrar conta" at bounding box center [503, 442] width 224 height 23
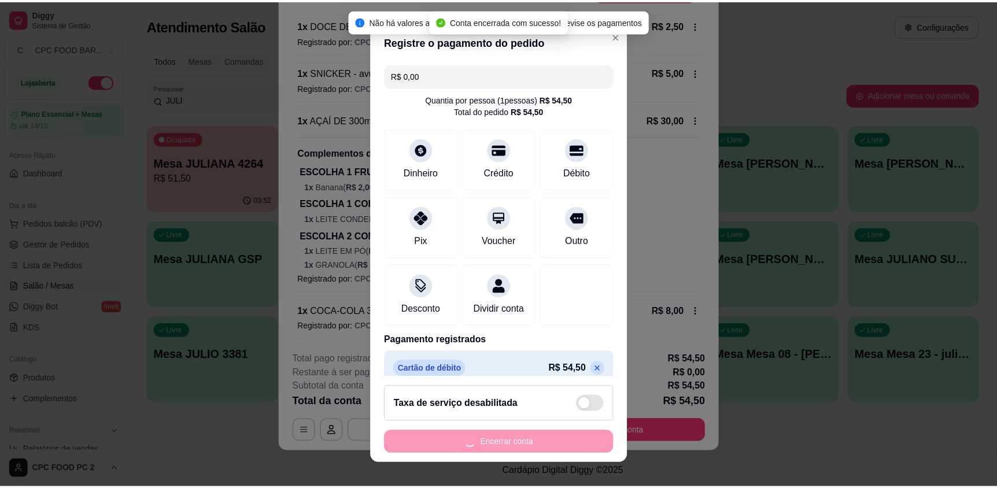
scroll to position [0, 0]
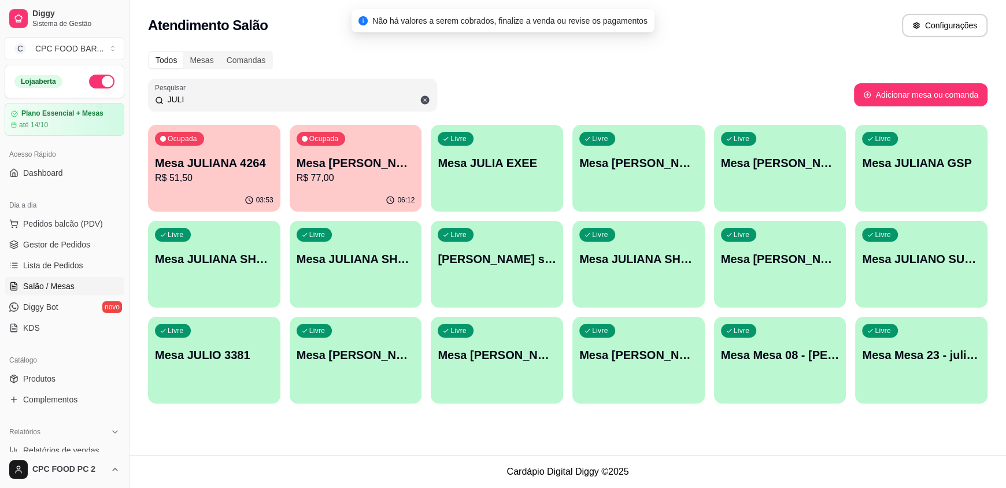
drag, startPoint x: 235, startPoint y: 97, endPoint x: 122, endPoint y: 103, distance: 113.5
click at [122, 103] on div "Diggy Sistema de Gestão C CPC FOOD BAR ... Loja aberta Plano Essencial + Mesas …" at bounding box center [503, 244] width 1006 height 488
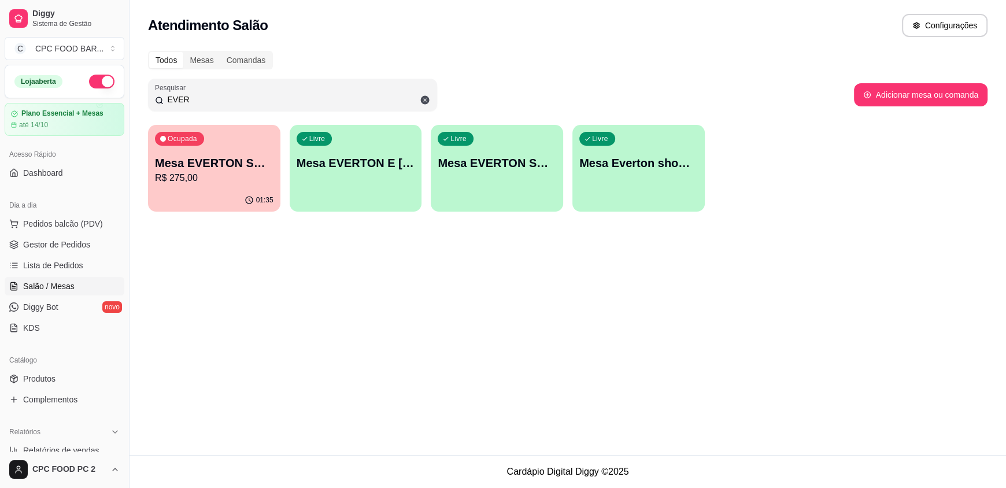
type input "EVER"
click at [229, 155] on p "Mesa EVERTON SHOWTIME" at bounding box center [214, 163] width 119 height 16
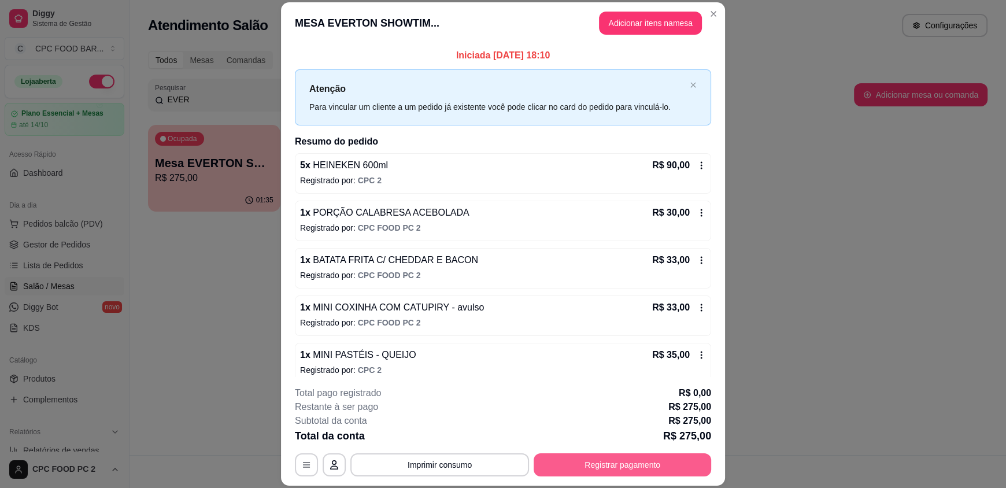
click at [576, 463] on button "Registrar pagamento" at bounding box center [623, 464] width 178 height 23
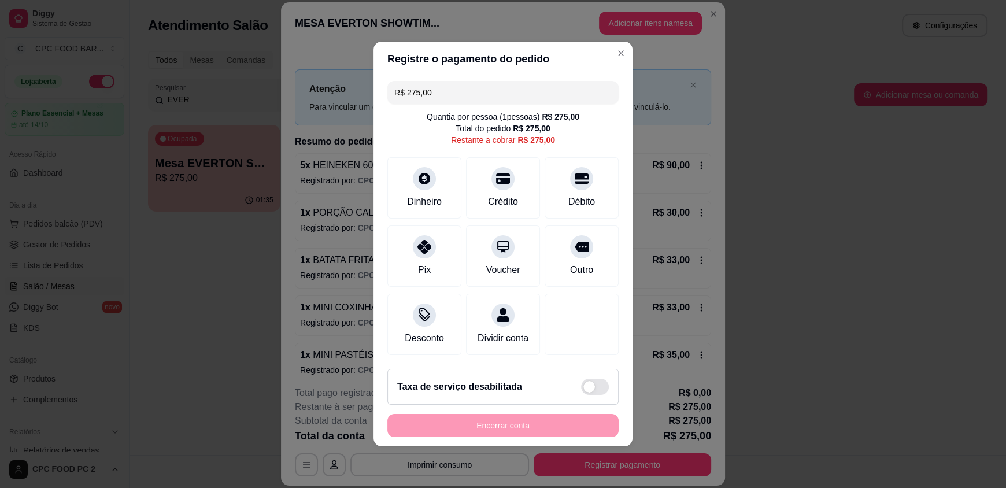
drag, startPoint x: 455, startPoint y: 88, endPoint x: 357, endPoint y: 87, distance: 97.7
click at [357, 87] on div "Registre o pagamento do pedido R$ 275,00 Quantia por pessoa ( 1 pessoas) R$ 275…" at bounding box center [503, 244] width 1006 height 488
type input "R$ 137,50"
click at [571, 193] on div "Débito" at bounding box center [581, 200] width 29 height 15
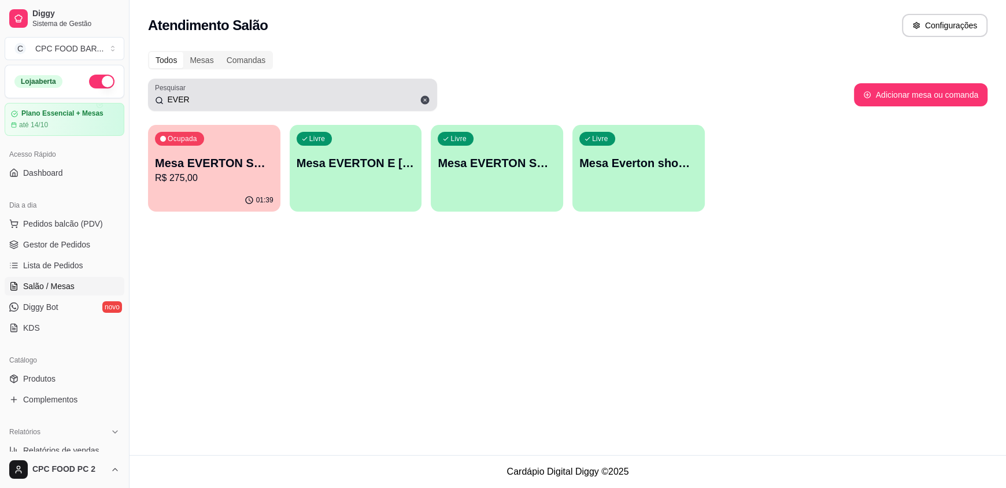
click at [345, 99] on input "EVER" at bounding box center [297, 100] width 267 height 12
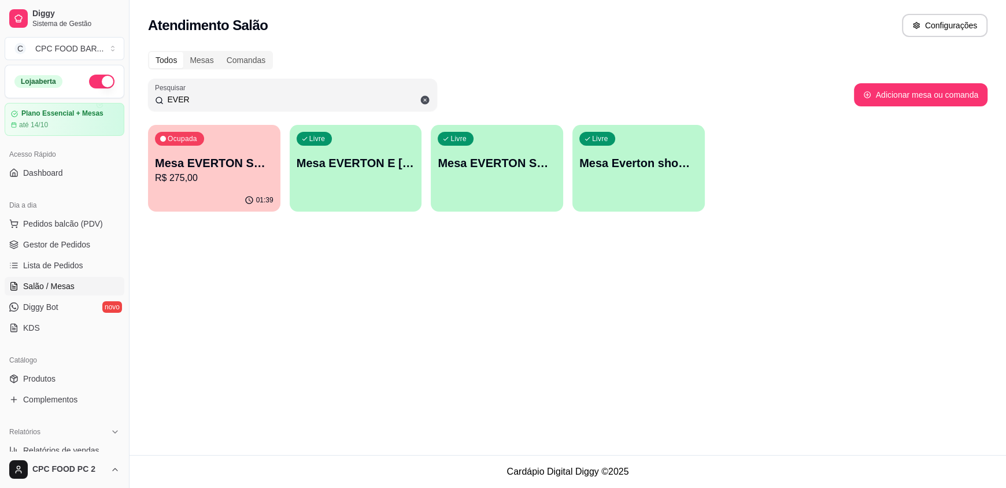
click at [344, 99] on input "EVER" at bounding box center [297, 100] width 267 height 12
click at [347, 98] on input "EVER" at bounding box center [297, 100] width 267 height 12
click at [347, 96] on input "EVER" at bounding box center [297, 100] width 267 height 12
click at [216, 94] on input "EVER" at bounding box center [297, 100] width 267 height 12
click at [216, 96] on input "EVER" at bounding box center [297, 100] width 267 height 12
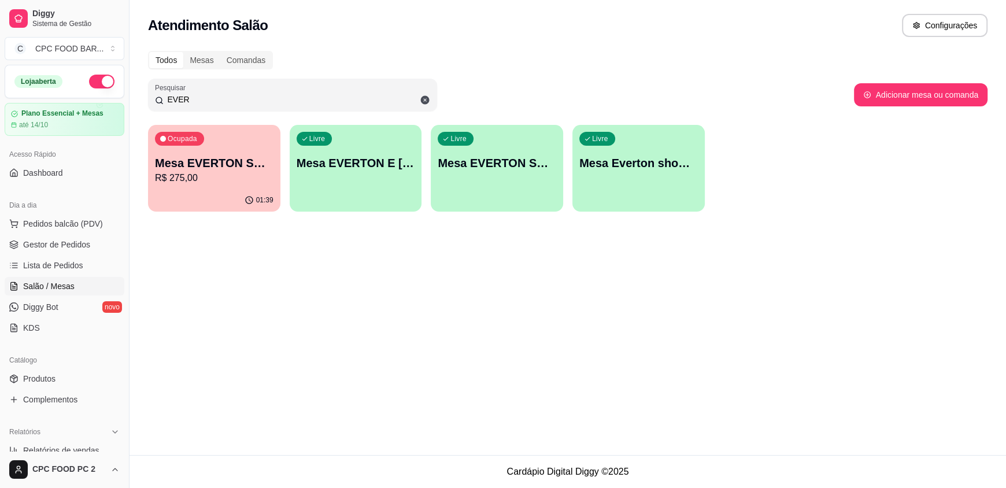
click at [210, 99] on input "EVER" at bounding box center [297, 100] width 267 height 12
click at [206, 98] on input "EVER" at bounding box center [297, 100] width 267 height 12
drag, startPoint x: 205, startPoint y: 97, endPoint x: 158, endPoint y: 91, distance: 47.3
click at [162, 94] on div "EVER" at bounding box center [292, 94] width 275 height 23
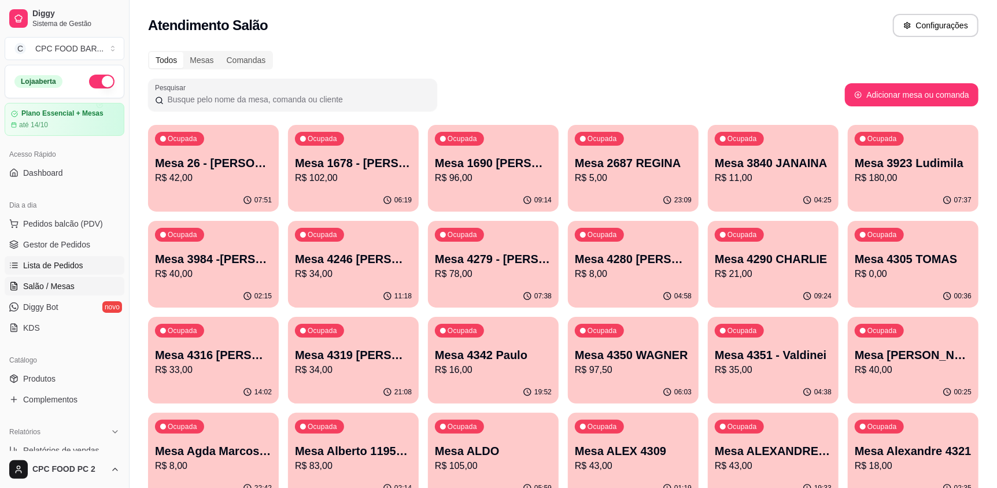
click at [59, 265] on span "Lista de Pedidos" at bounding box center [53, 266] width 60 height 12
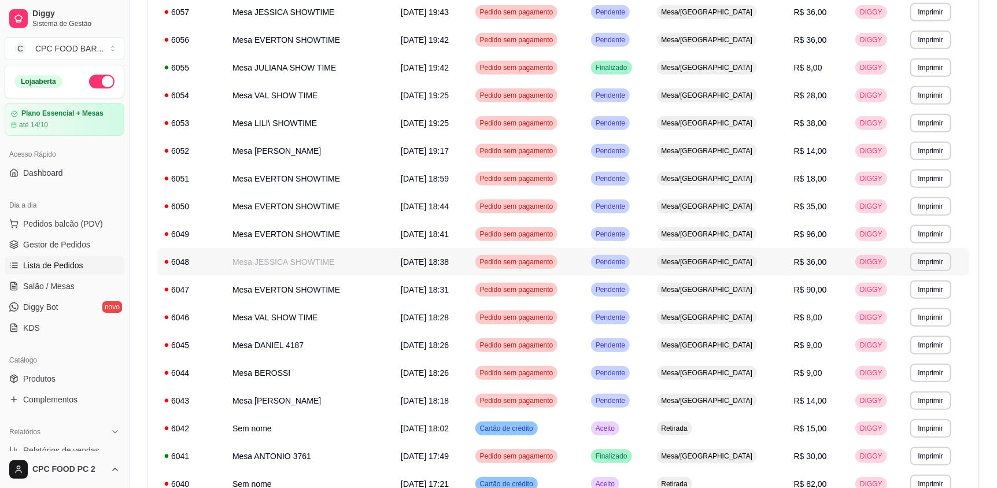
scroll to position [594, 0]
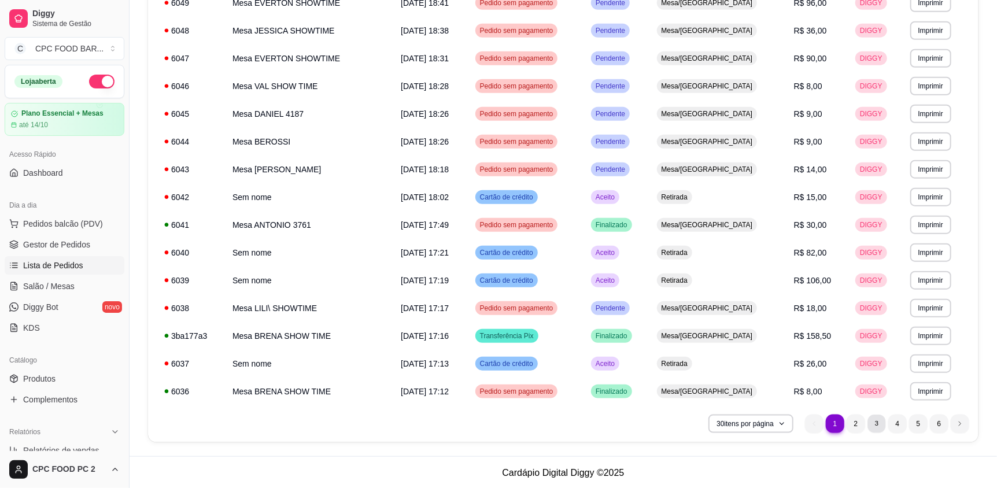
click at [874, 427] on li "3" at bounding box center [876, 424] width 18 height 18
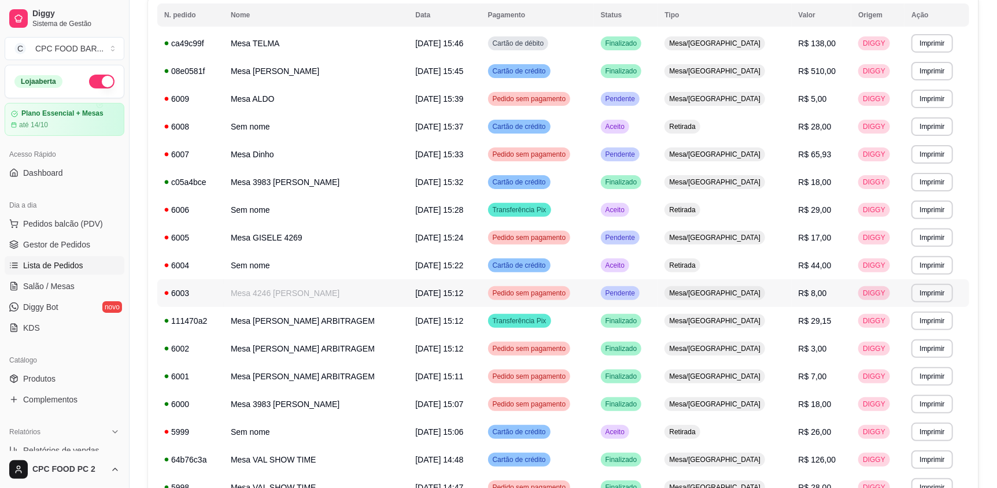
scroll to position [132, 0]
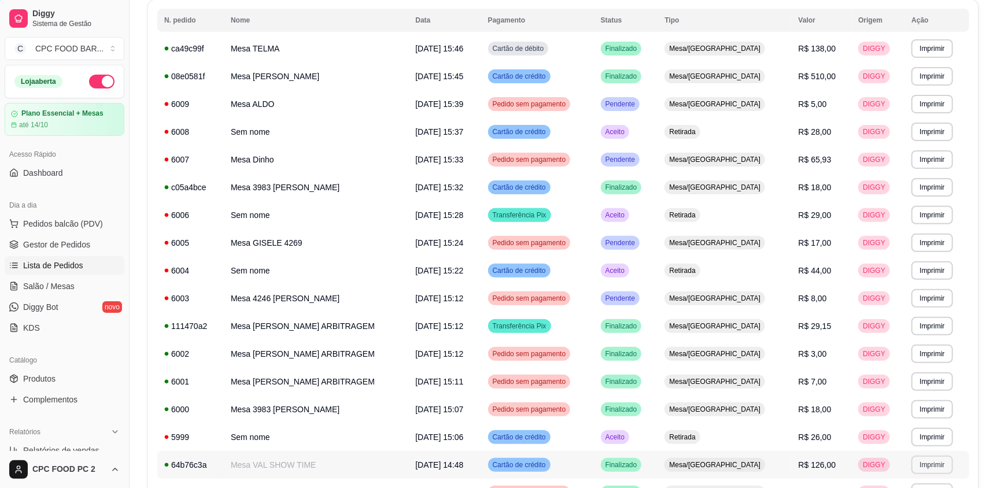
click at [932, 470] on button "Imprimir" at bounding box center [931, 465] width 41 height 19
click at [914, 440] on button "IMPRESSORA" at bounding box center [905, 440] width 84 height 19
click at [47, 291] on span "Salão / Mesas" at bounding box center [48, 286] width 51 height 12
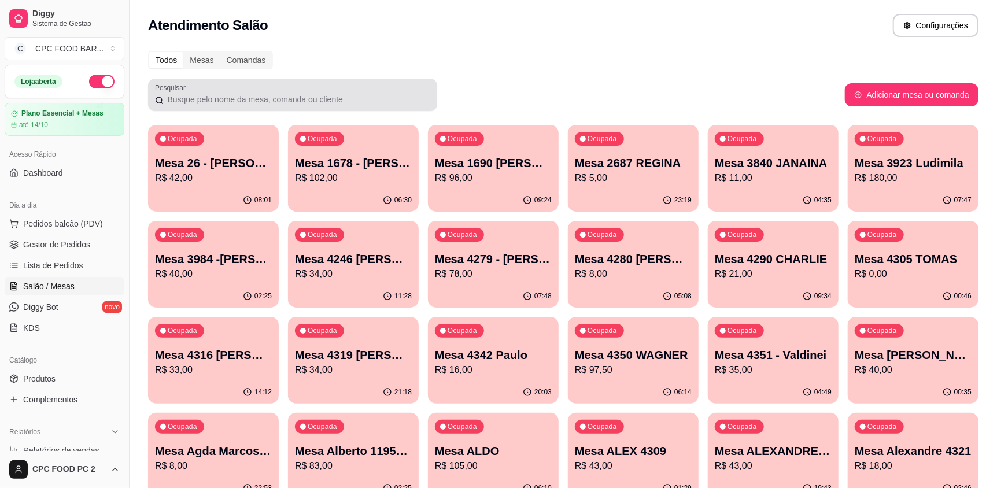
click at [293, 87] on div at bounding box center [292, 94] width 275 height 23
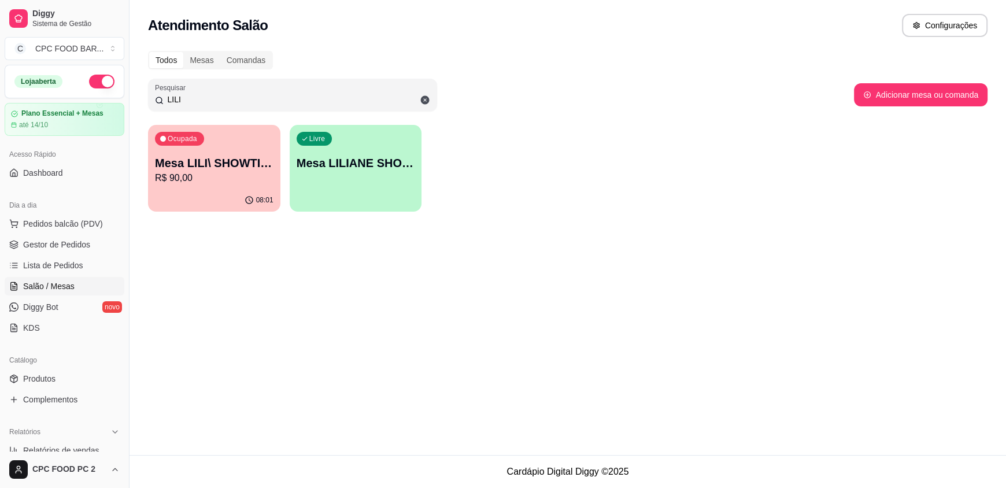
type input "LILI"
click at [232, 199] on div "08:01" at bounding box center [214, 200] width 132 height 23
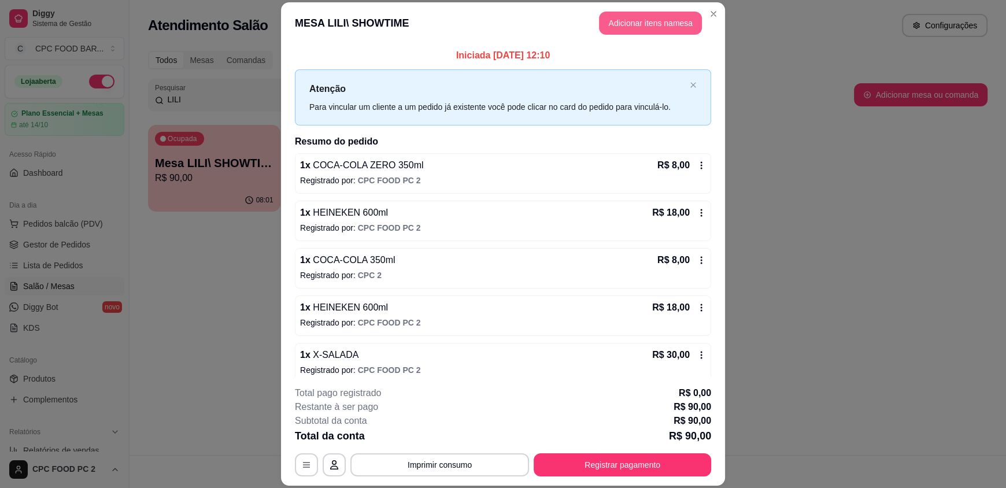
click at [630, 24] on button "Adicionar itens na mesa" at bounding box center [650, 23] width 103 height 23
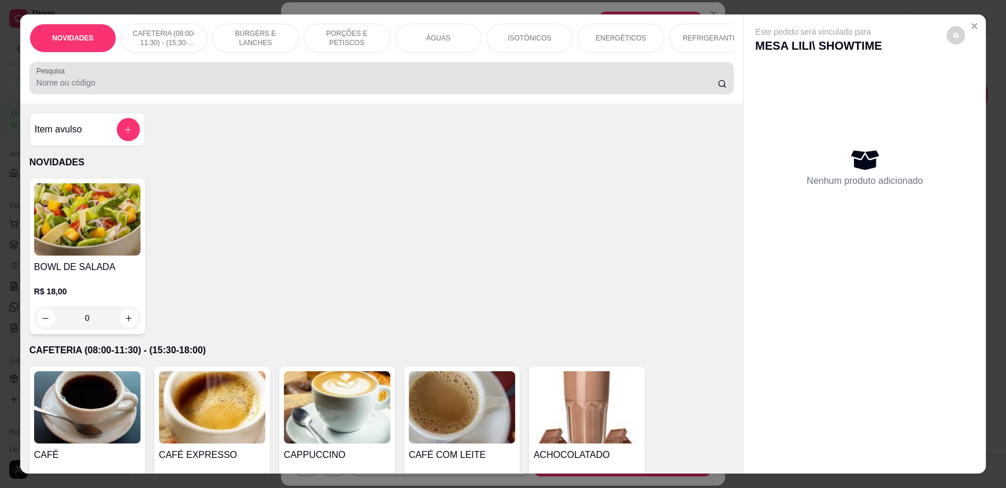
click at [283, 88] on input "Pesquisa" at bounding box center [377, 83] width 682 height 12
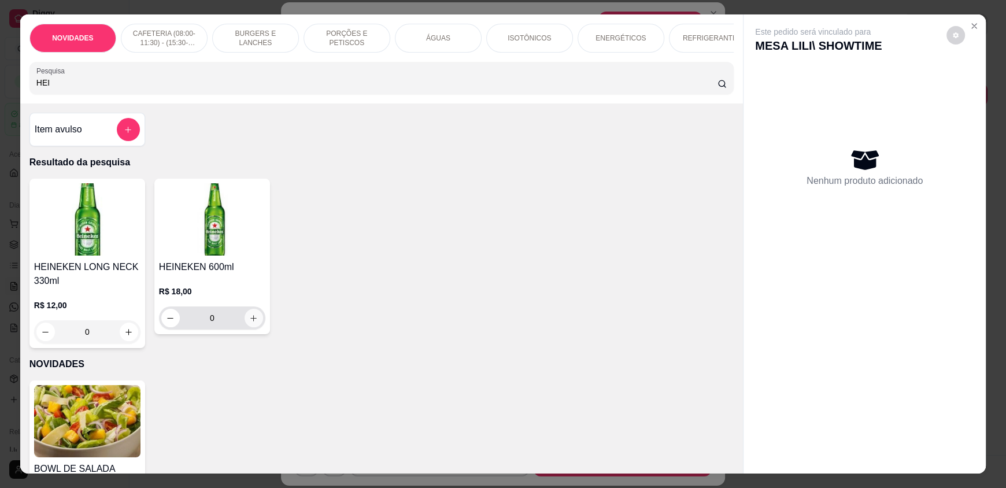
type input "HEI"
click at [251, 321] on icon "increase-product-quantity" at bounding box center [254, 318] width 6 height 6
type input "1"
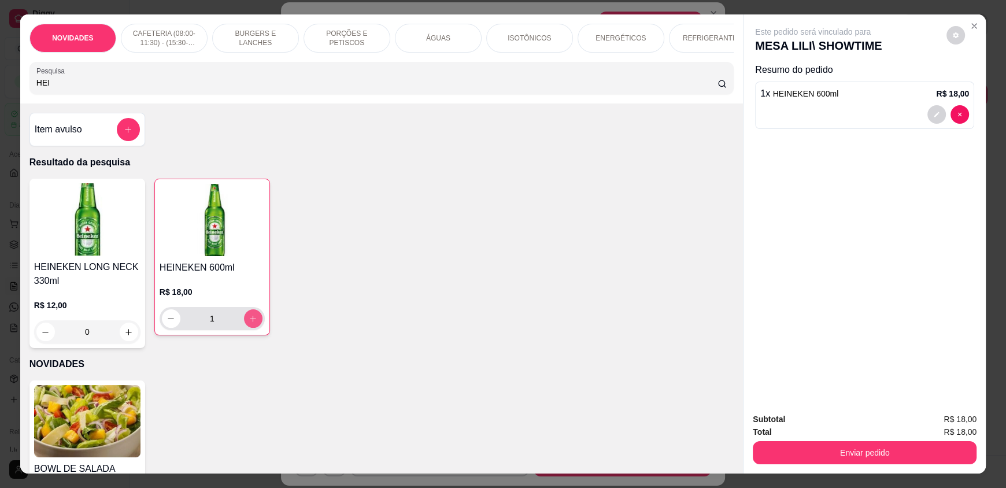
click at [250, 322] on icon "increase-product-quantity" at bounding box center [253, 319] width 6 height 6
type input "2"
click at [250, 321] on icon "increase-product-quantity" at bounding box center [253, 319] width 6 height 6
type input "3"
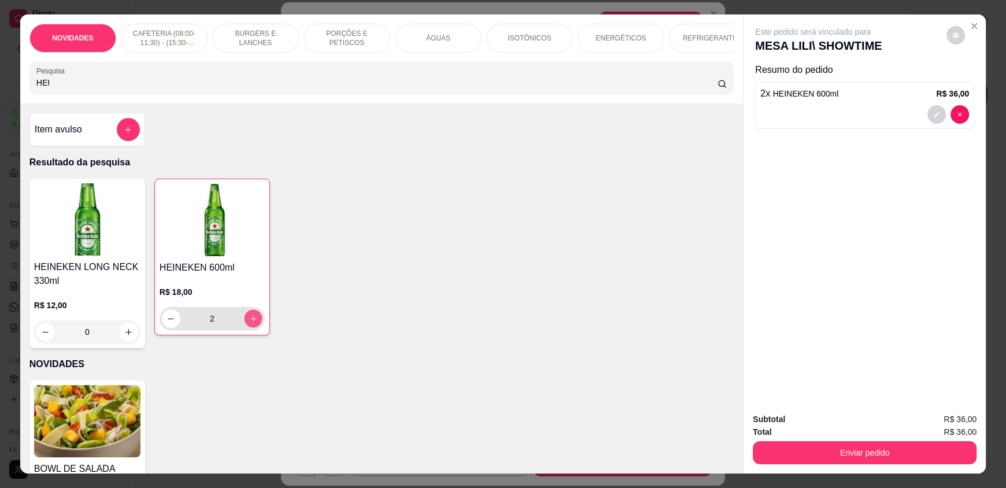
type input "3"
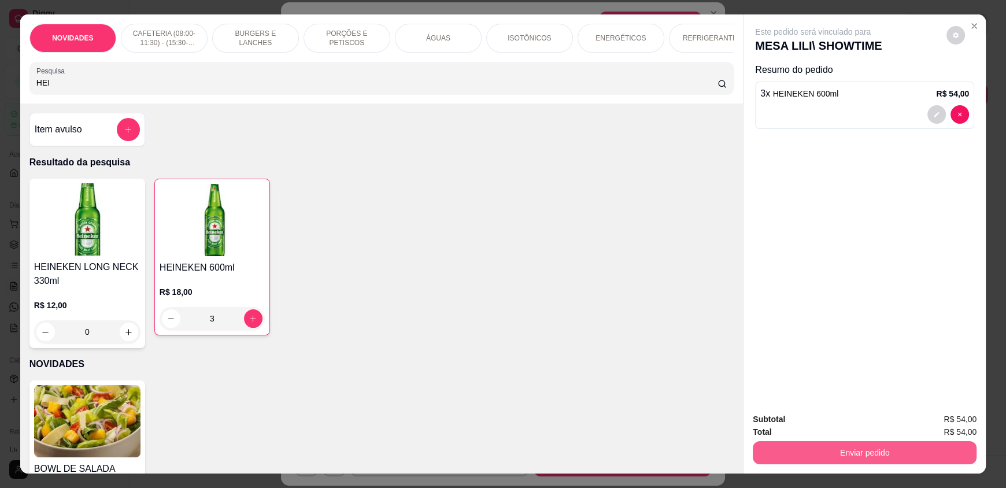
click at [878, 452] on button "Enviar pedido" at bounding box center [865, 452] width 224 height 23
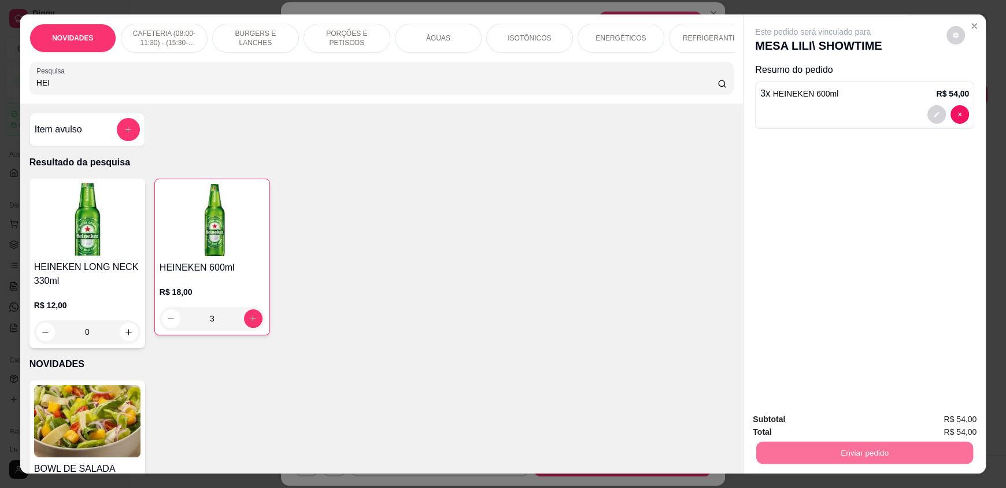
click at [952, 426] on button "Enviar pedido" at bounding box center [946, 424] width 65 height 22
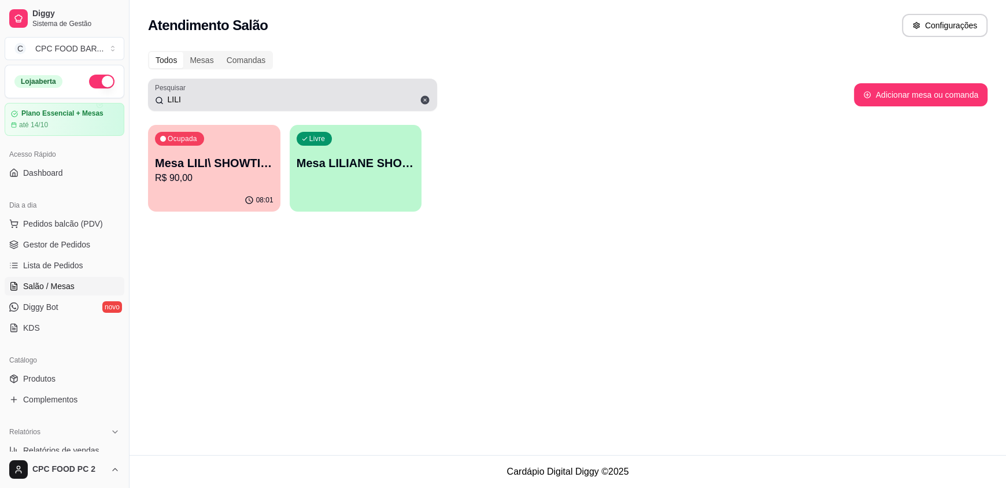
click at [319, 99] on input "LILI" at bounding box center [297, 100] width 267 height 12
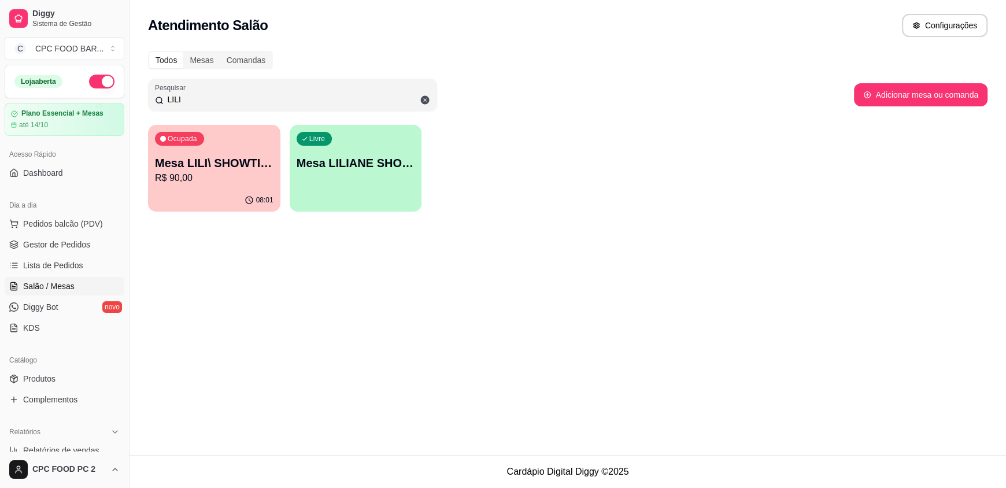
click at [315, 97] on input "LILI" at bounding box center [297, 100] width 267 height 12
click at [239, 98] on input "LILI" at bounding box center [297, 100] width 267 height 12
click at [239, 97] on input "LILI" at bounding box center [297, 100] width 267 height 12
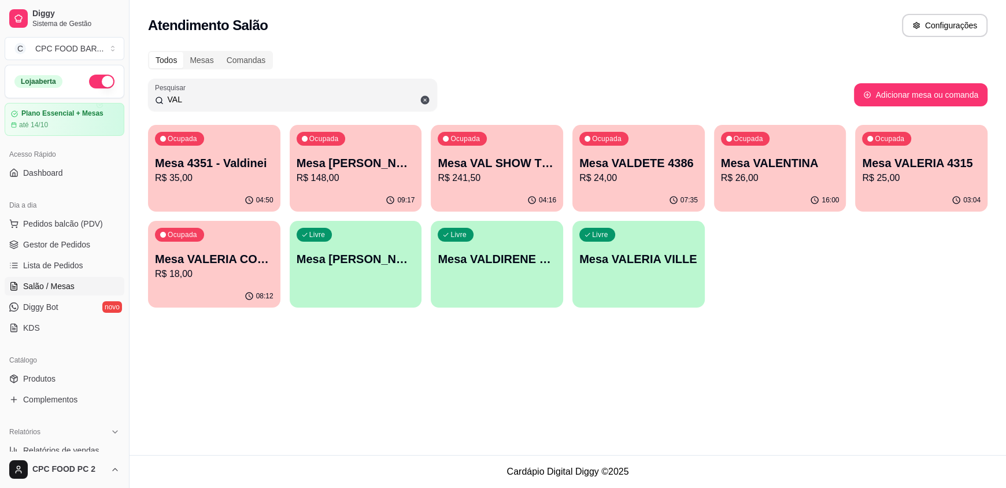
type input "VAL"
click at [495, 182] on p "R$ 241,50" at bounding box center [497, 178] width 119 height 14
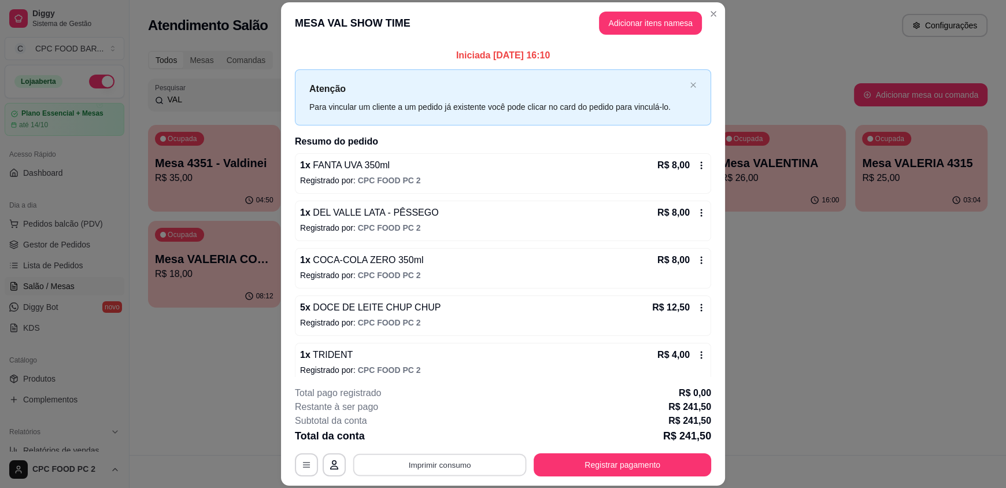
click at [449, 474] on button "Imprimir consumo" at bounding box center [439, 464] width 173 height 23
click at [449, 439] on button "IMPRESSORA" at bounding box center [438, 438] width 81 height 18
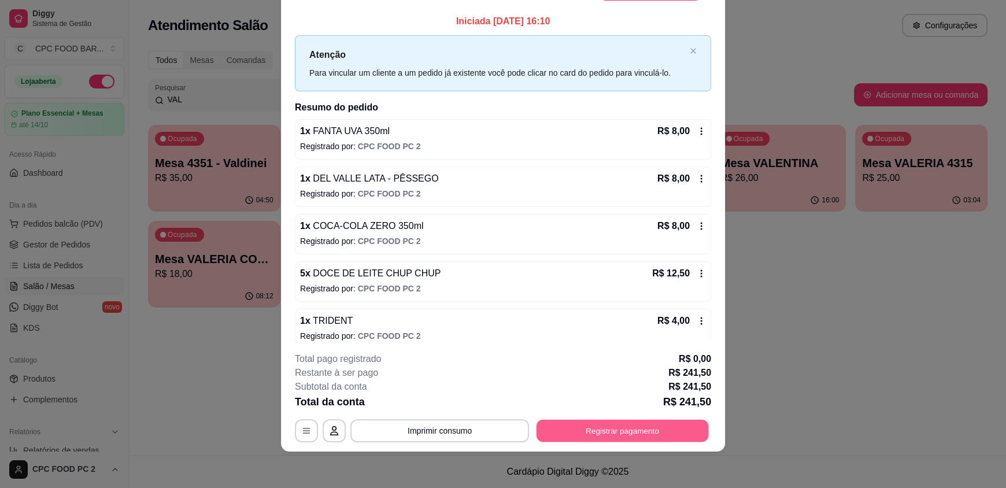
click at [577, 427] on button "Registrar pagamento" at bounding box center [623, 430] width 172 height 23
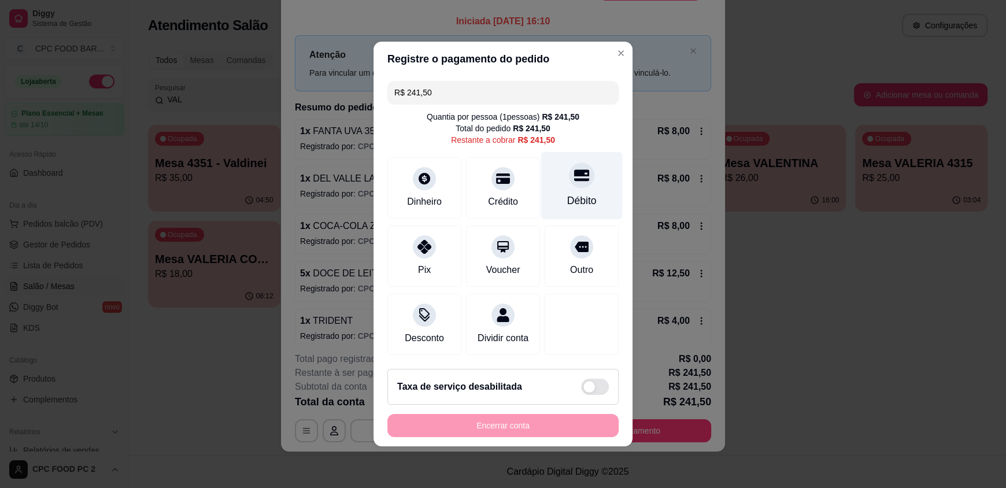
click at [580, 167] on div at bounding box center [581, 174] width 25 height 25
type input "R$ 0,00"
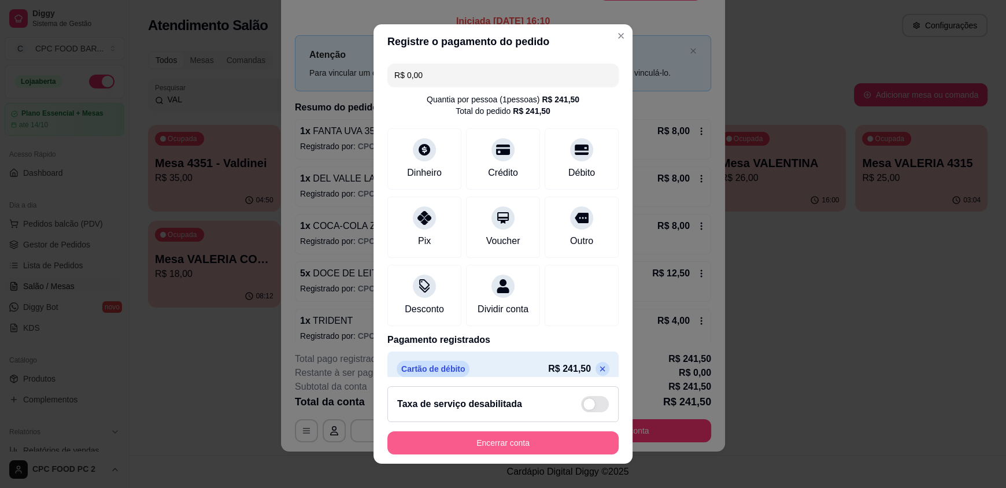
click at [508, 450] on button "Encerrar conta" at bounding box center [502, 442] width 231 height 23
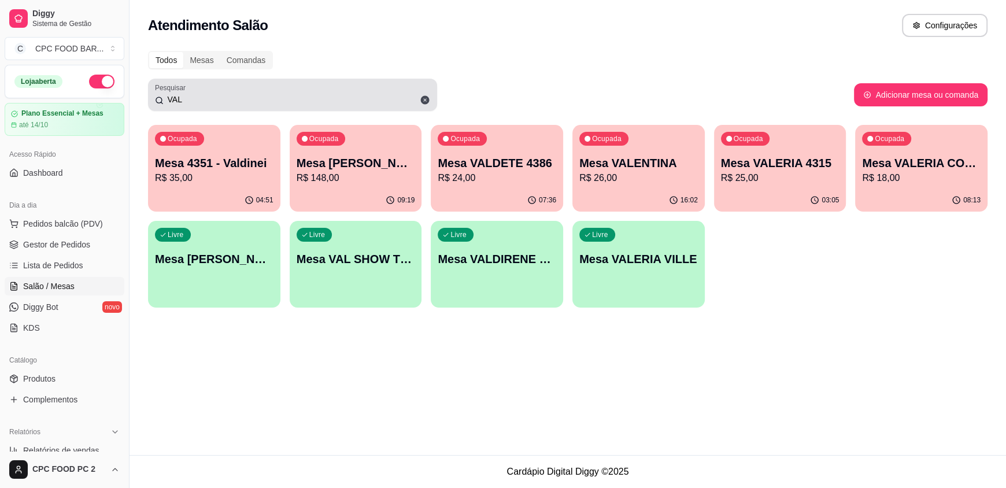
click at [425, 97] on icon at bounding box center [425, 100] width 9 height 9
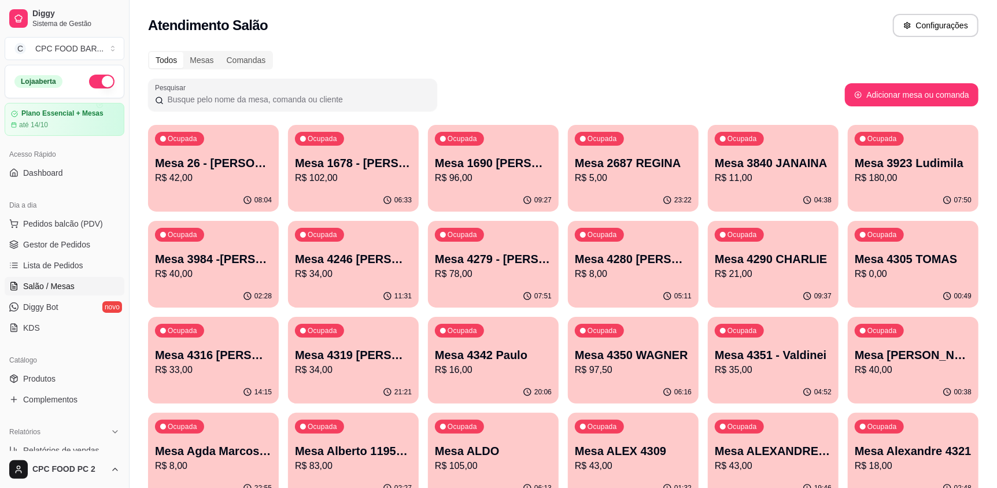
click at [292, 104] on input "Pesquisar" at bounding box center [297, 100] width 267 height 12
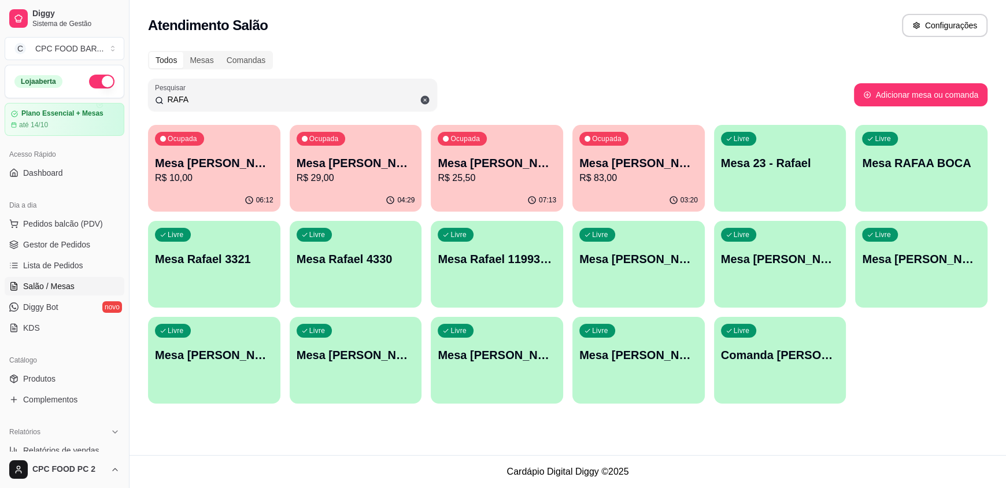
type input "RAFA"
click at [638, 191] on div "03:20" at bounding box center [638, 200] width 132 height 23
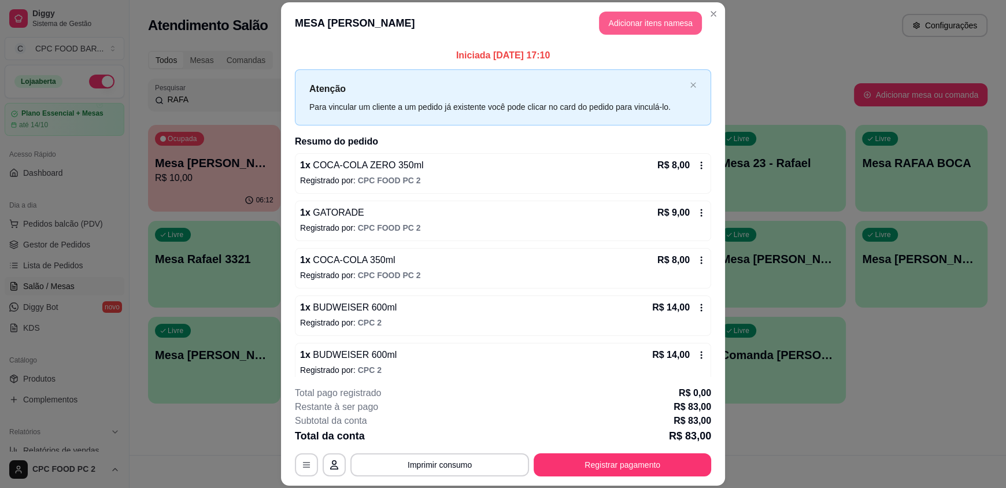
click at [640, 18] on button "Adicionar itens na mesa" at bounding box center [650, 23] width 103 height 23
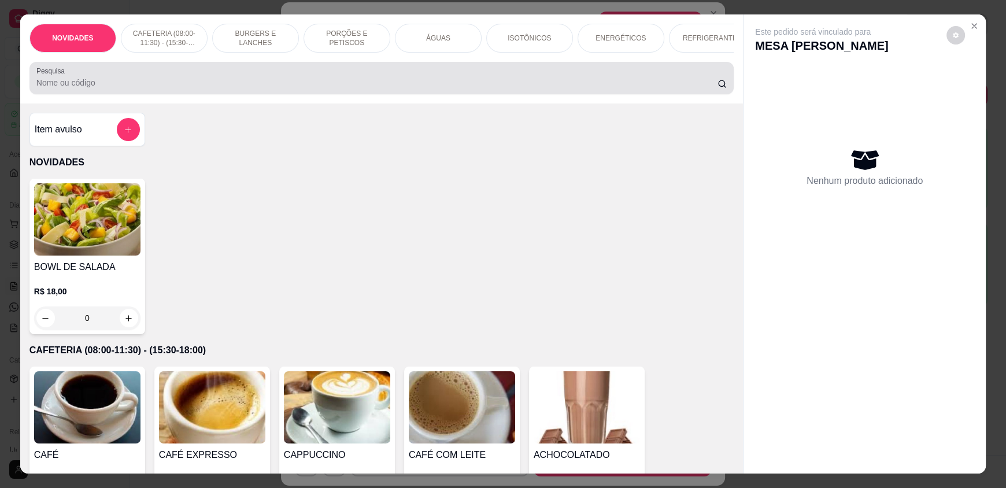
click at [450, 84] on div at bounding box center [381, 77] width 690 height 23
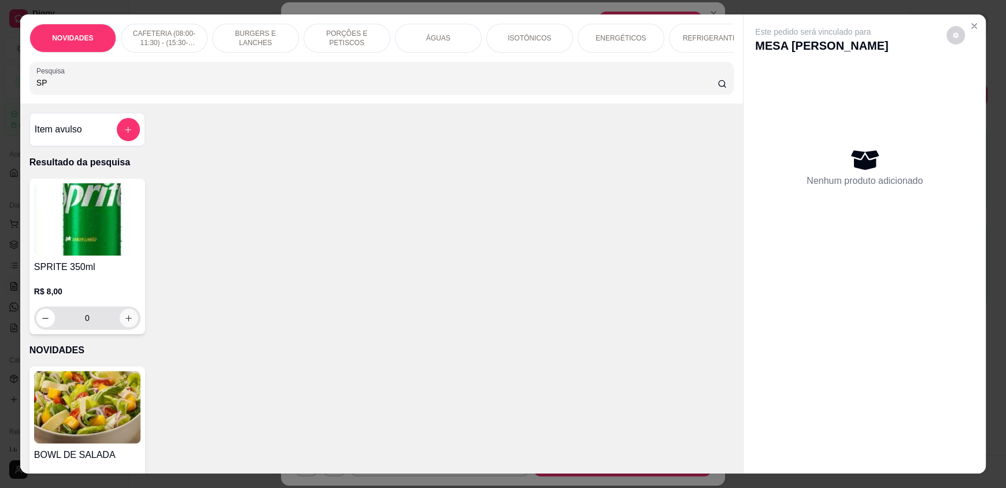
type input "SP"
click at [124, 323] on icon "increase-product-quantity" at bounding box center [128, 318] width 9 height 9
type input "1"
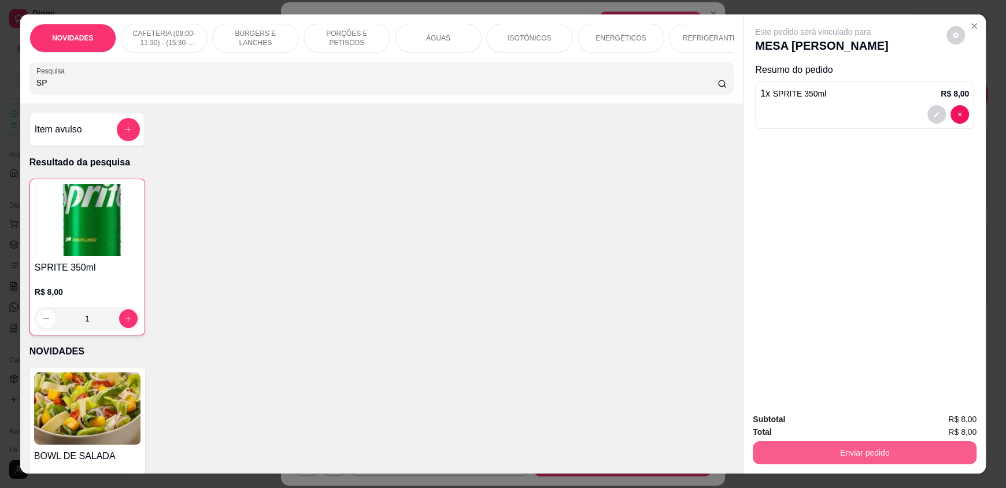
click at [814, 459] on button "Enviar pedido" at bounding box center [865, 452] width 224 height 23
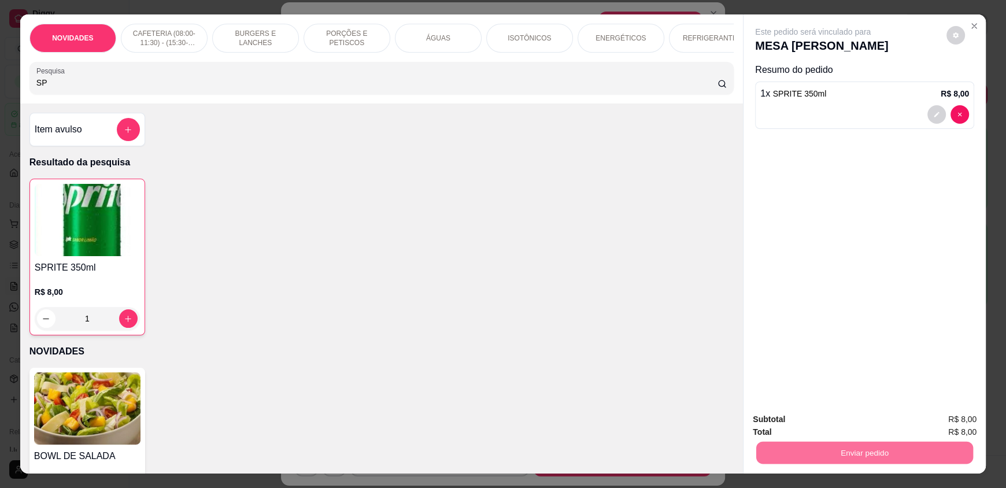
click at [953, 423] on button "Enviar pedido" at bounding box center [947, 423] width 64 height 21
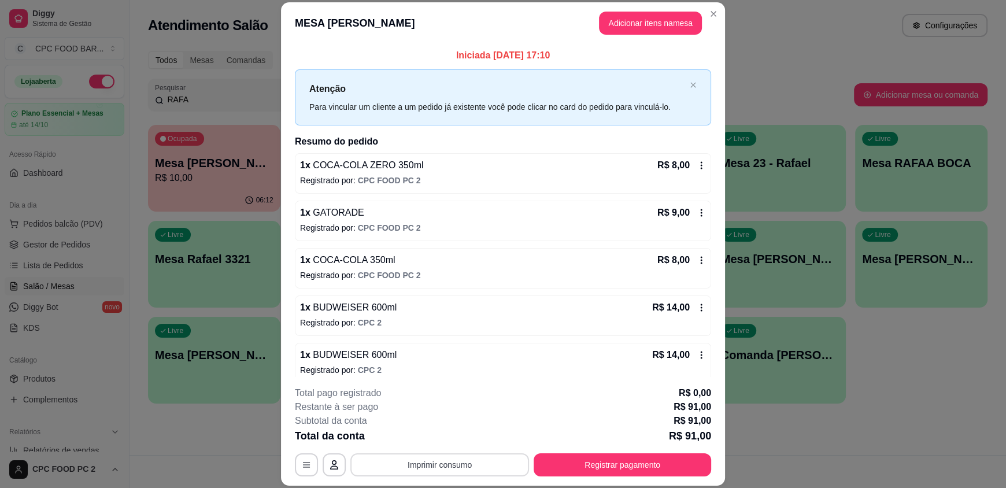
click at [433, 459] on button "Imprimir consumo" at bounding box center [439, 464] width 179 height 23
click at [460, 438] on button "IMPRESSORA" at bounding box center [438, 438] width 81 height 18
click at [589, 460] on button "Registrar pagamento" at bounding box center [623, 464] width 178 height 23
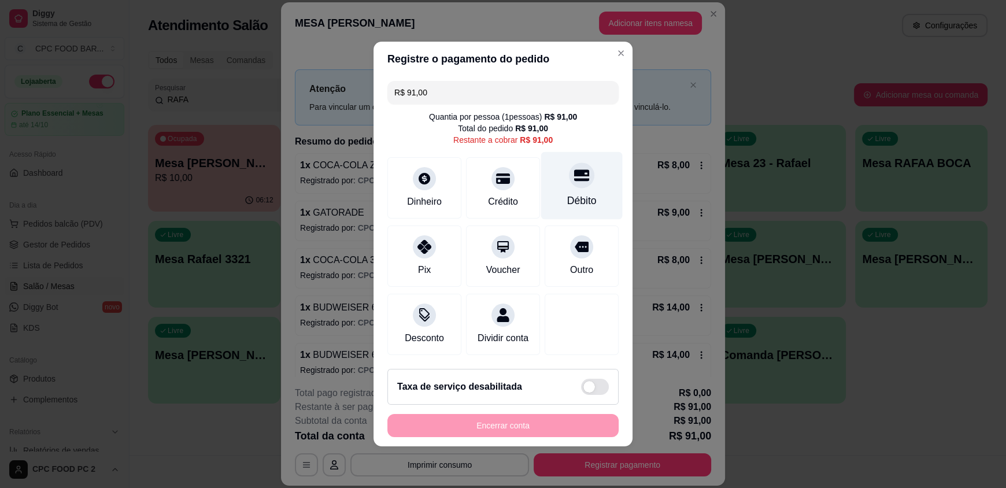
click at [549, 173] on div "Débito" at bounding box center [582, 186] width 82 height 68
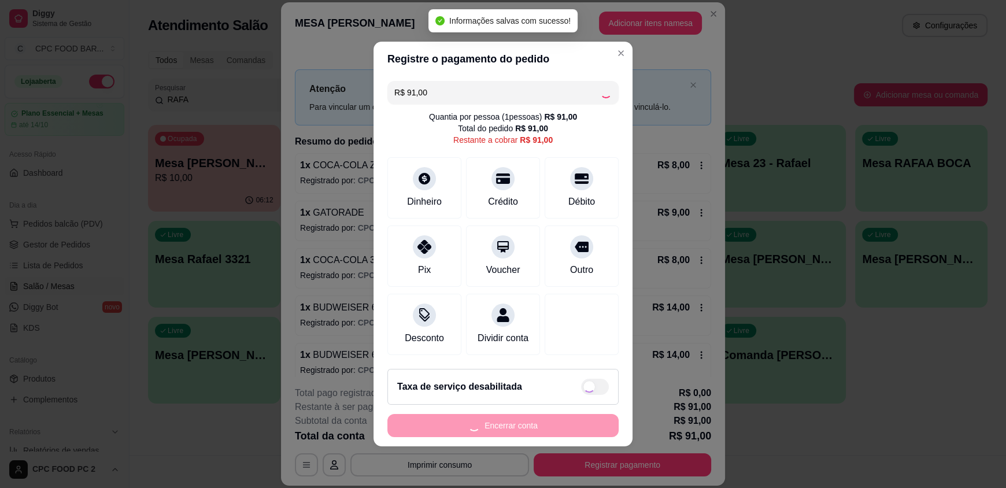
type input "R$ 0,00"
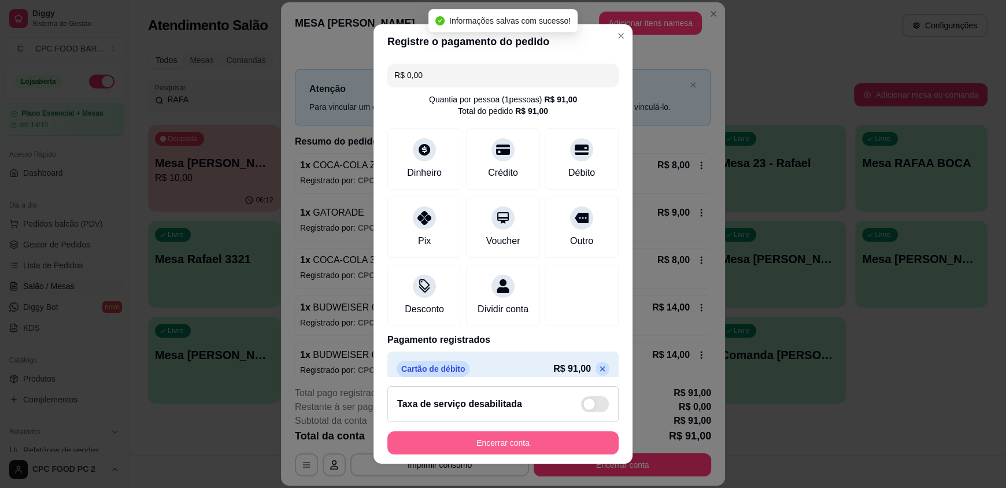
click at [521, 437] on button "Encerrar conta" at bounding box center [502, 442] width 231 height 23
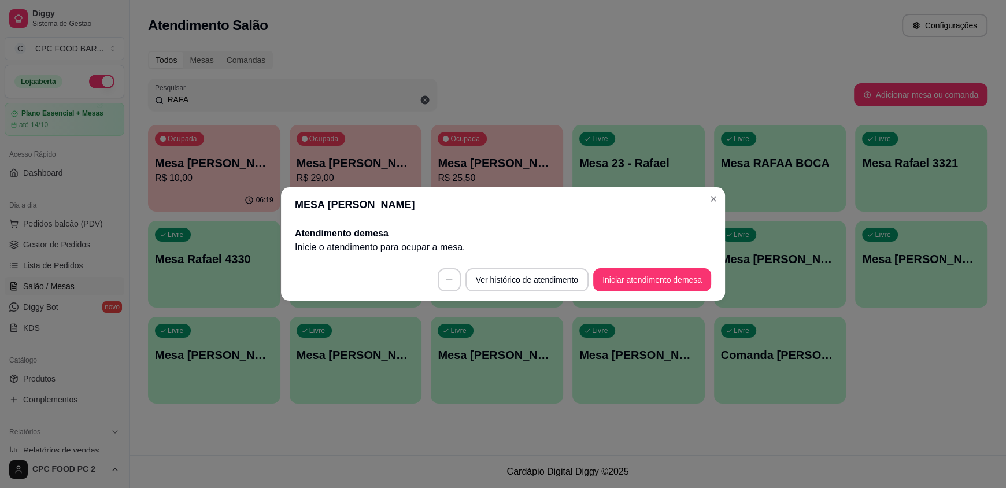
click at [723, 199] on section "MESA RAFAEL MORENO Atendimento de mesa Inicie o atendimento para ocupar a mesa …" at bounding box center [503, 243] width 444 height 113
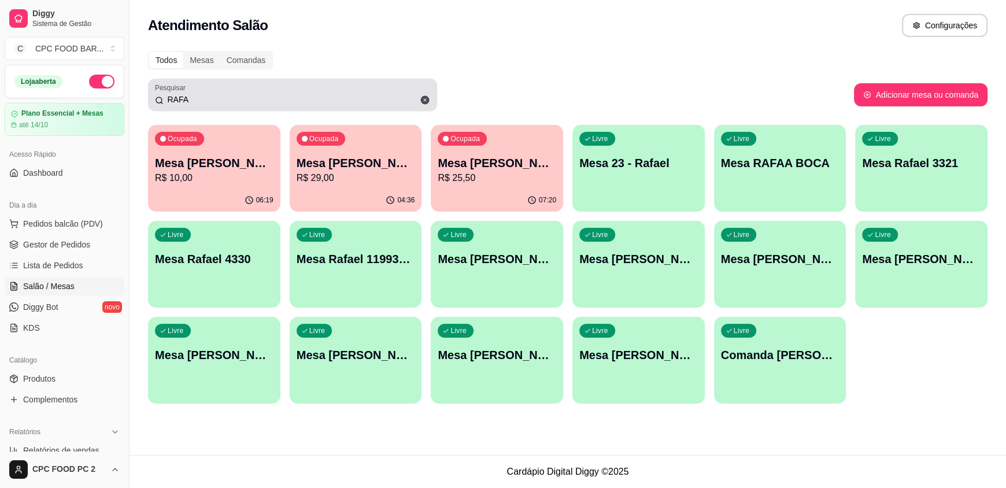
click at [429, 101] on icon at bounding box center [425, 100] width 10 height 10
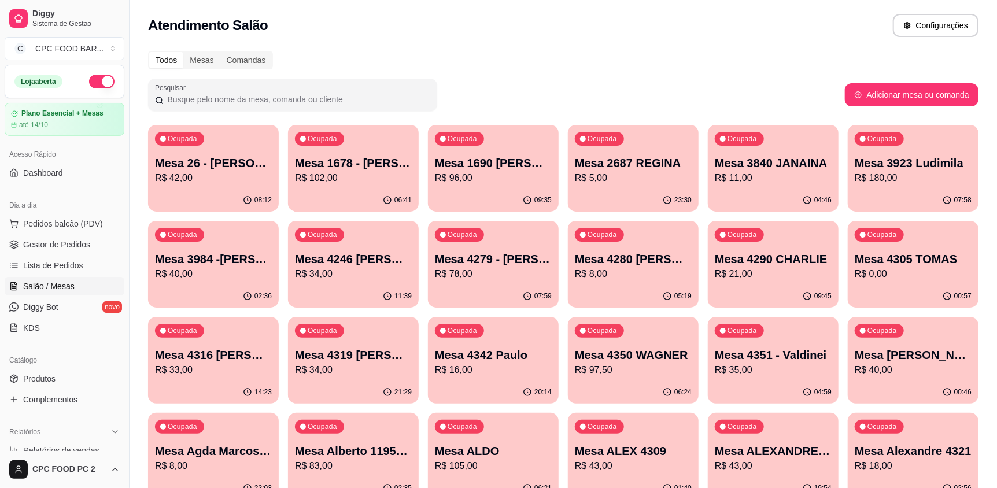
click at [342, 98] on input "Pesquisar" at bounding box center [297, 100] width 267 height 12
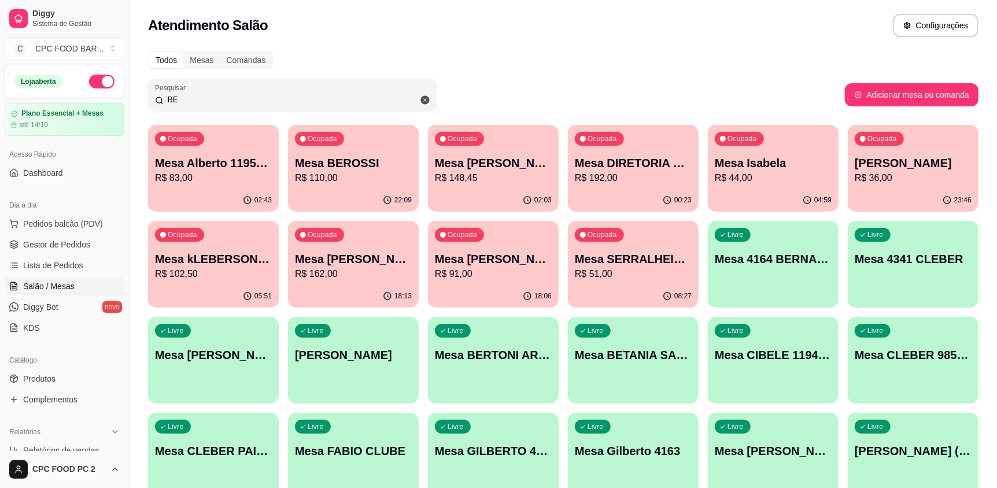
type input "BE"
click at [359, 188] on div "Ocupada Mesa BEROSSI R$ 110,00" at bounding box center [353, 157] width 127 height 62
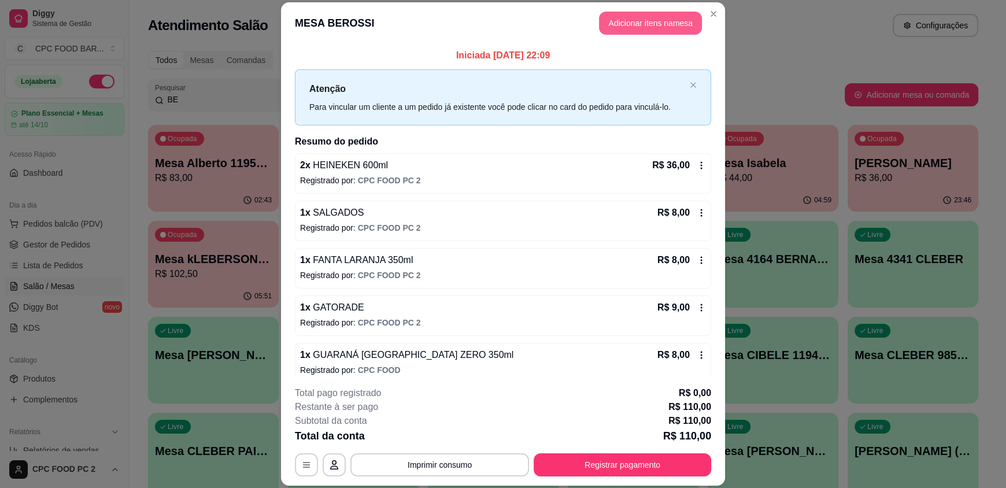
click at [630, 22] on button "Adicionar itens na mesa" at bounding box center [650, 23] width 103 height 23
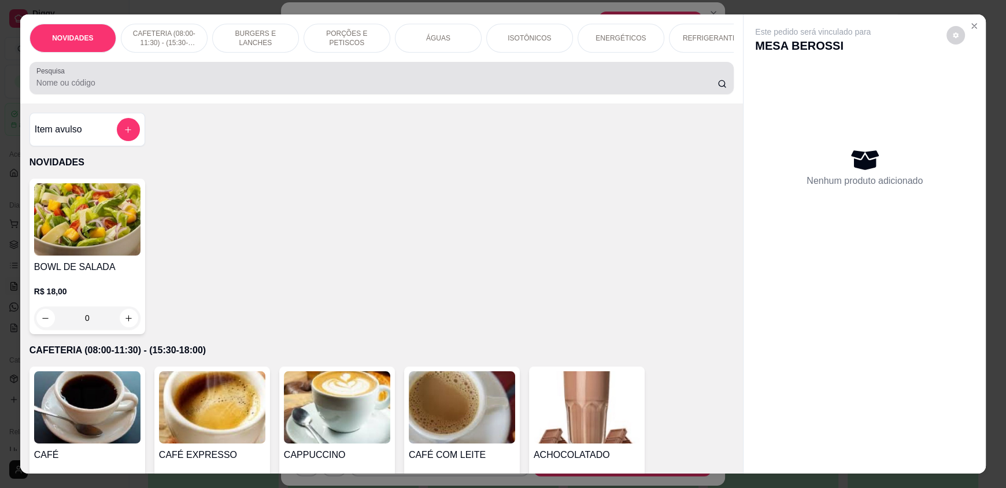
click at [199, 88] on input "Pesquisa" at bounding box center [377, 83] width 682 height 12
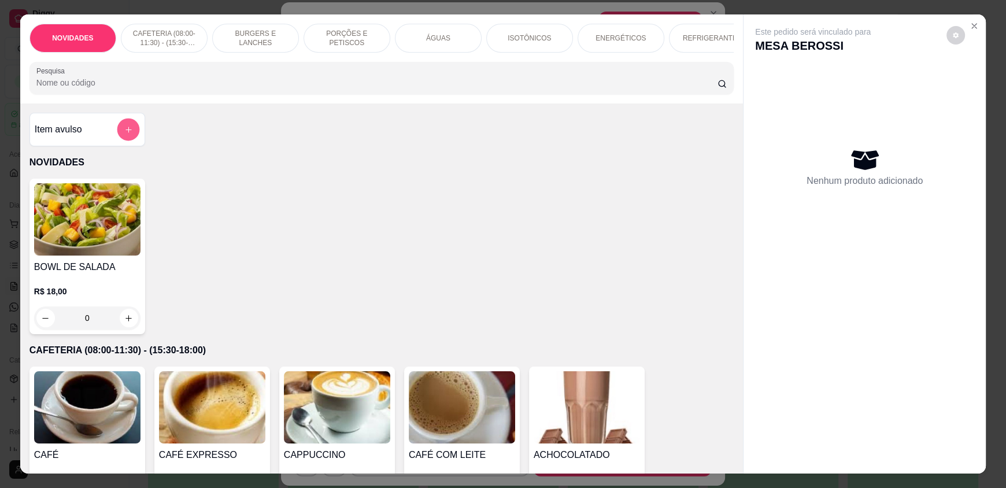
click at [117, 136] on button "add-separate-item" at bounding box center [128, 130] width 23 height 23
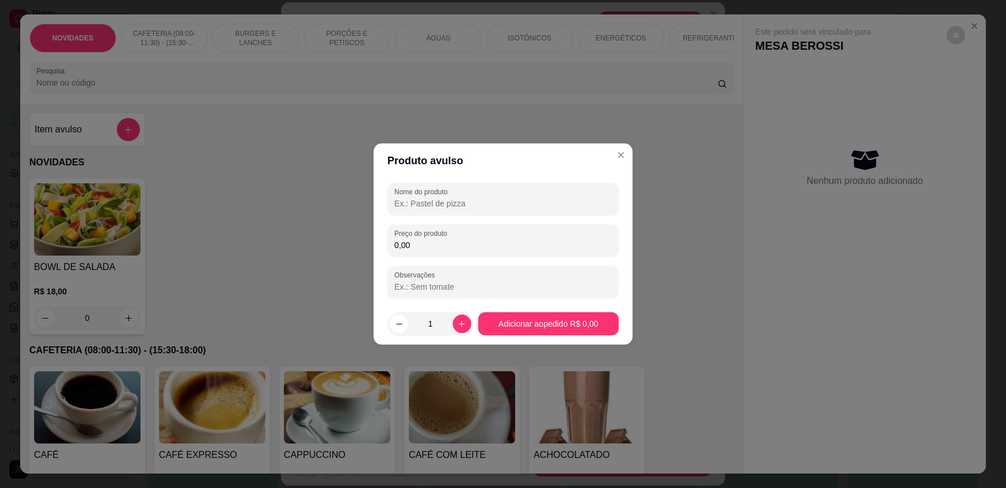
drag, startPoint x: 413, startPoint y: 206, endPoint x: 391, endPoint y: 190, distance: 27.3
click at [398, 195] on div "Nome do produto" at bounding box center [502, 199] width 231 height 32
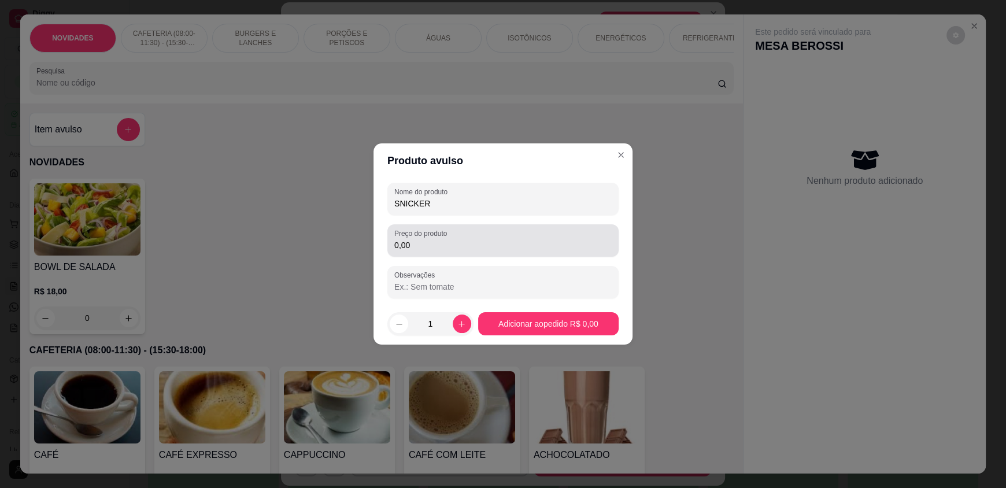
type input "SNICKER"
click at [424, 242] on input "0,00" at bounding box center [502, 245] width 217 height 12
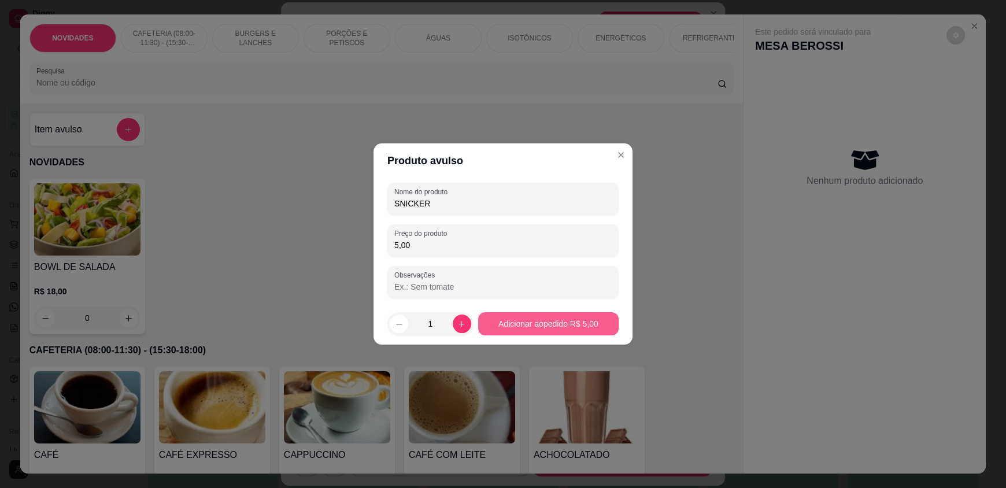
type input "5,00"
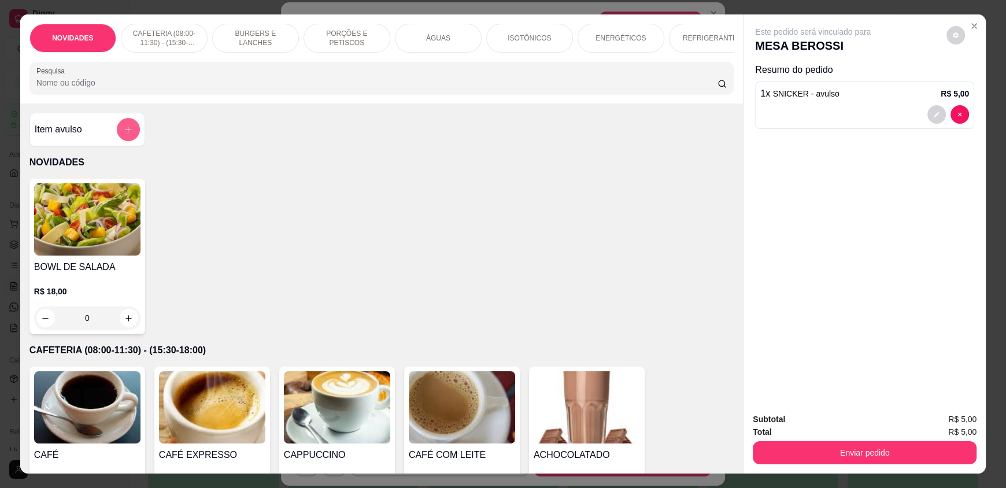
click at [119, 141] on button "add-separate-item" at bounding box center [128, 129] width 23 height 23
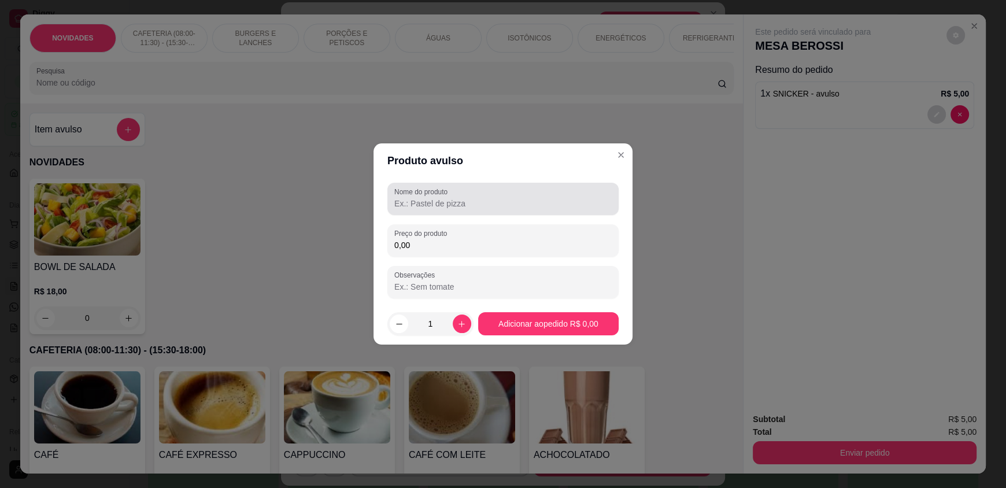
click at [402, 205] on input "Nome do produto" at bounding box center [502, 204] width 217 height 12
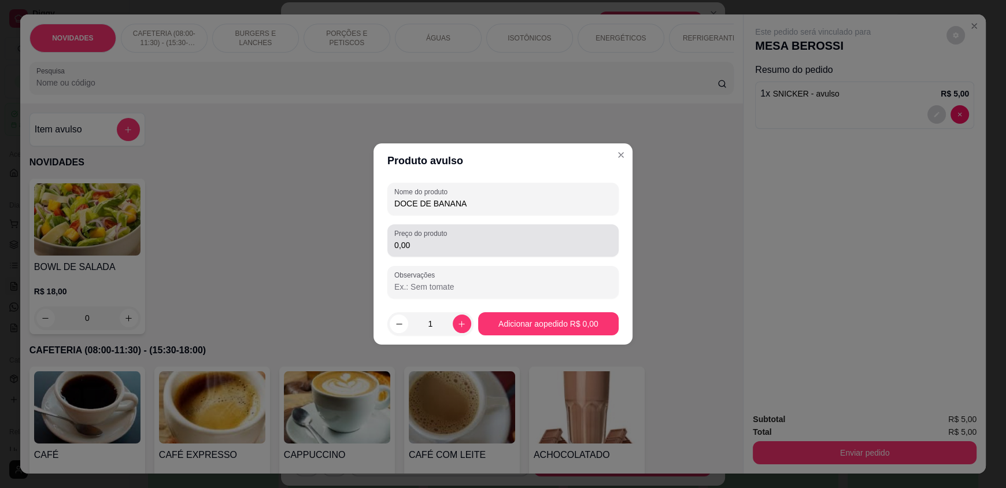
type input "DOCE DE BANANA"
click at [431, 247] on input "0,00" at bounding box center [502, 245] width 217 height 12
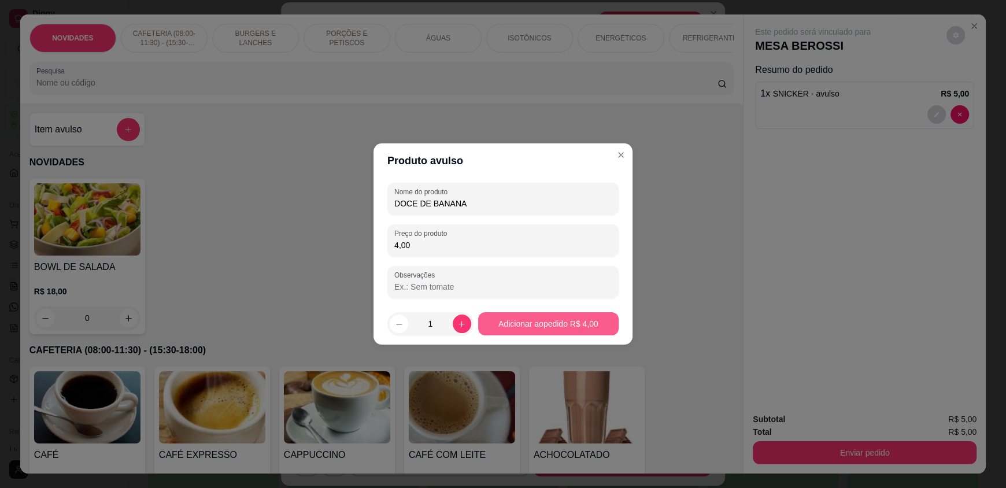
type input "4,00"
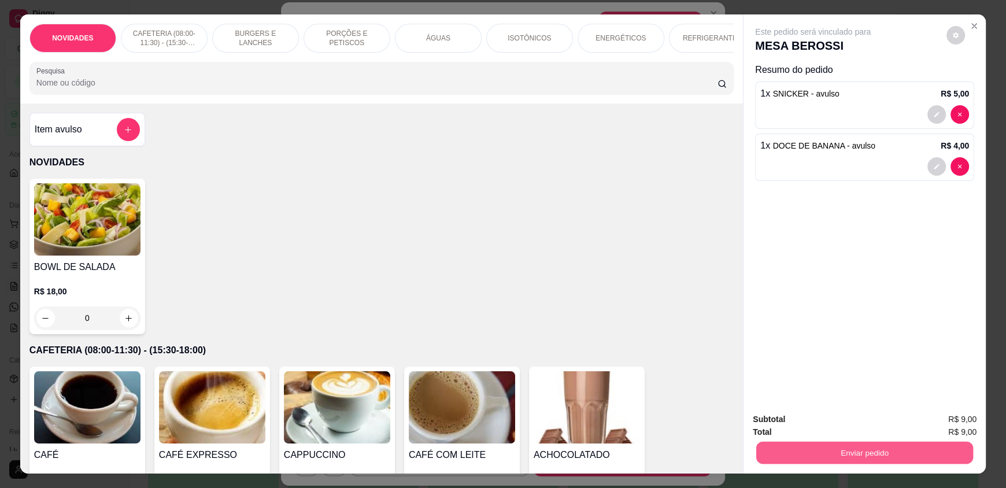
click at [816, 450] on button "Enviar pedido" at bounding box center [864, 452] width 217 height 23
click at [937, 427] on button "Enviar pedido" at bounding box center [946, 424] width 65 height 22
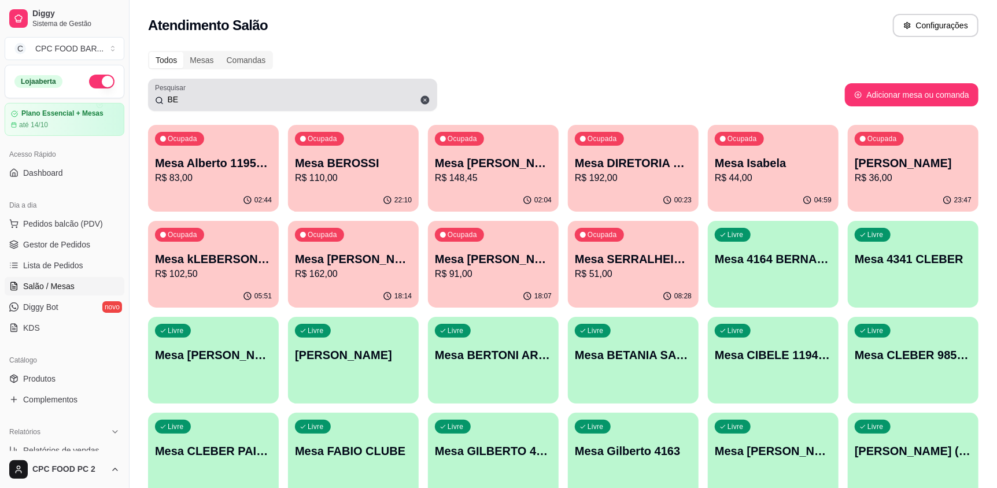
click at [420, 105] on icon at bounding box center [425, 100] width 10 height 10
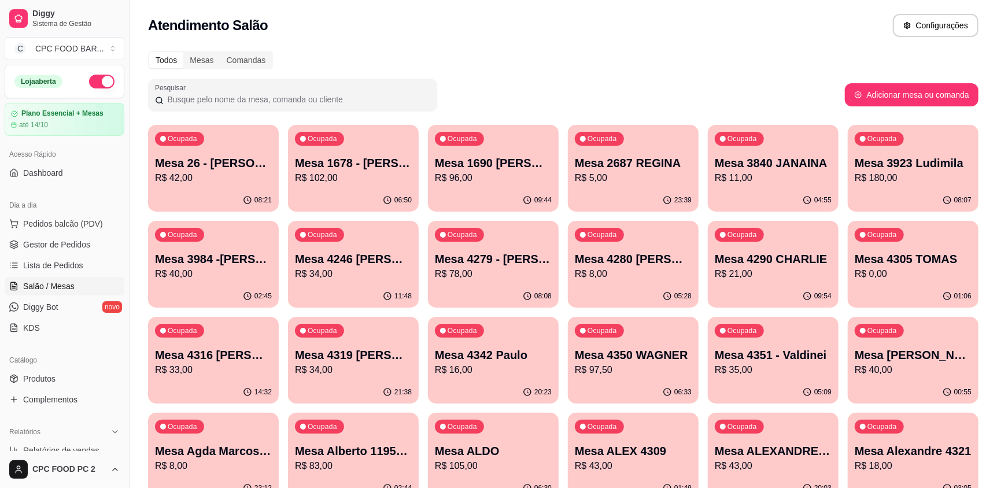
click at [422, 101] on input "Pesquisar" at bounding box center [297, 100] width 267 height 12
click at [209, 100] on input "Pesquisar" at bounding box center [297, 100] width 267 height 12
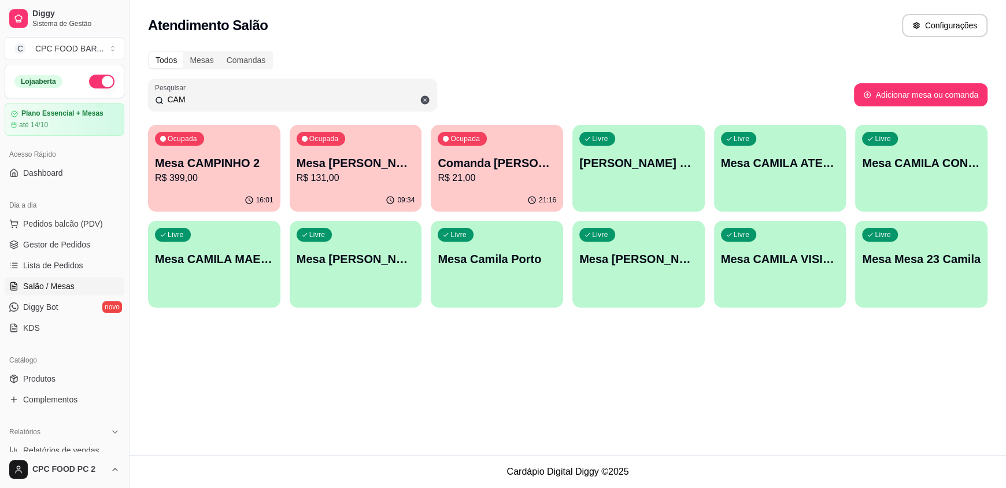
type input "CAM"
click at [242, 150] on div "Ocupada Mesa CAMPINHO 2 R$ 399,00" at bounding box center [214, 157] width 132 height 64
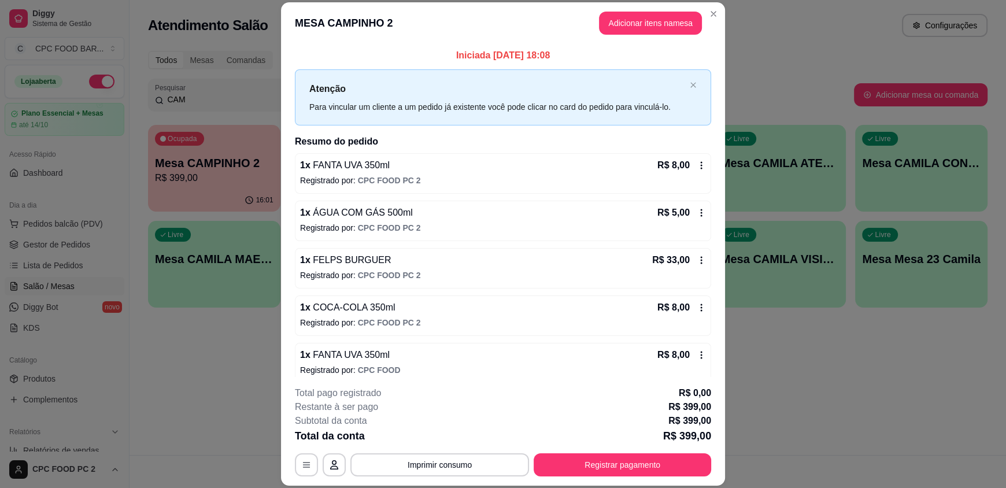
click at [463, 468] on button "Imprimir consumo" at bounding box center [439, 464] width 179 height 23
click at [452, 435] on button "IMPRESSORA" at bounding box center [438, 438] width 81 height 18
click at [595, 460] on button "Registrar pagamento" at bounding box center [623, 464] width 178 height 23
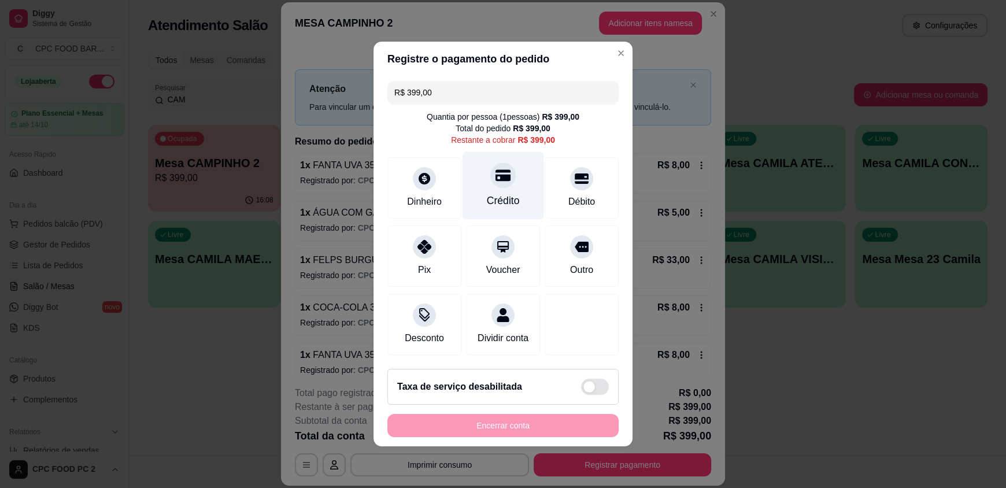
click at [518, 175] on div "Crédito" at bounding box center [504, 186] width 82 height 68
type input "R$ 0,00"
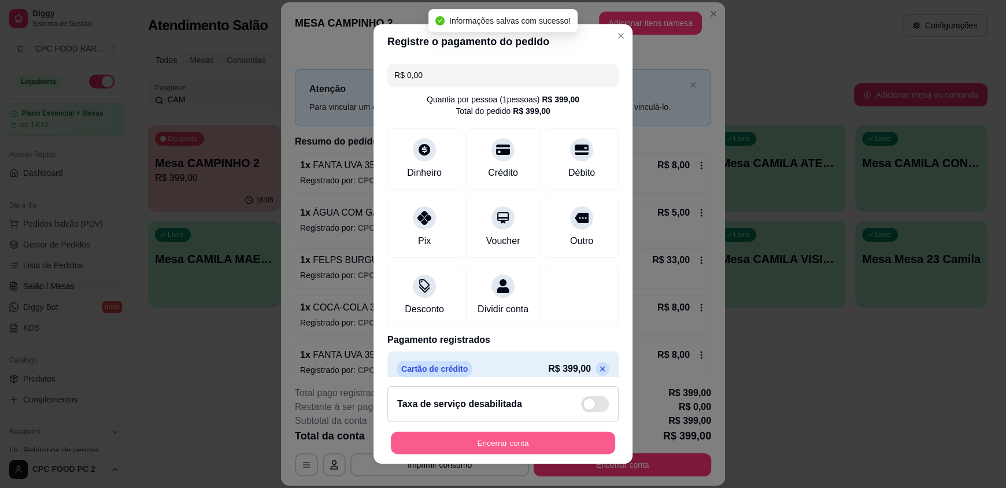
click at [476, 436] on button "Encerrar conta" at bounding box center [503, 442] width 224 height 23
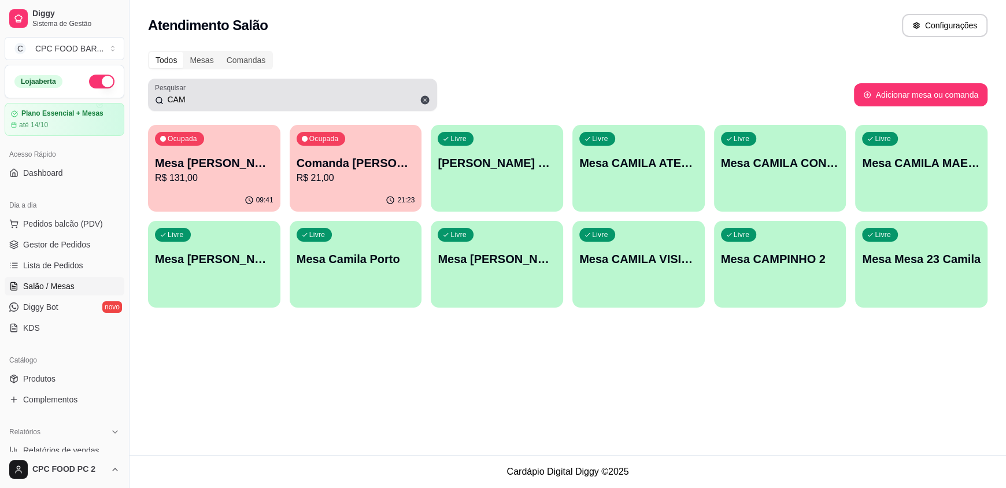
click at [422, 95] on icon at bounding box center [425, 100] width 10 height 10
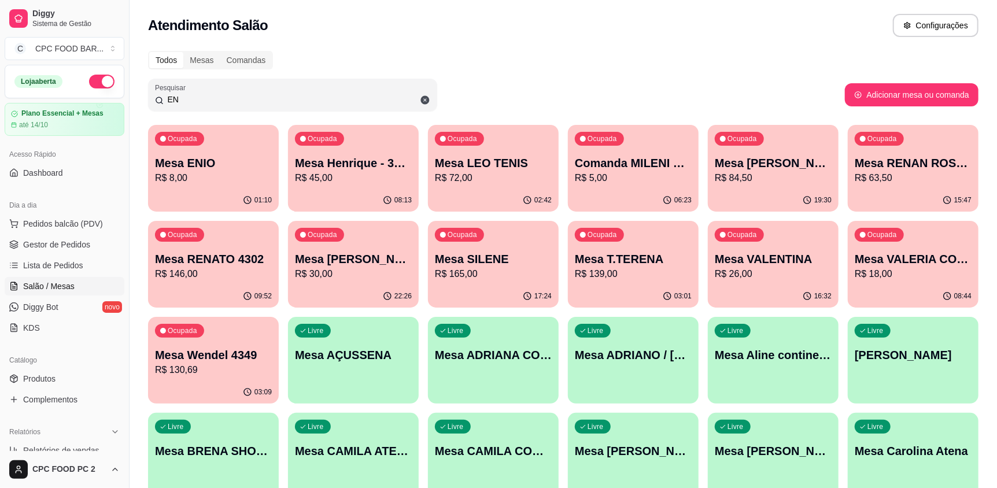
type input "E"
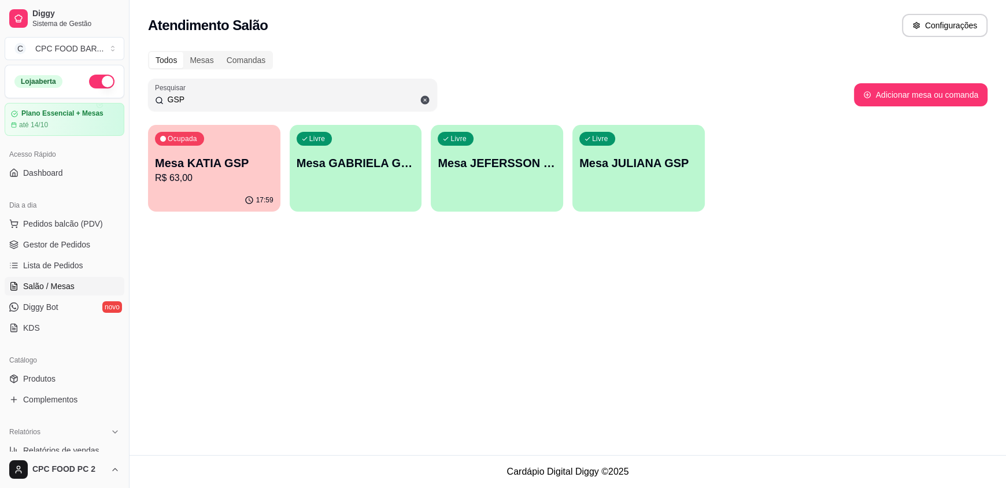
drag, startPoint x: 185, startPoint y: 99, endPoint x: 140, endPoint y: 91, distance: 45.8
click at [140, 91] on div "Todos Mesas Comandas Pesquisar GSP Adicionar mesa ou comanda Ocupada Mesa KATIA…" at bounding box center [568, 135] width 877 height 182
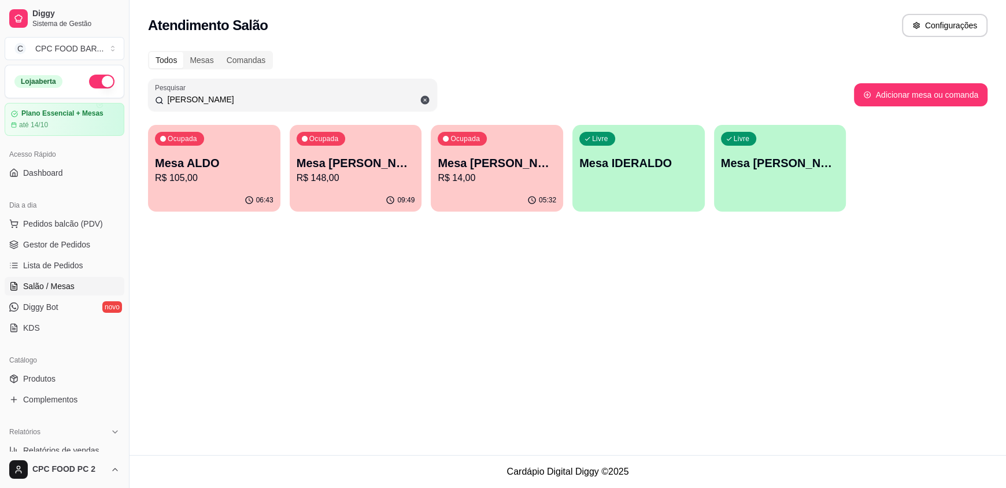
type input "ALDO"
click at [213, 194] on div "06:43" at bounding box center [214, 200] width 132 height 23
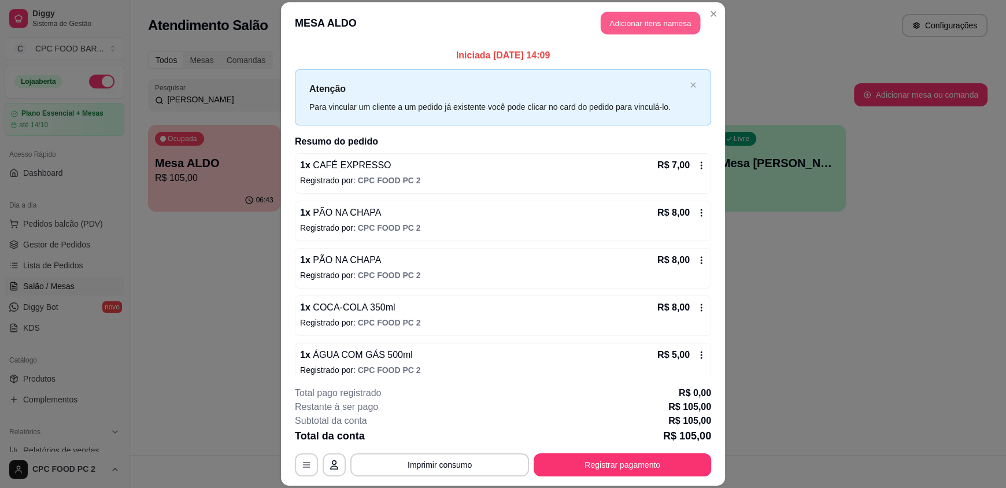
click at [620, 22] on button "Adicionar itens na mesa" at bounding box center [650, 23] width 99 height 23
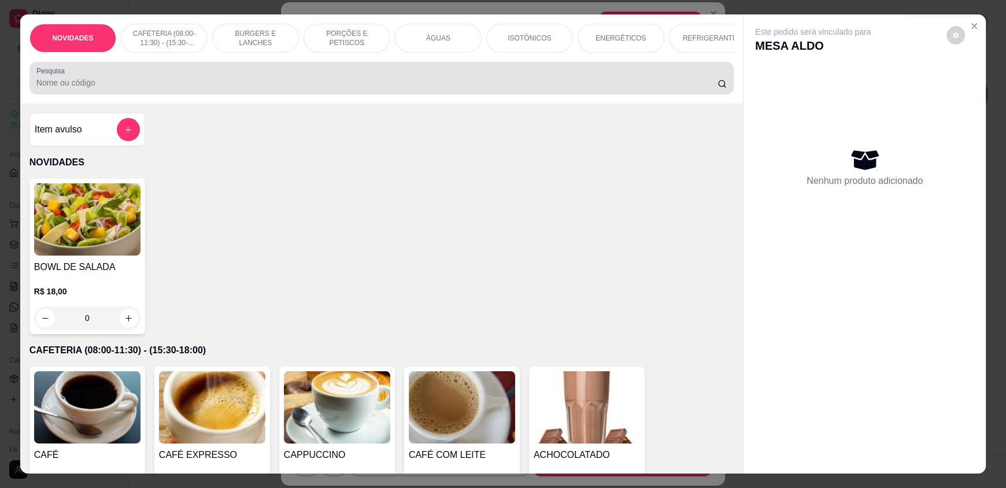
click at [371, 94] on div "Pesquisa" at bounding box center [381, 78] width 704 height 32
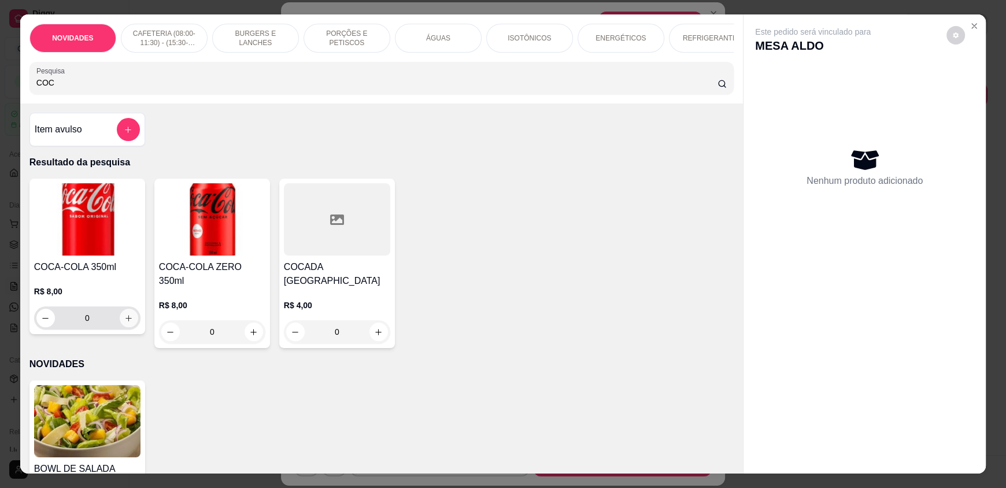
type input "COC"
click at [125, 323] on icon "increase-product-quantity" at bounding box center [129, 318] width 9 height 9
type input "1"
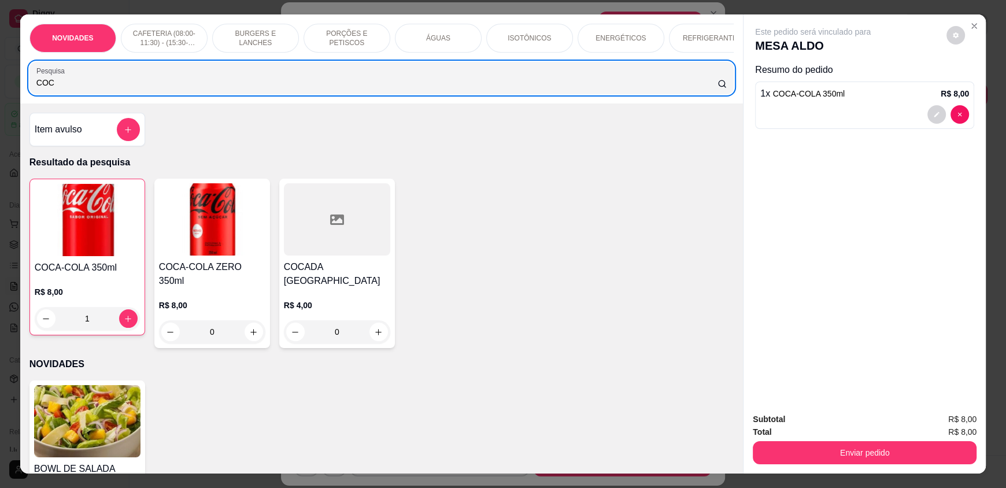
drag, startPoint x: 171, startPoint y: 98, endPoint x: 0, endPoint y: 80, distance: 171.5
click at [0, 80] on div "NOVIDADES CAFETERIA (08:00-11:30) - (15:30-18:00) BURGERS E LANCHES PORÇÕES E P…" at bounding box center [503, 244] width 1006 height 488
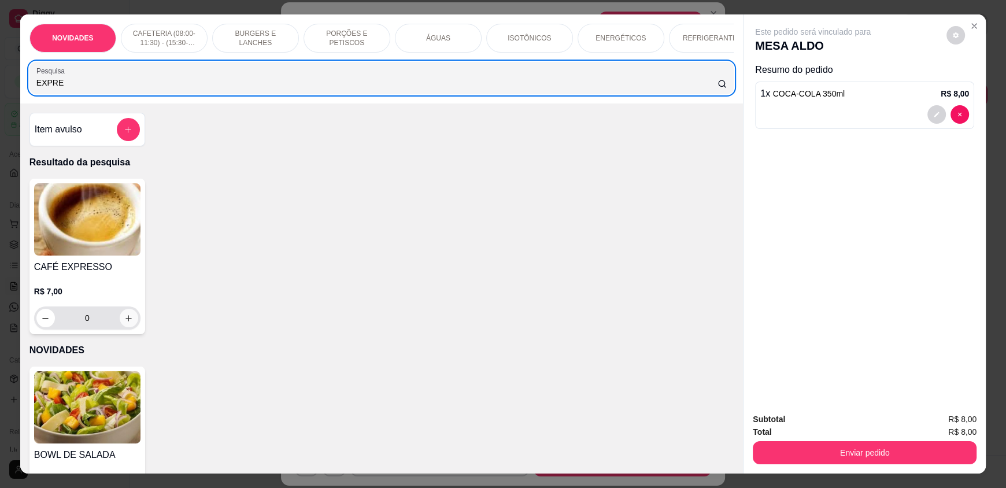
type input "EXPRE"
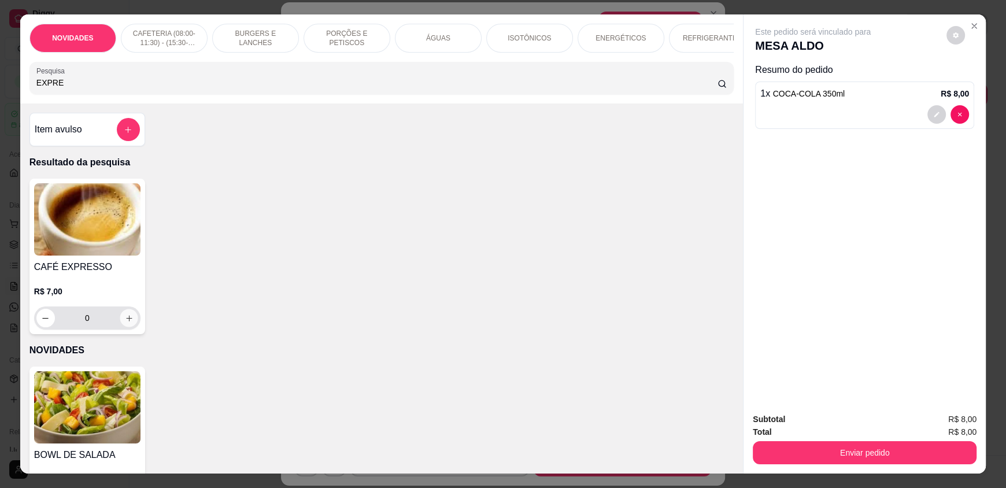
click at [125, 322] on icon "increase-product-quantity" at bounding box center [129, 318] width 9 height 9
type input "1"
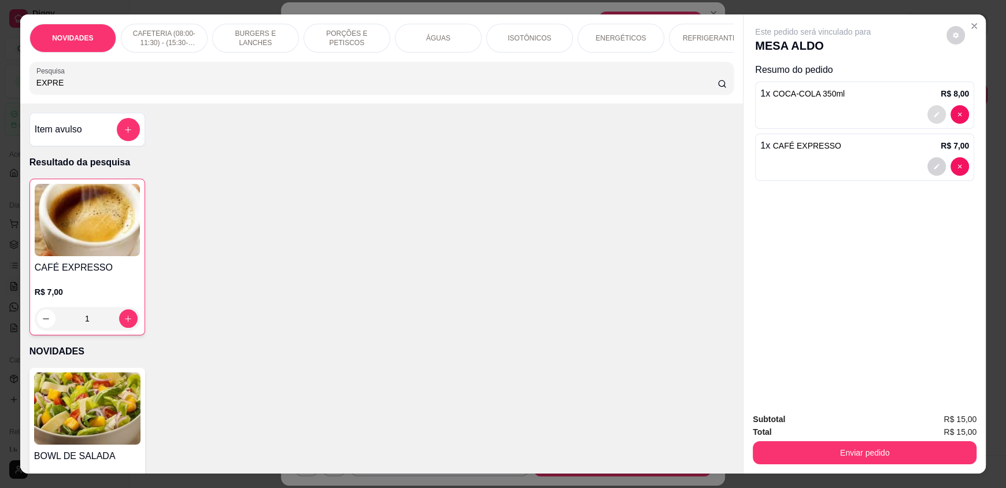
click at [937, 116] on button "decrease-product-quantity" at bounding box center [936, 114] width 19 height 19
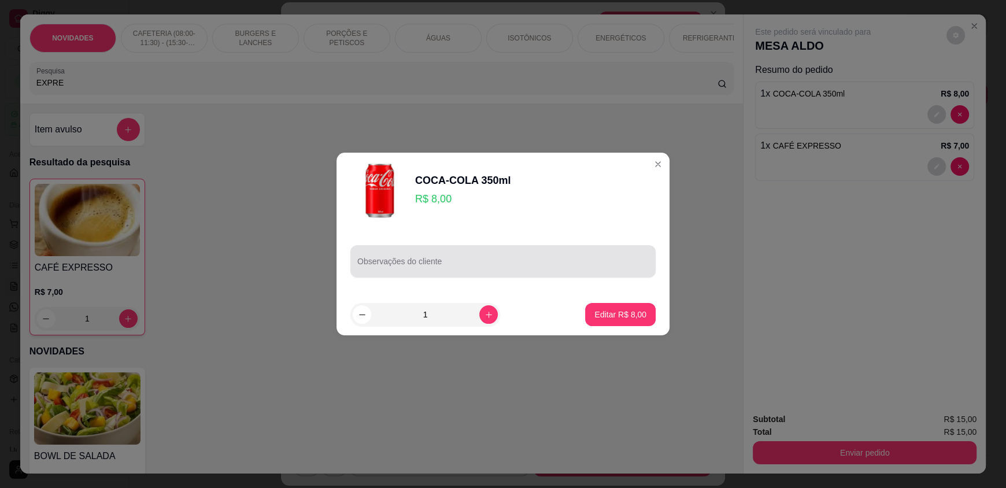
click at [530, 250] on div at bounding box center [502, 261] width 291 height 23
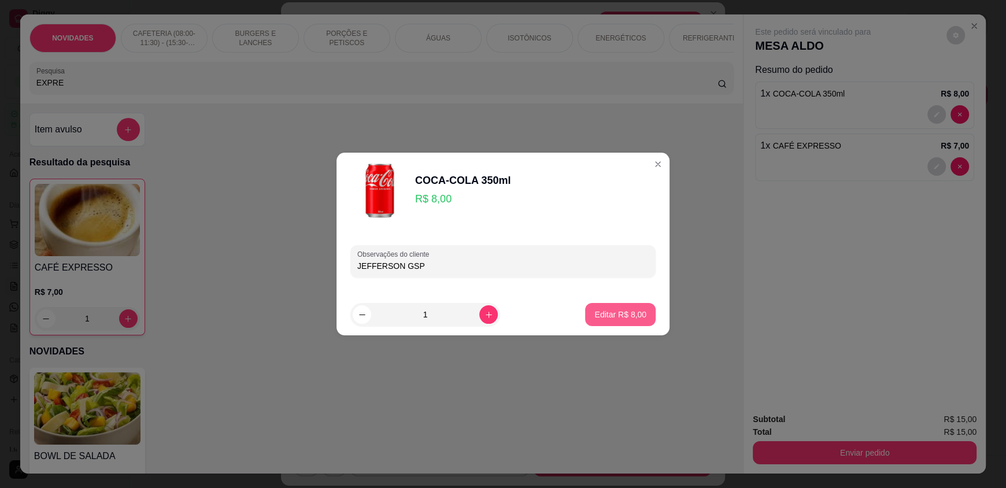
type input "JEFFERSON GSP"
click at [621, 317] on p "Editar R$ 8,00" at bounding box center [621, 314] width 50 height 11
type input "0"
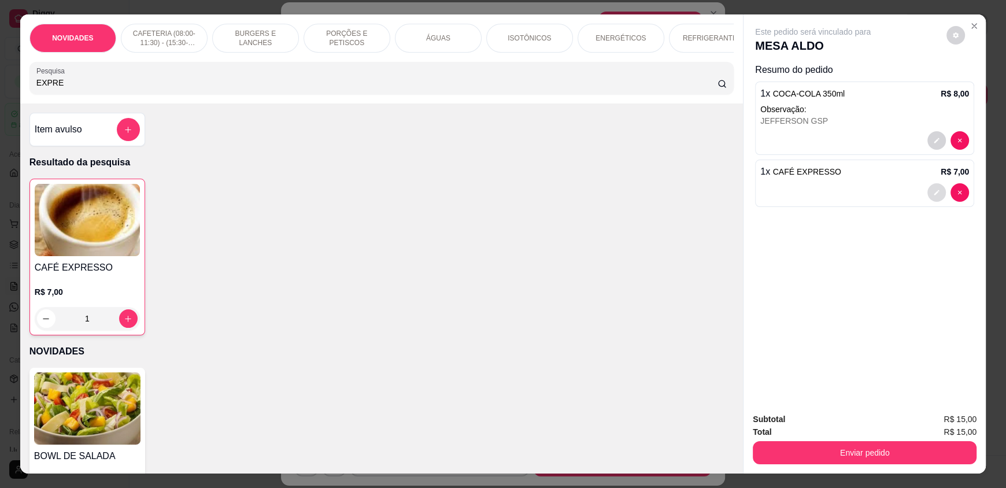
click at [933, 192] on icon "decrease-product-quantity" at bounding box center [936, 192] width 7 height 7
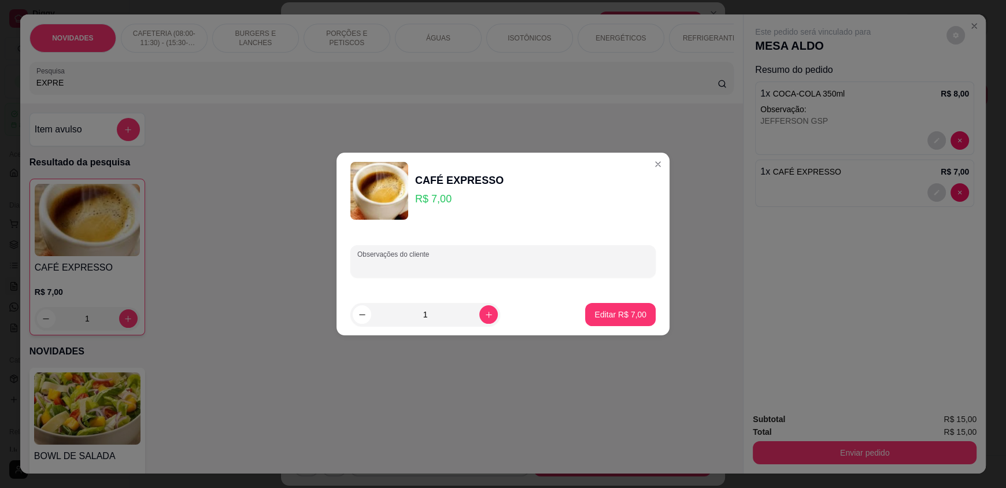
click at [502, 266] on input "Observações do cliente" at bounding box center [502, 266] width 291 height 12
type input "JEFFERSON GSP"
click at [623, 320] on button "Editar R$ 7,00" at bounding box center [620, 314] width 71 height 23
type input "0"
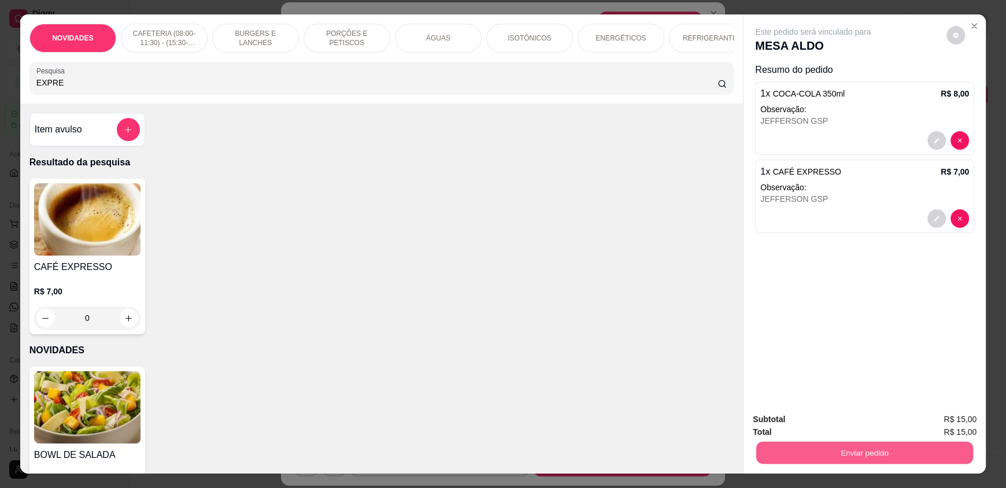
click at [830, 450] on button "Enviar pedido" at bounding box center [864, 452] width 217 height 23
click at [930, 422] on button "Enviar pedido" at bounding box center [947, 423] width 64 height 21
